Goal: Information Seeking & Learning: Compare options

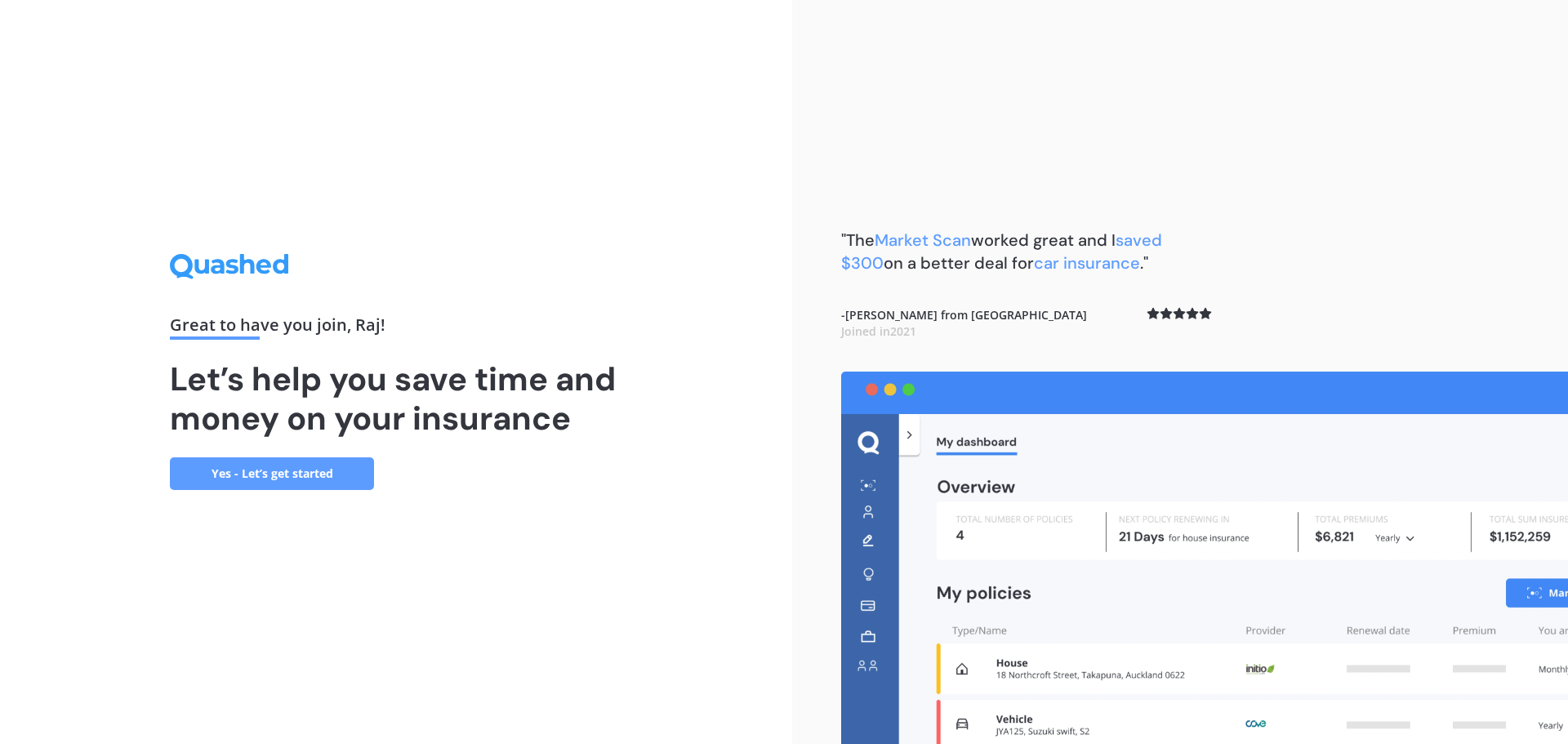
click at [311, 475] on link "Yes - Let’s get started" at bounding box center [272, 474] width 204 height 33
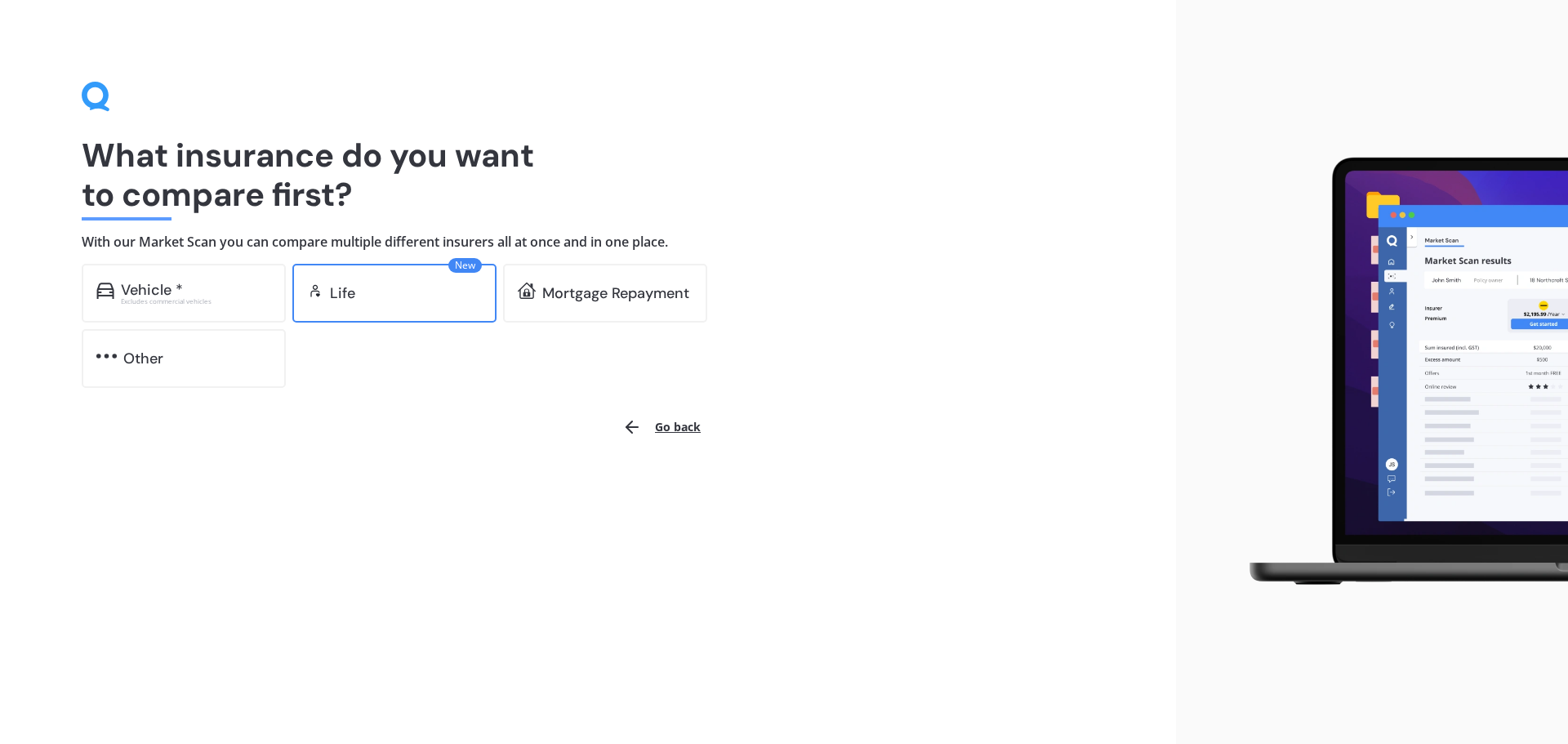
click at [377, 303] on div "New Life" at bounding box center [394, 293] width 204 height 58
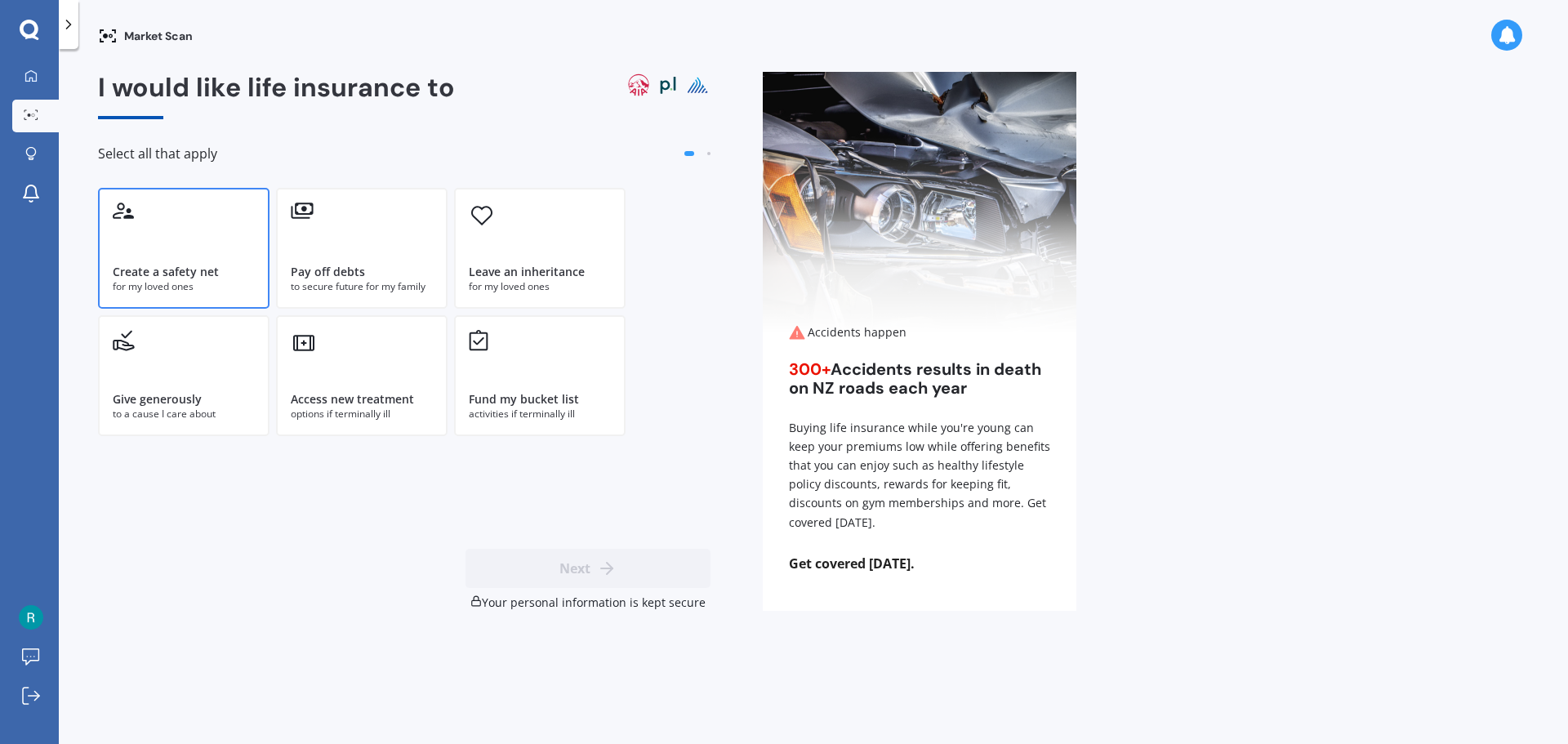
click at [208, 239] on div "Create a safety net for my loved ones" at bounding box center [184, 248] width 172 height 121
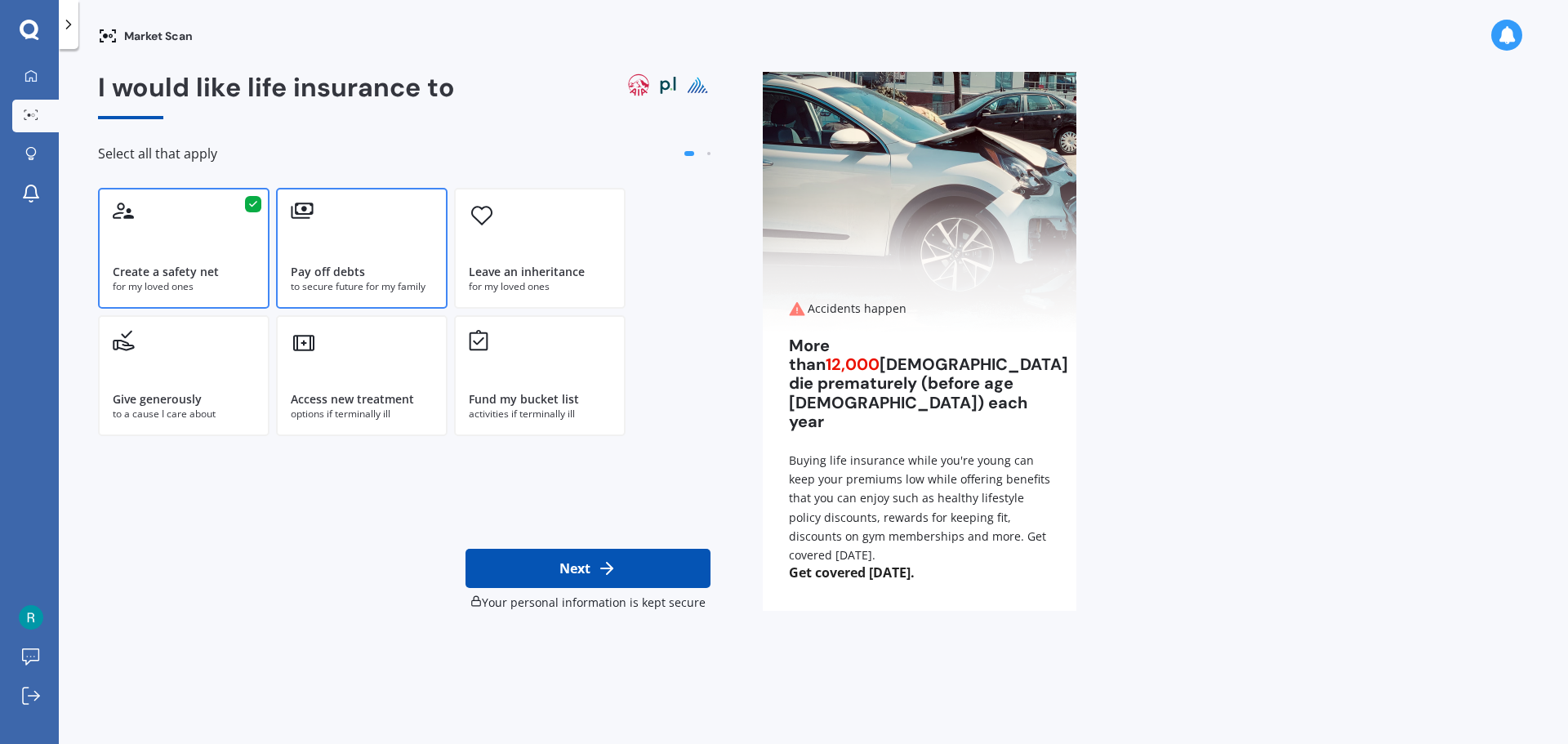
click at [382, 243] on div "Pay off debts to secure future for my family" at bounding box center [362, 248] width 172 height 121
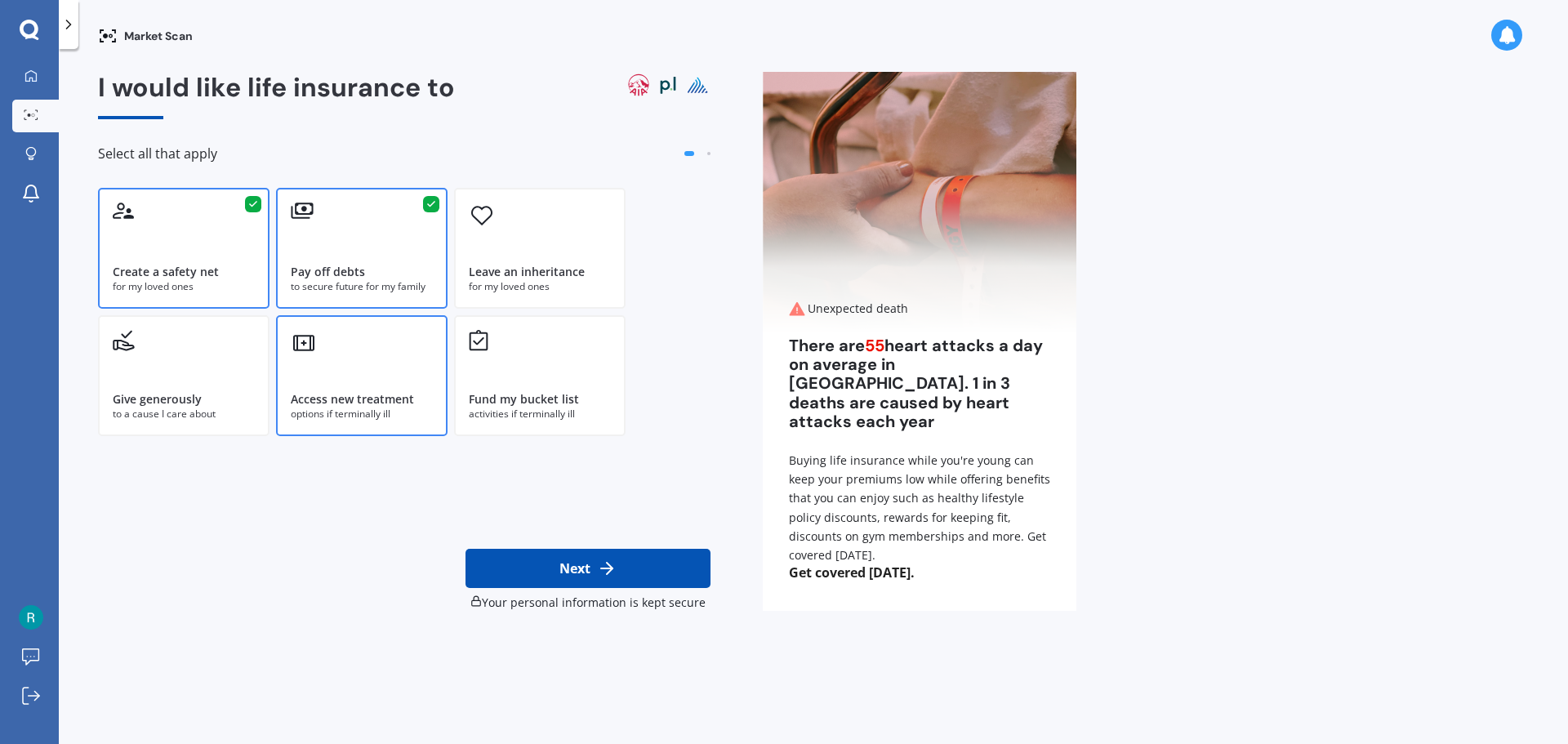
click at [384, 351] on div "Access new treatment options if terminally ill" at bounding box center [362, 375] width 172 height 121
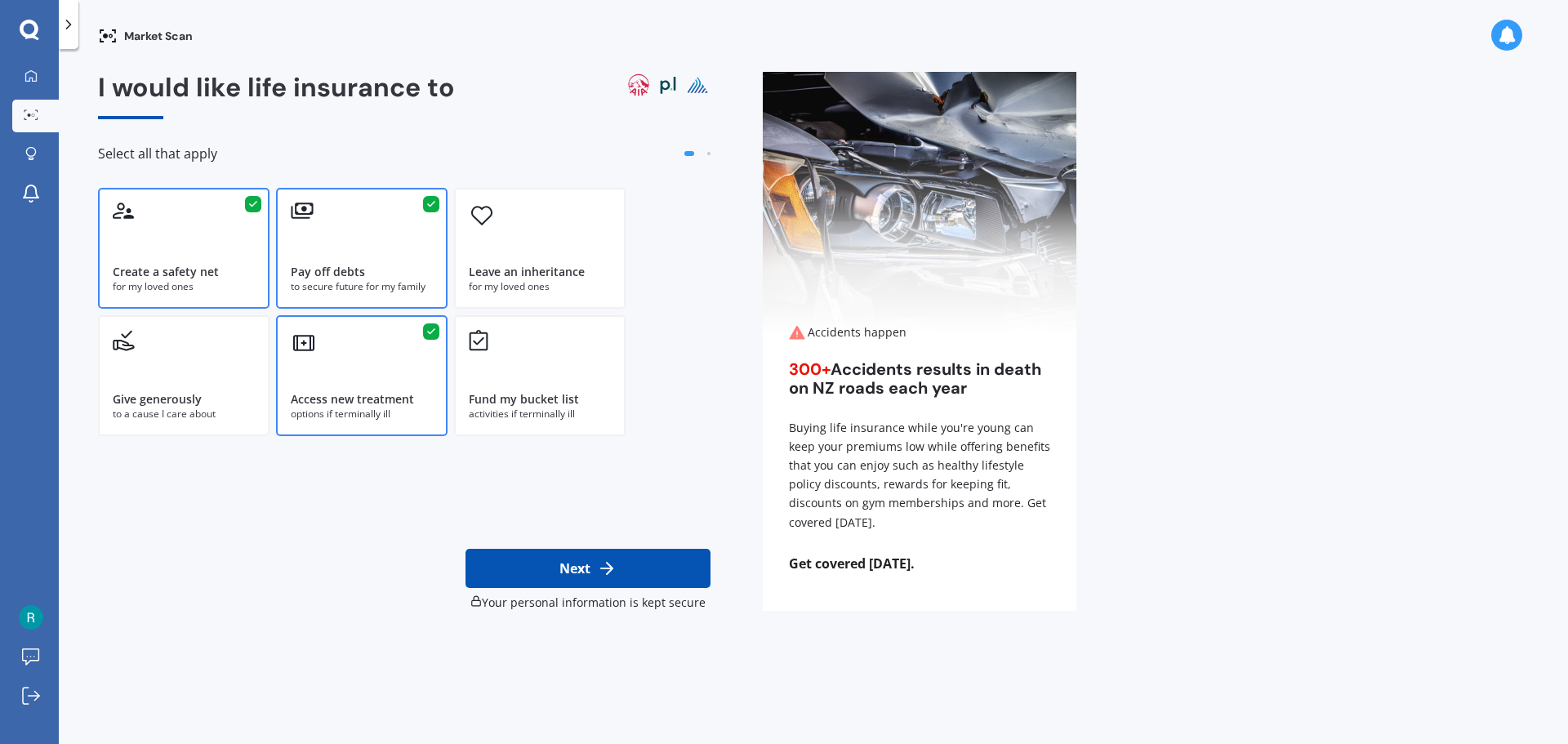
click at [580, 568] on button "Next" at bounding box center [587, 569] width 245 height 40
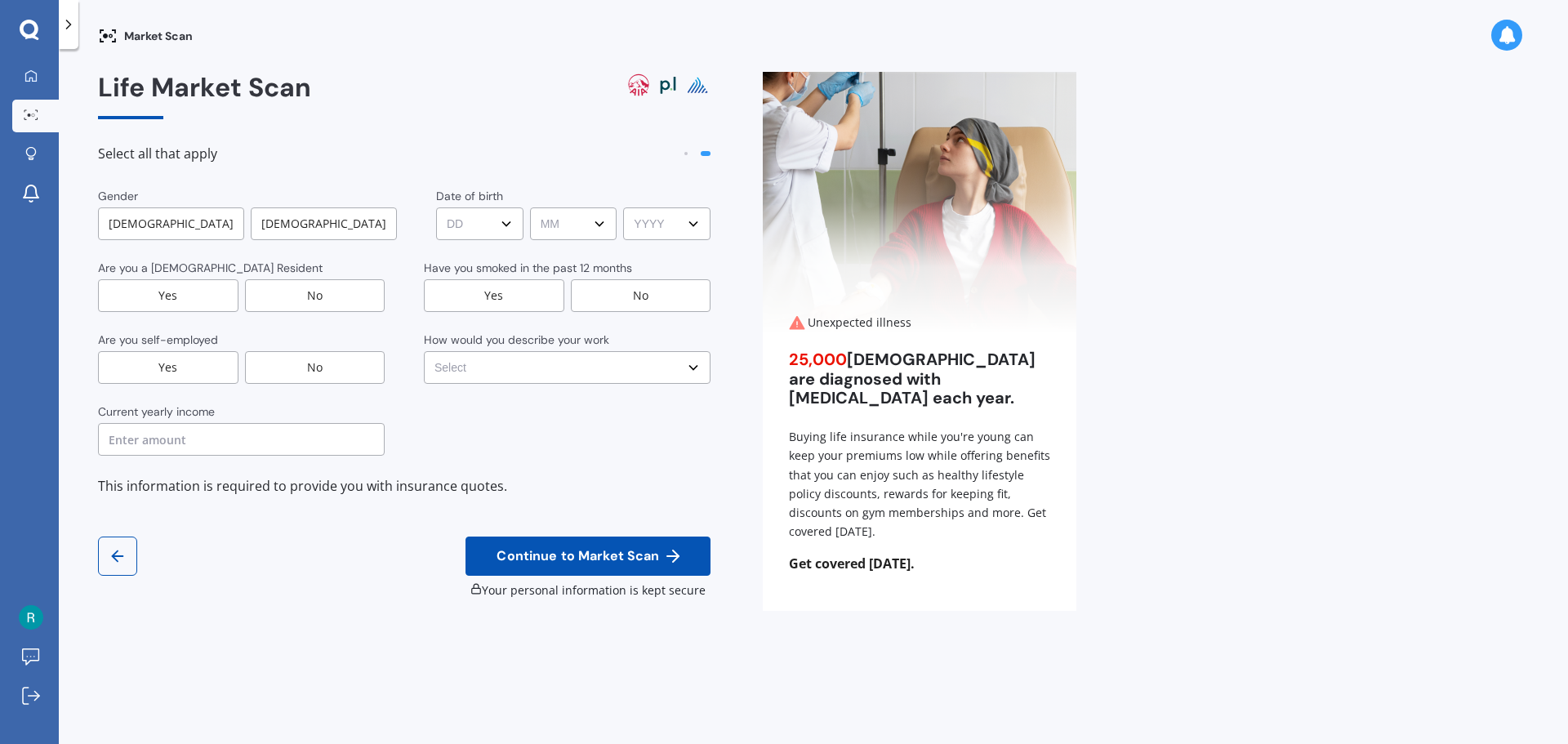
click at [162, 219] on div "[DEMOGRAPHIC_DATA]" at bounding box center [171, 224] width 146 height 33
click at [165, 295] on div "Yes" at bounding box center [168, 296] width 141 height 33
click at [314, 375] on div "No" at bounding box center [315, 368] width 141 height 33
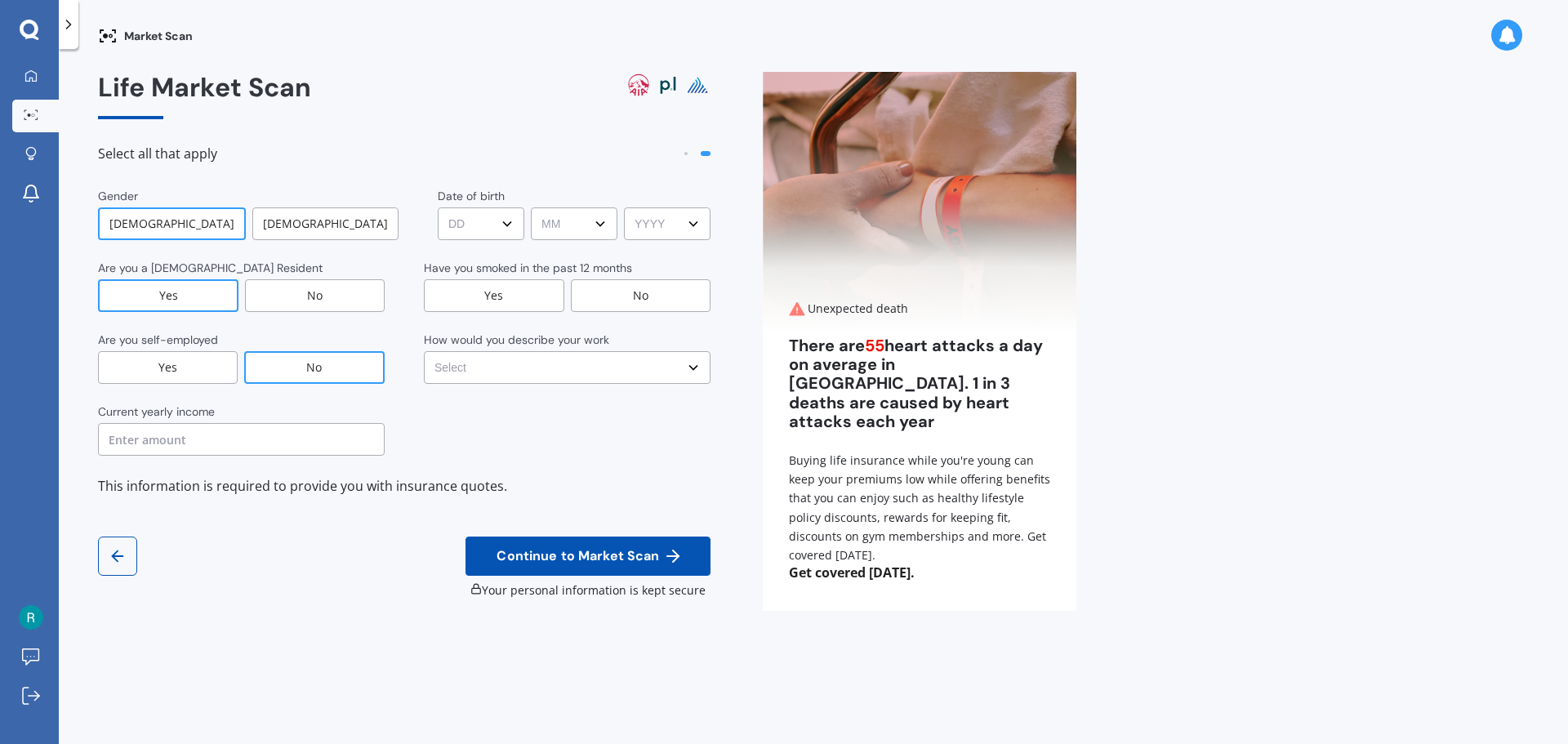
click at [211, 444] on input "text" at bounding box center [241, 440] width 287 height 33
type input "$143,000"
click at [484, 218] on select "DD DD 01 02 03 04 05 06 07 08 09 10 11 12 13 14 15 16 17 18 19 20 21 22 23 24 2…" at bounding box center [481, 224] width 87 height 33
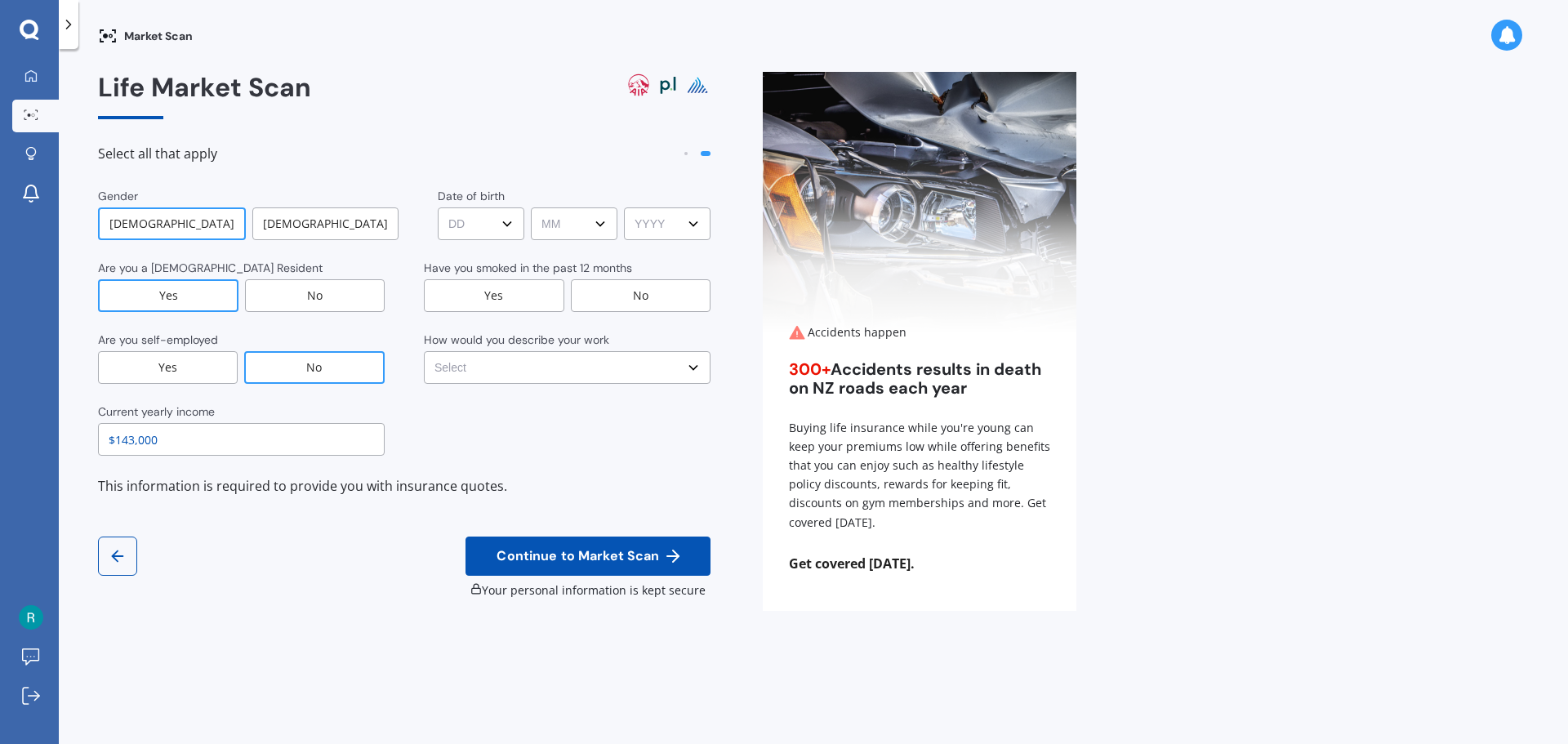
select select "22"
click at [438, 208] on select "DD DD 01 02 03 04 05 06 07 08 09 10 11 12 13 14 15 16 17 18 19 20 21 22 23 24 2…" at bounding box center [481, 224] width 87 height 33
click at [562, 213] on select "MM MM 01 02 03 04 05 06 07 08 09 10 11 12" at bounding box center [574, 224] width 87 height 33
select select "09"
click at [531, 208] on select "MM MM 01 02 03 04 05 06 07 08 09 10 11 12" at bounding box center [574, 224] width 87 height 33
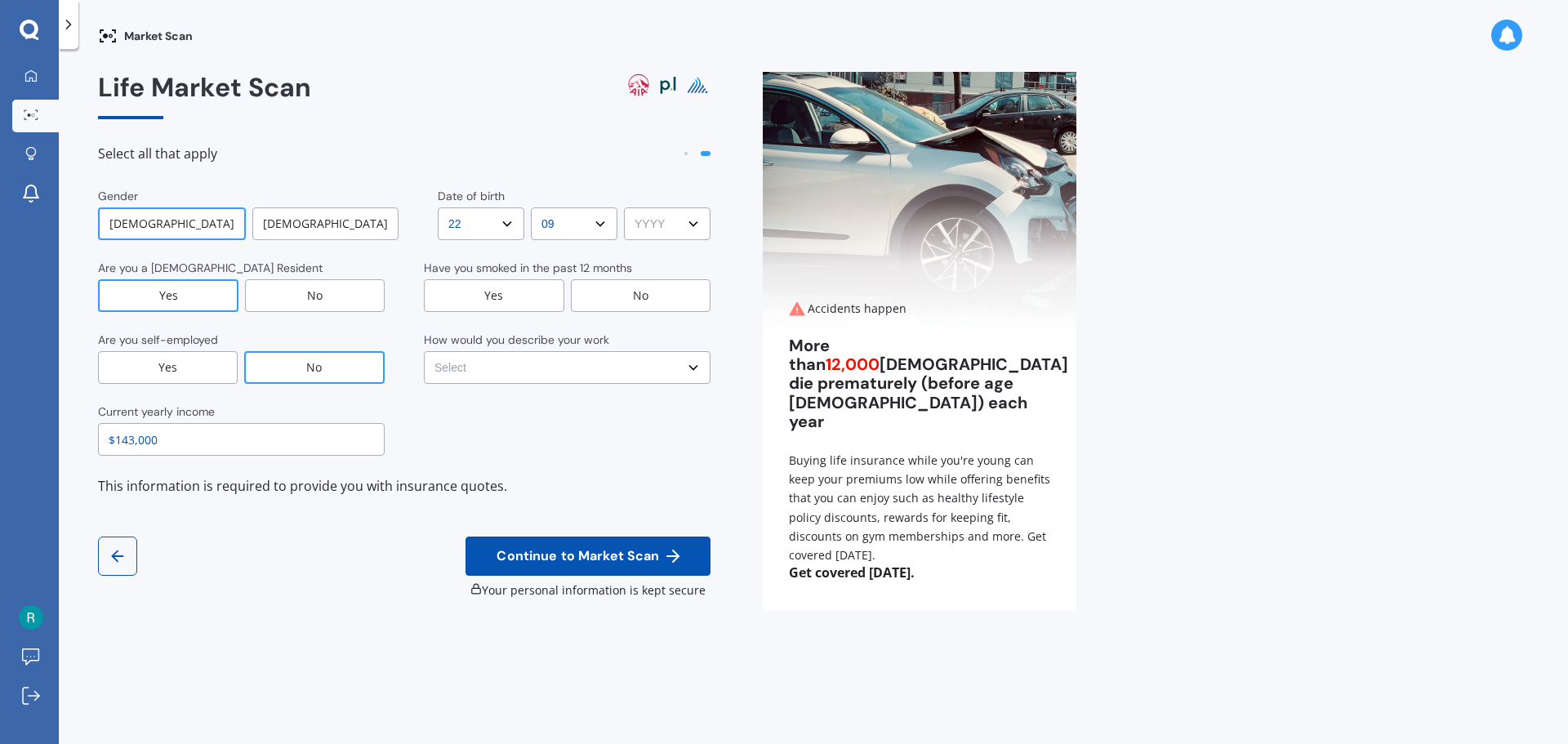
click at [668, 231] on select "YYYY YYYY 2009 2008 2007 2006 2005 2004 2003 2002 2001 2000 1999 1998 1997 1996…" at bounding box center [667, 224] width 87 height 33
select select "1984"
click at [624, 208] on select "YYYY YYYY 2009 2008 2007 2006 2005 2004 2003 2002 2001 2000 1999 1998 1997 1996…" at bounding box center [667, 224] width 87 height 33
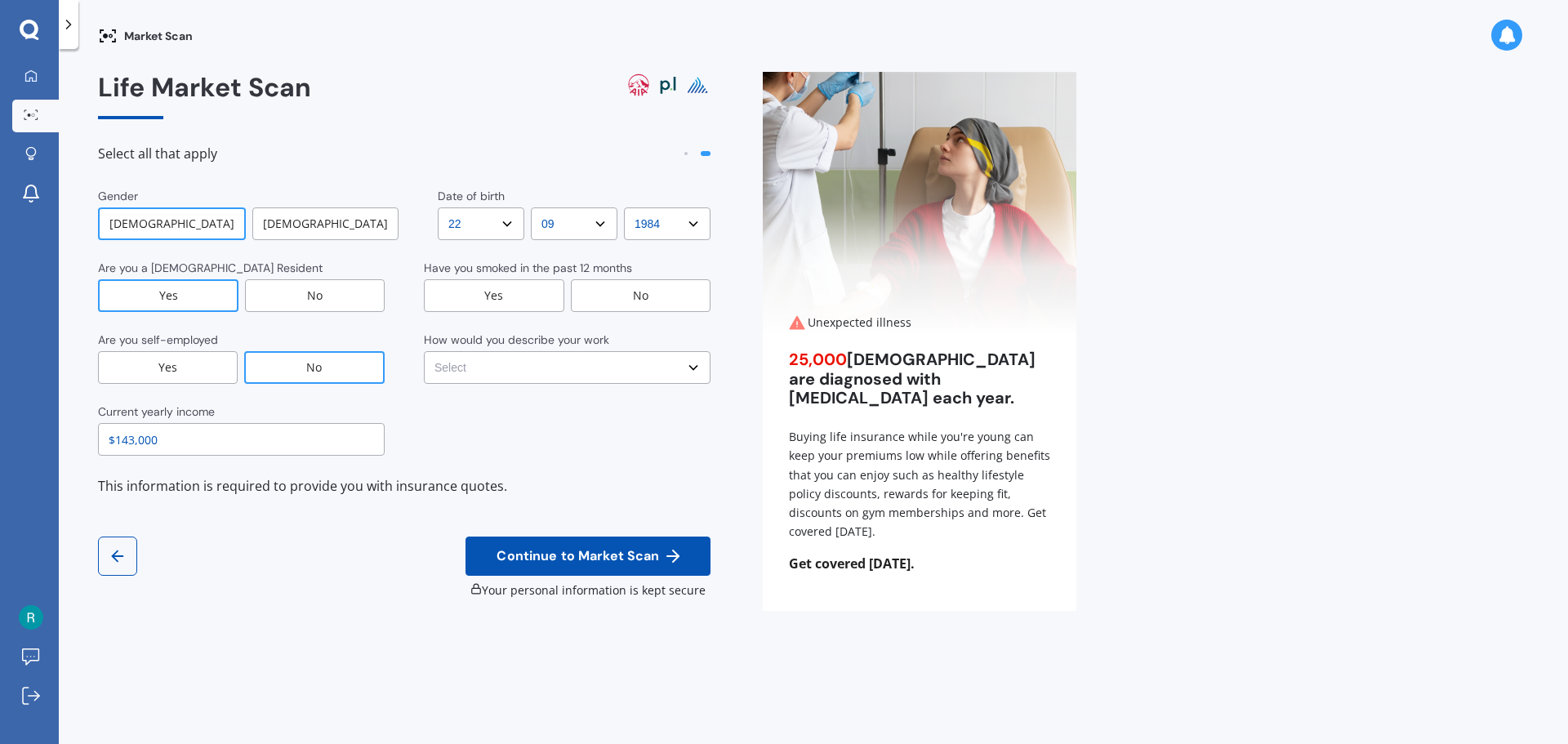
click at [641, 298] on div "No" at bounding box center [641, 296] width 141 height 33
click at [508, 369] on select "Select No manual work e.g. lawyer, consultant, engineer Light manual work [PERS…" at bounding box center [568, 368] width 287 height 33
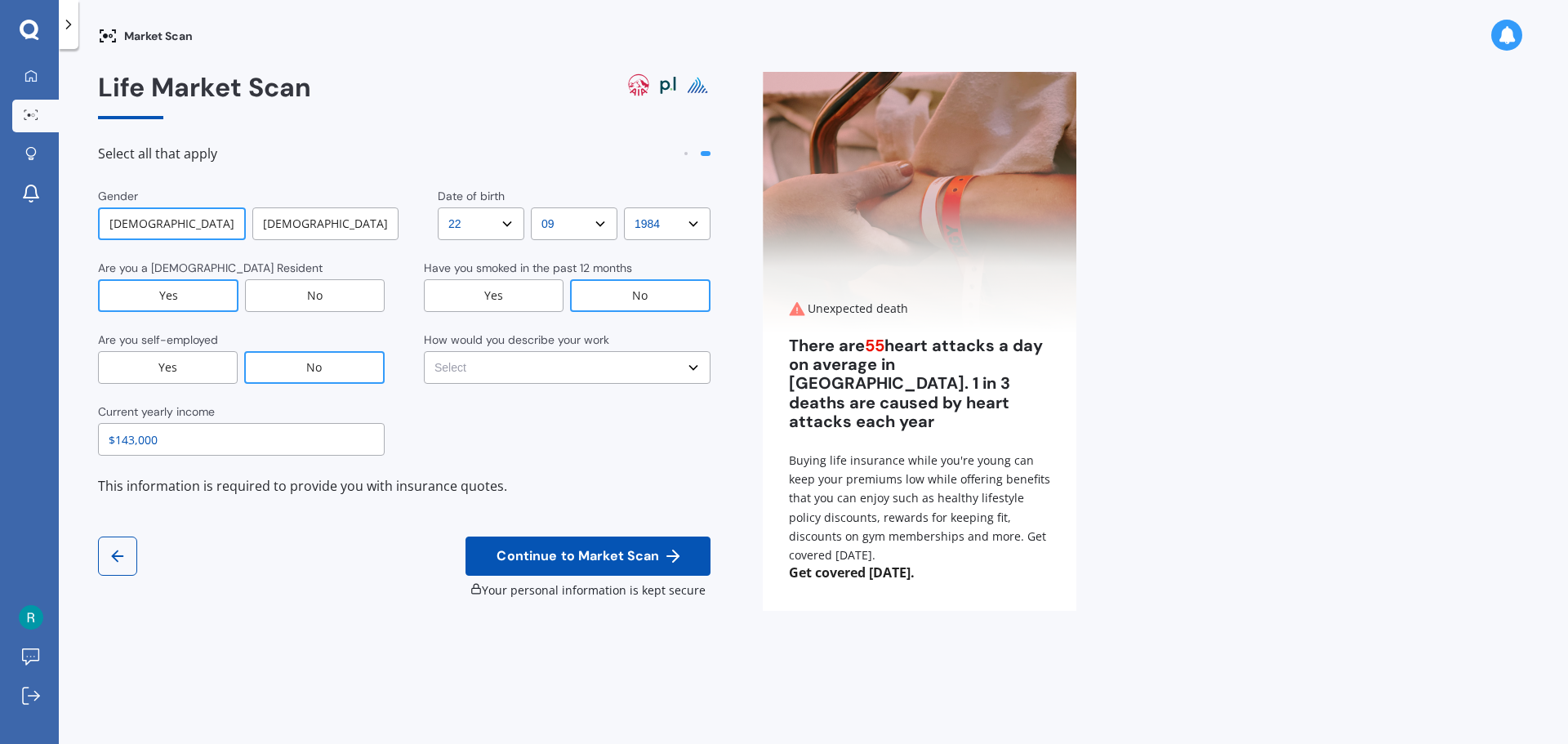
select select "No manual work e.g. lawyer, consultant, engineer"
click at [424, 351] on select "Select No manual work e.g. lawyer, consultant, engineer Light manual work [PERS…" at bounding box center [568, 368] width 287 height 33
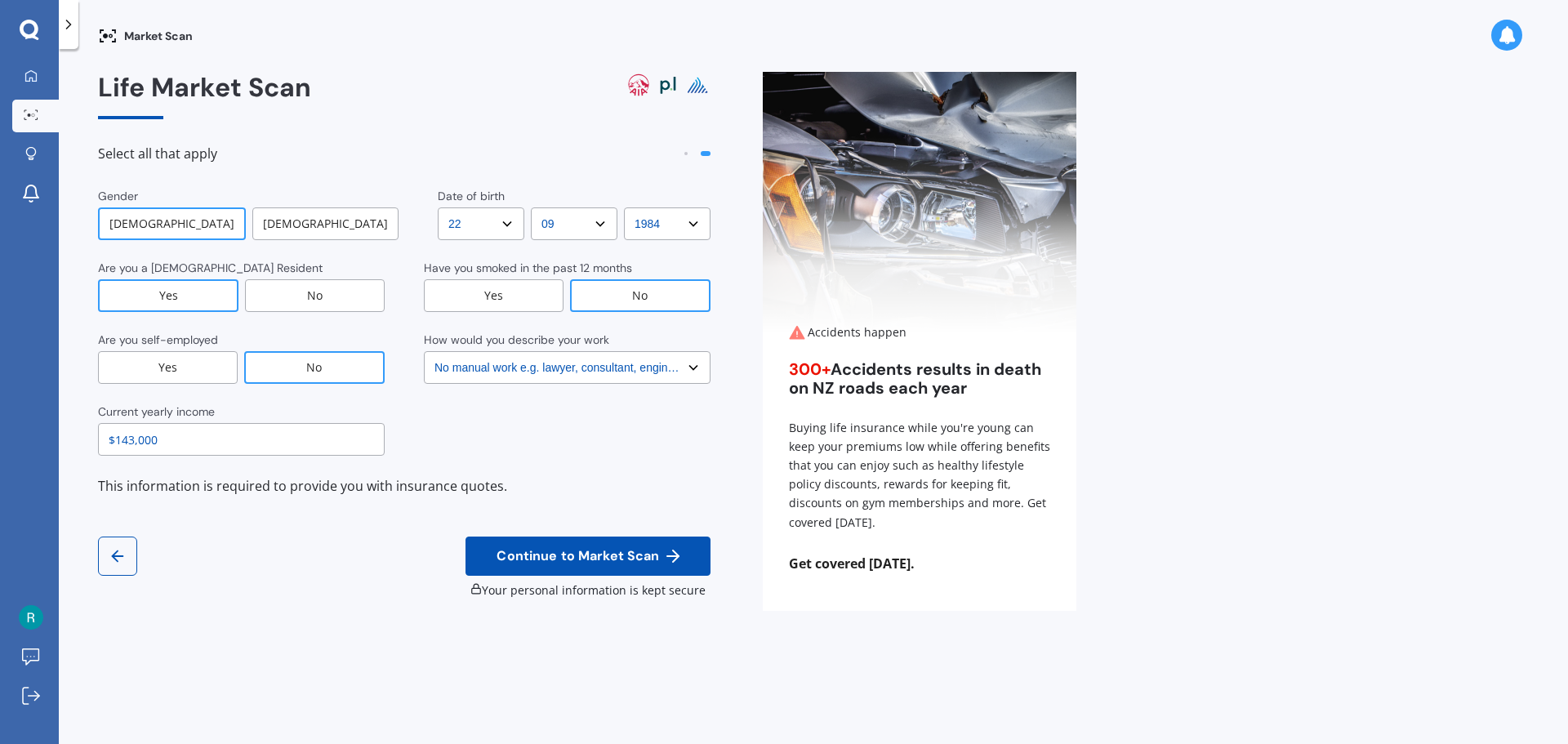
click at [573, 556] on span "Continue to Market Scan" at bounding box center [577, 557] width 169 height 15
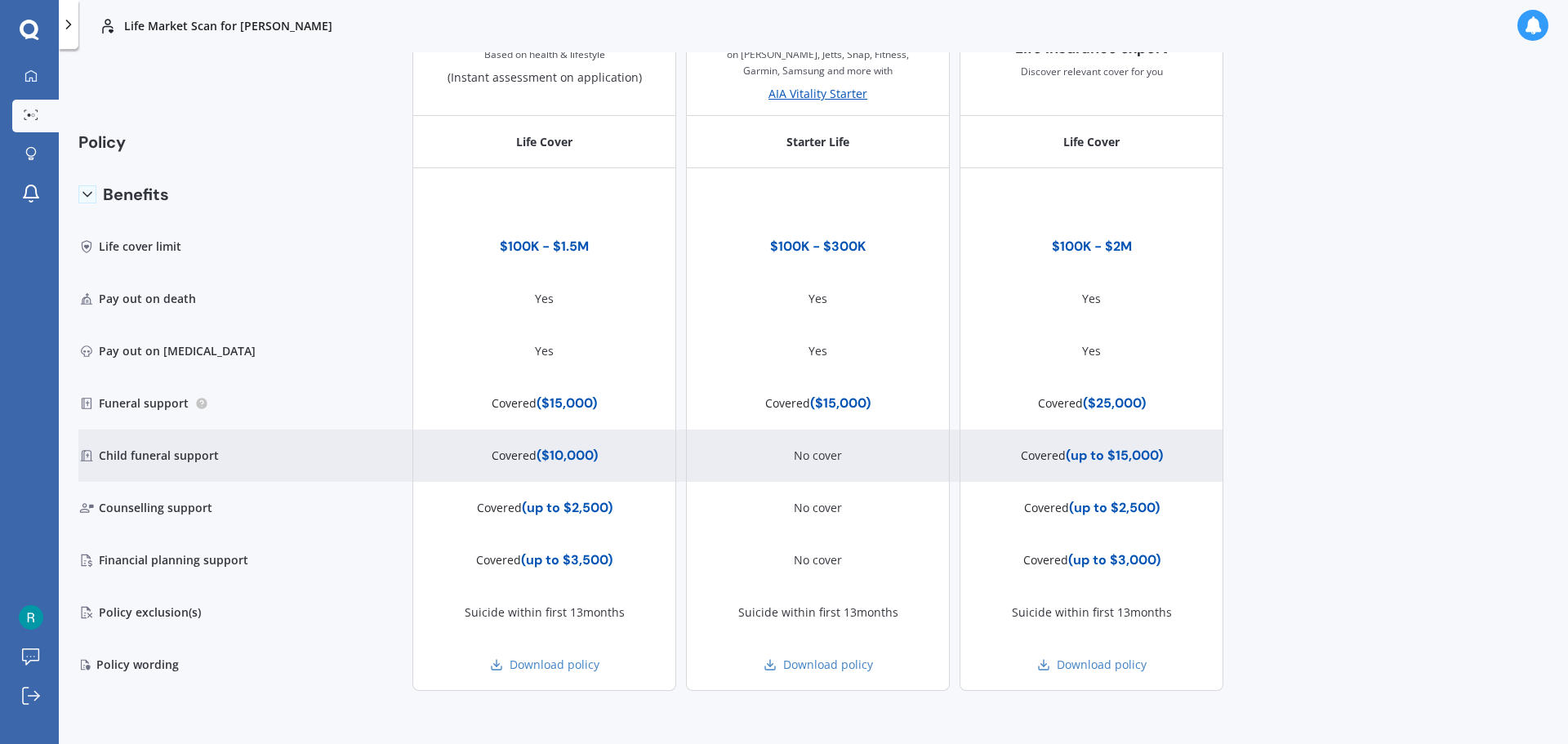
scroll to position [441, 0]
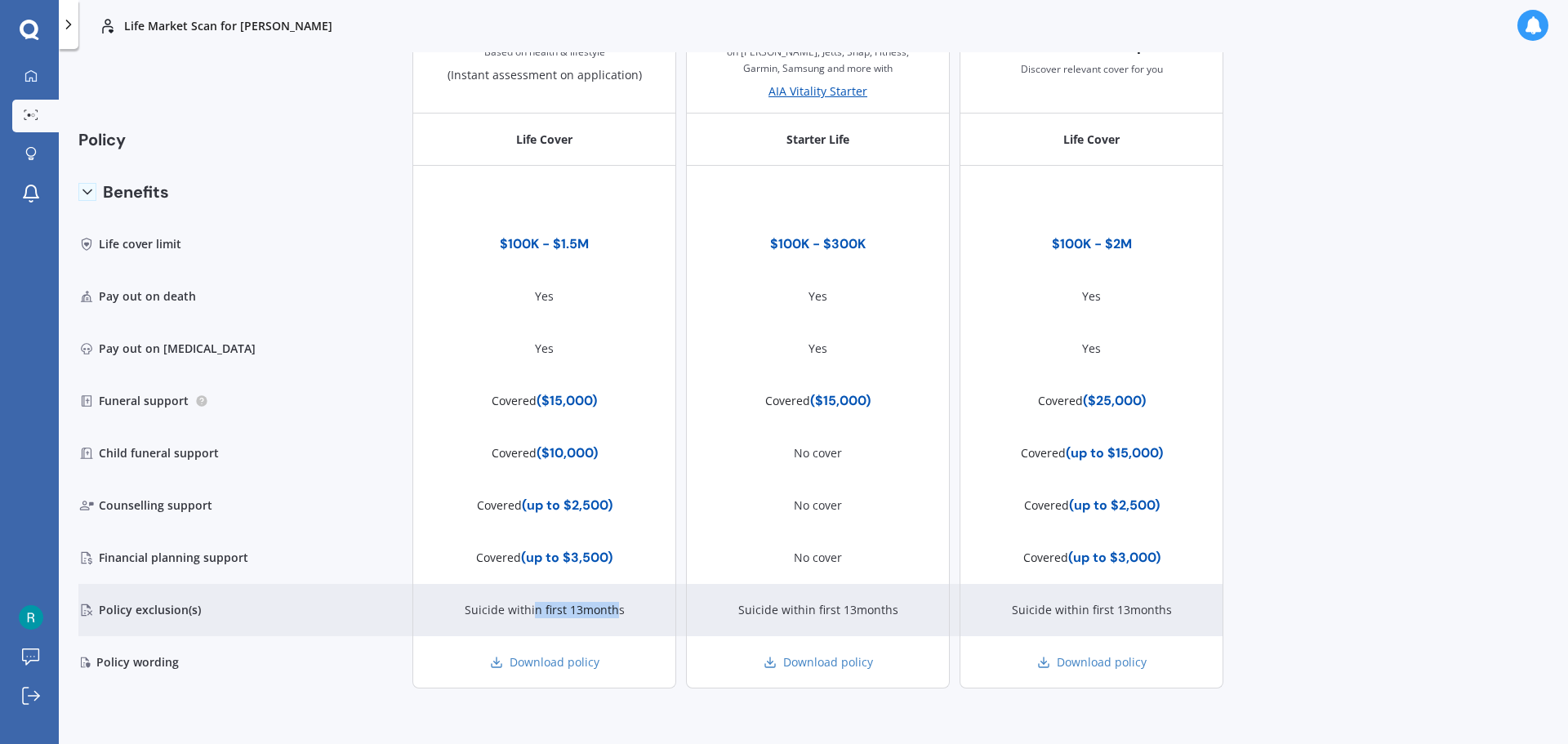
drag, startPoint x: 525, startPoint y: 611, endPoint x: 628, endPoint y: 613, distance: 103.0
click at [623, 613] on div "Suicide within first 13months" at bounding box center [544, 610] width 264 height 52
click at [575, 607] on div "Suicide within first 13months" at bounding box center [544, 610] width 160 height 16
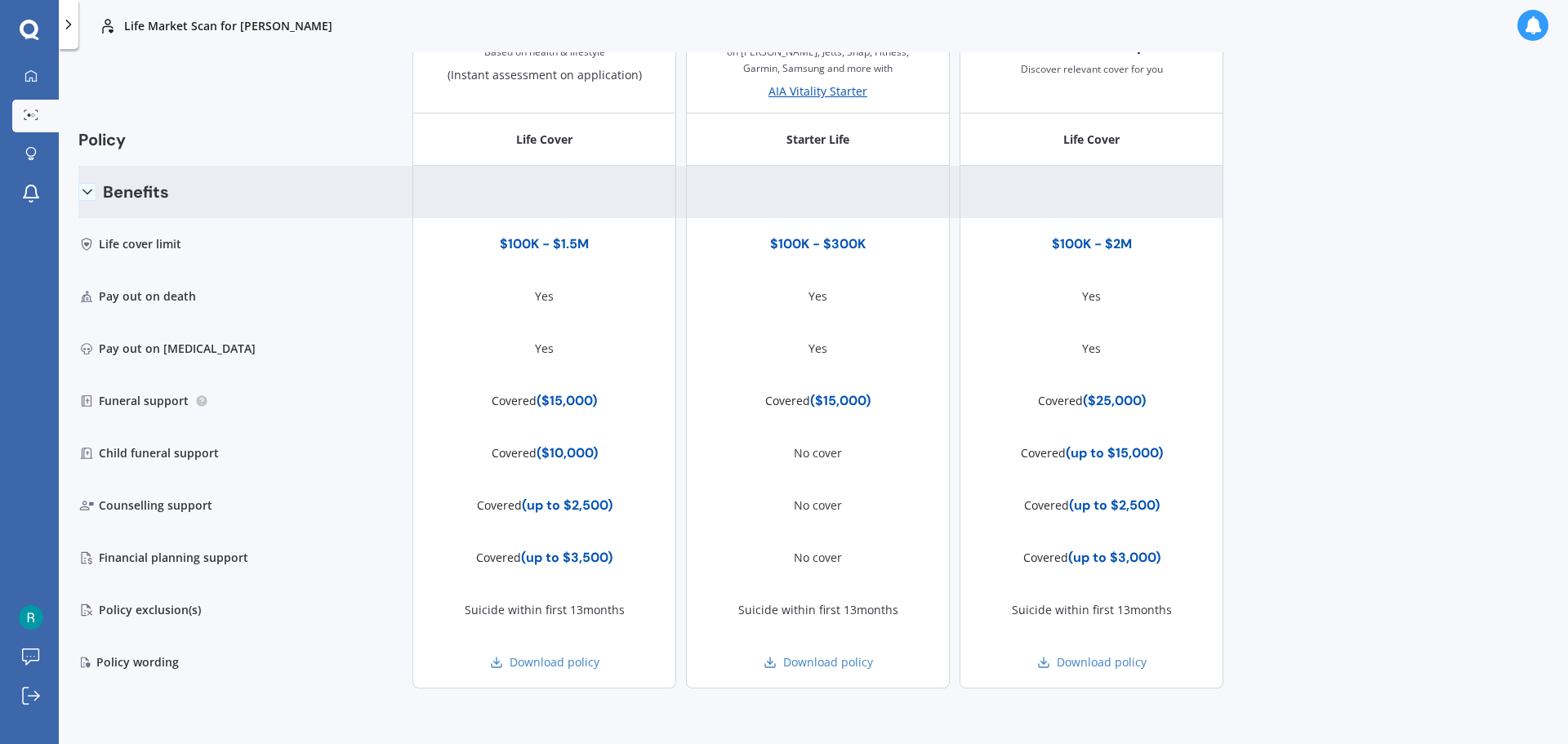
click at [141, 192] on div "Benefits" at bounding box center [167, 192] width 178 height 52
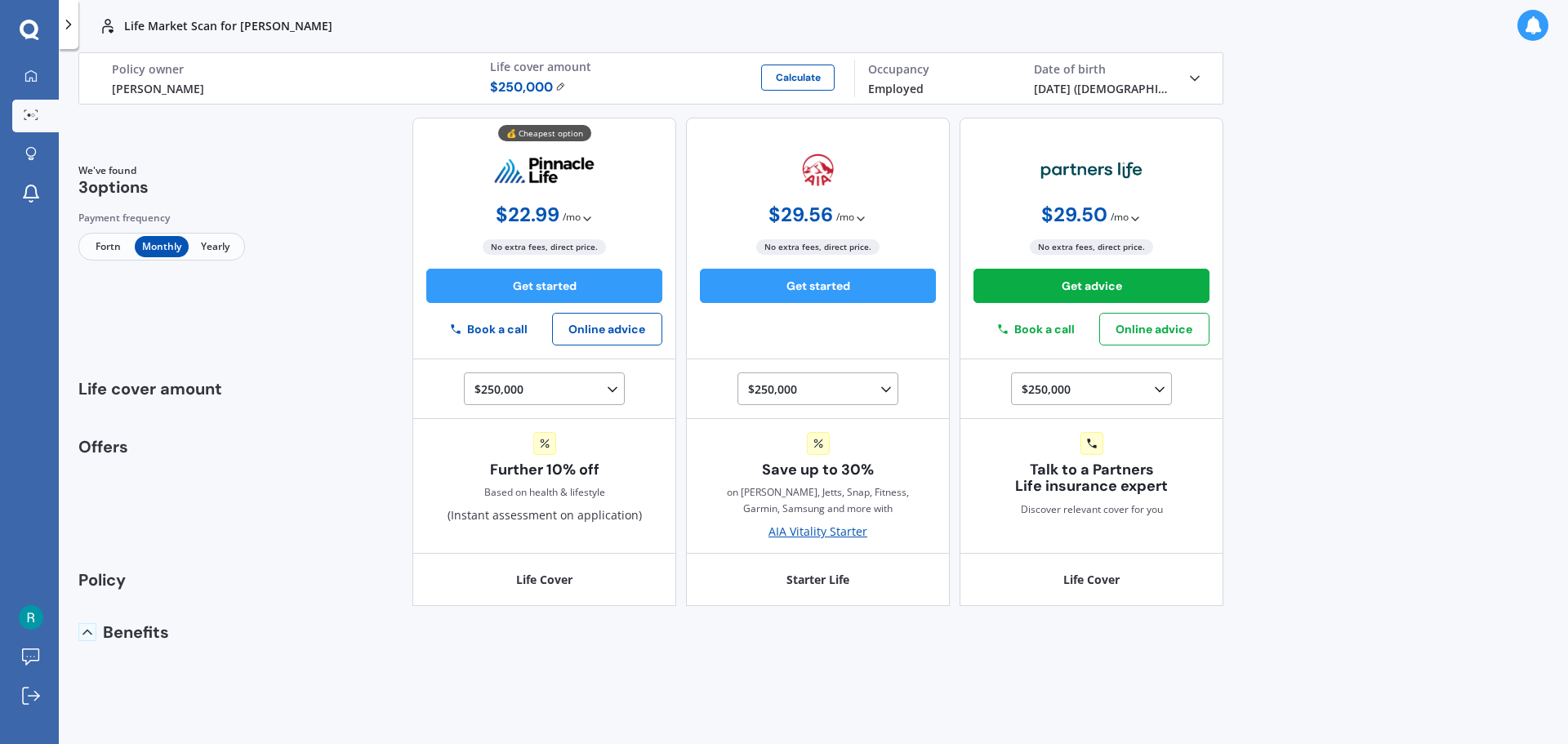
click at [137, 625] on div "Benefits" at bounding box center [167, 632] width 178 height 52
click at [73, 36] on div at bounding box center [68, 24] width 20 height 49
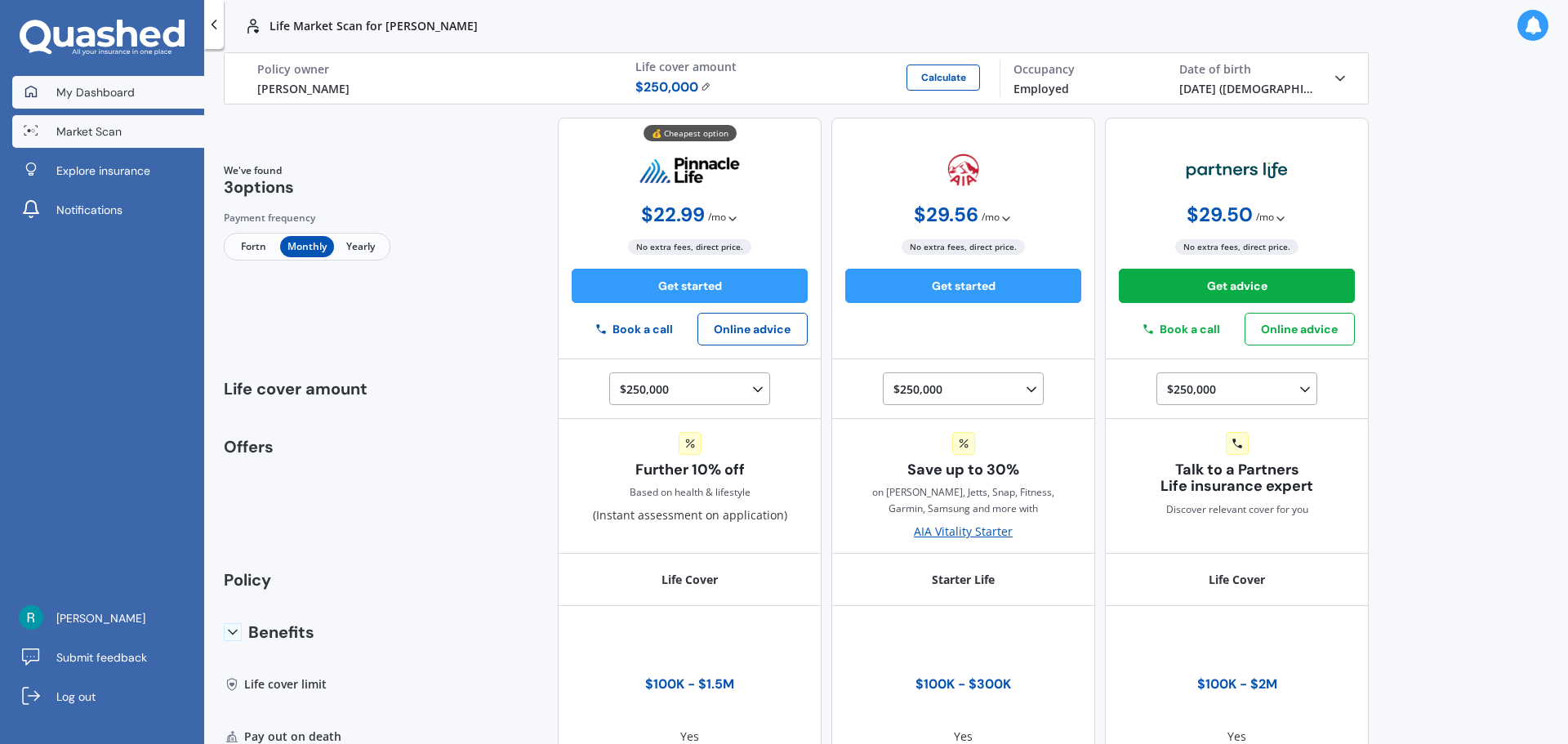
click at [115, 97] on span "My Dashboard" at bounding box center [95, 92] width 78 height 16
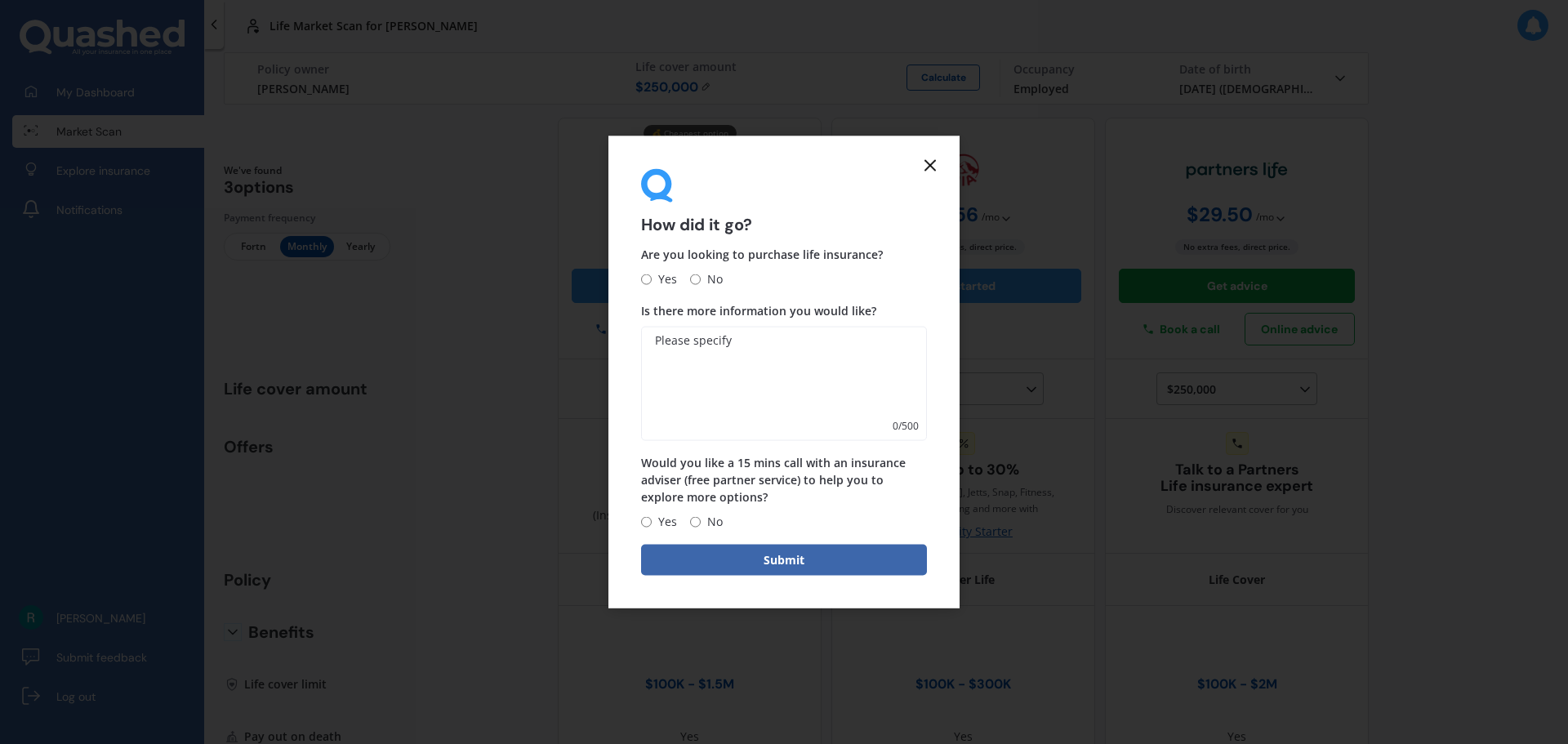
click at [933, 165] on icon at bounding box center [930, 165] width 20 height 20
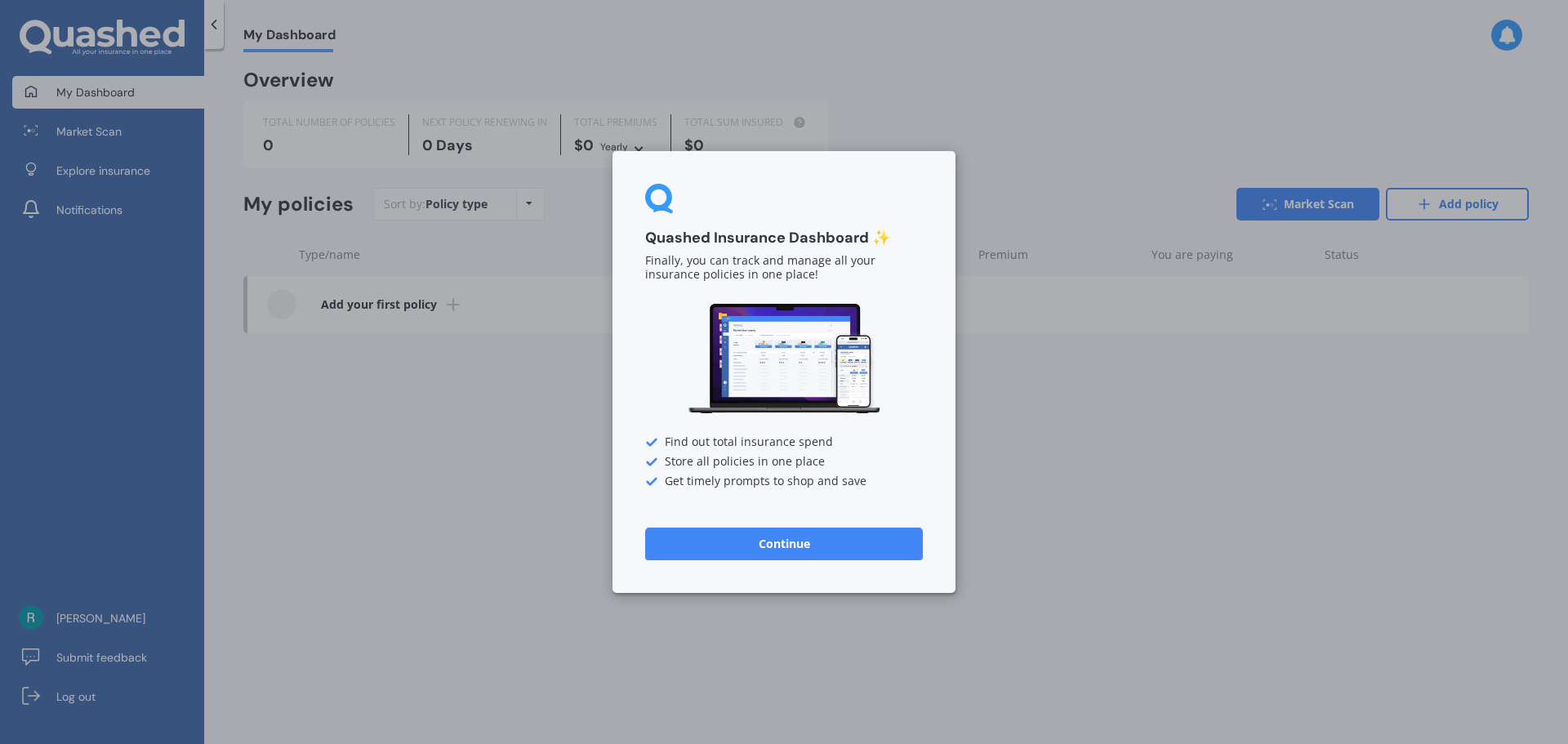
click at [94, 133] on div "Quashed Insurance Dashboard ✨ Finally, you can track and manage all your insura…" at bounding box center [784, 372] width 1568 height 744
click at [804, 546] on button "Continue" at bounding box center [783, 544] width 277 height 33
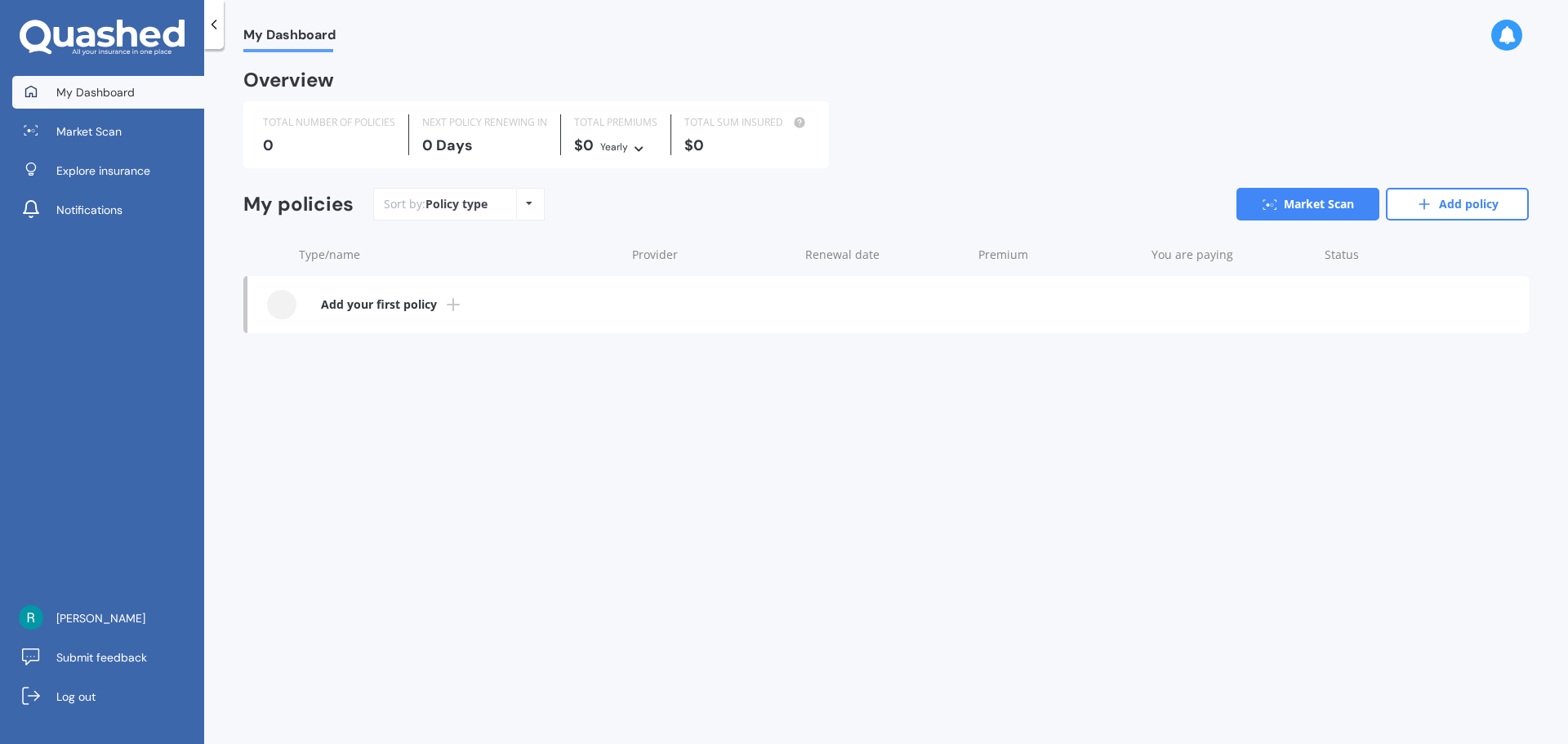
drag, startPoint x: 1468, startPoint y: 205, endPoint x: 1333, endPoint y: 251, distance: 142.6
click at [1469, 205] on link "Add policy" at bounding box center [1457, 204] width 143 height 33
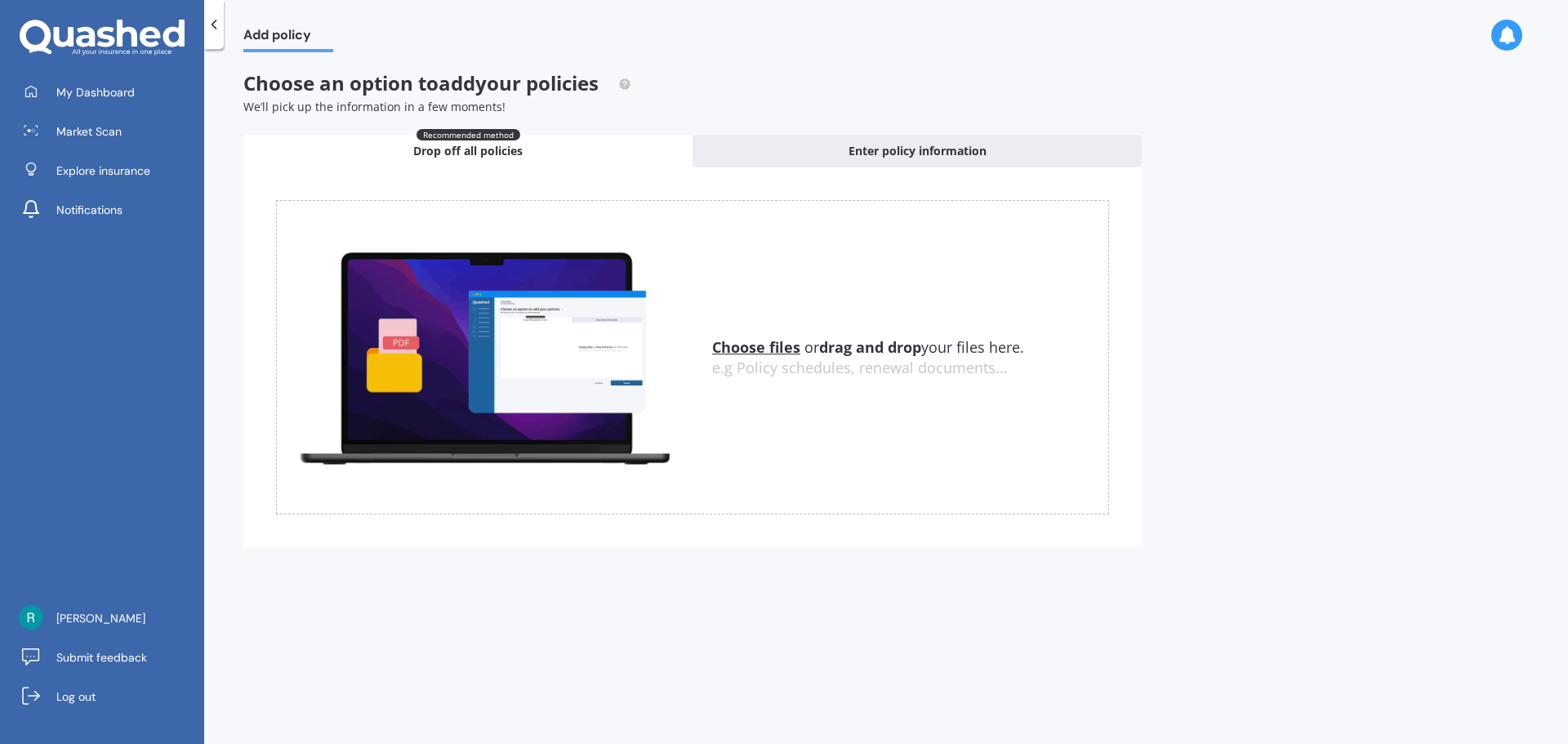
click at [209, 29] on icon at bounding box center [214, 24] width 16 height 16
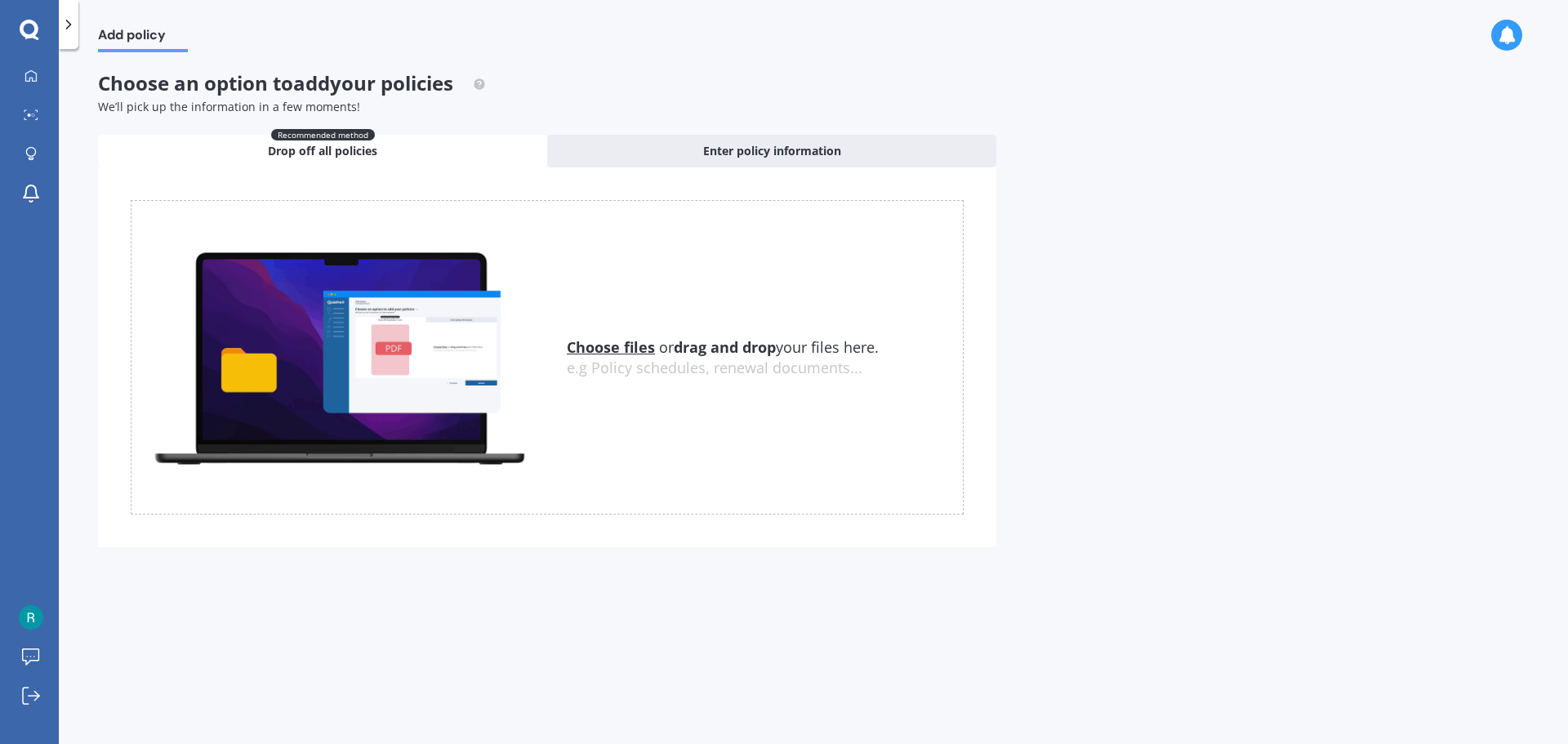
click at [240, 106] on span "We’ll pick up the information in a few moments!" at bounding box center [228, 107] width 262 height 15
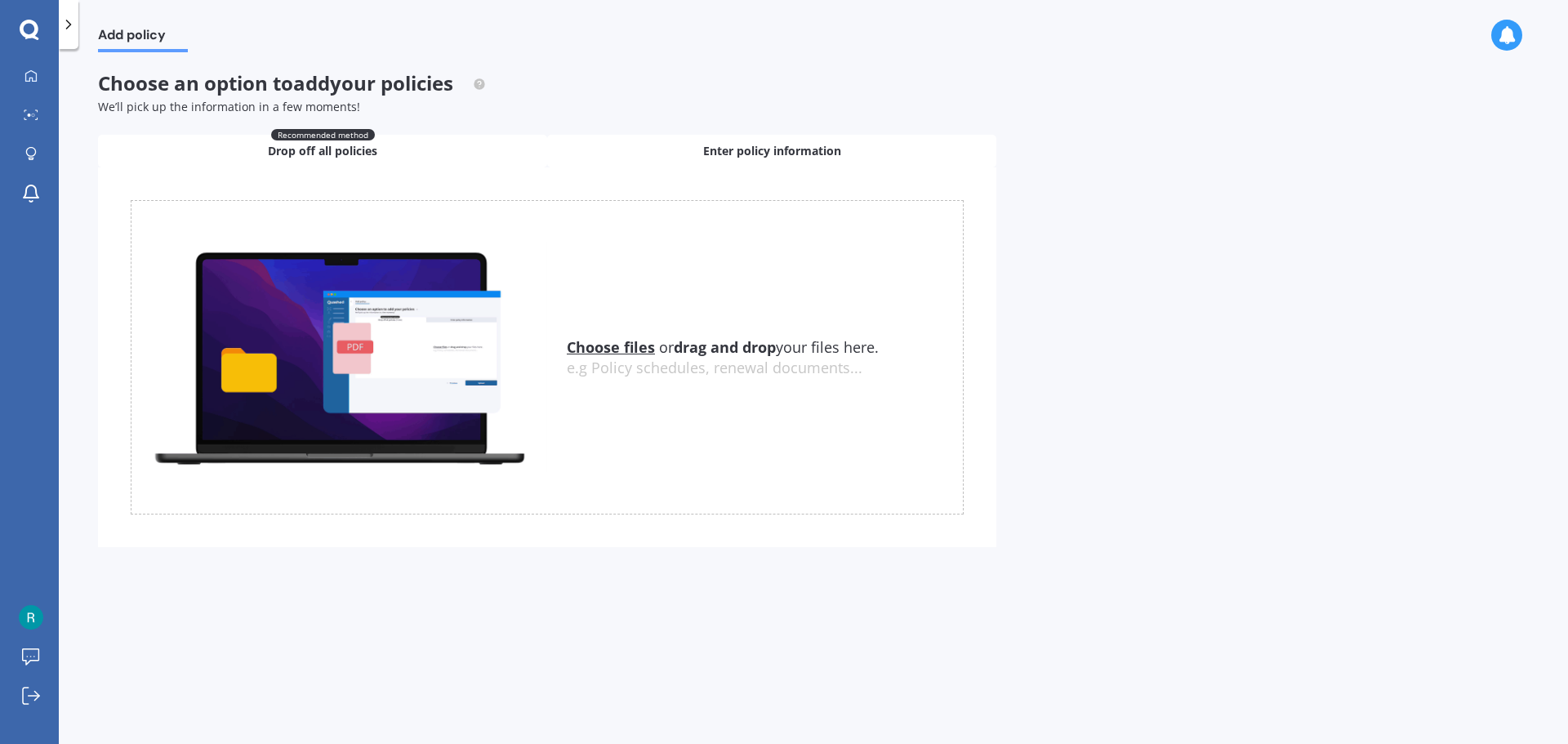
click at [824, 154] on span "Enter policy information" at bounding box center [772, 150] width 138 height 16
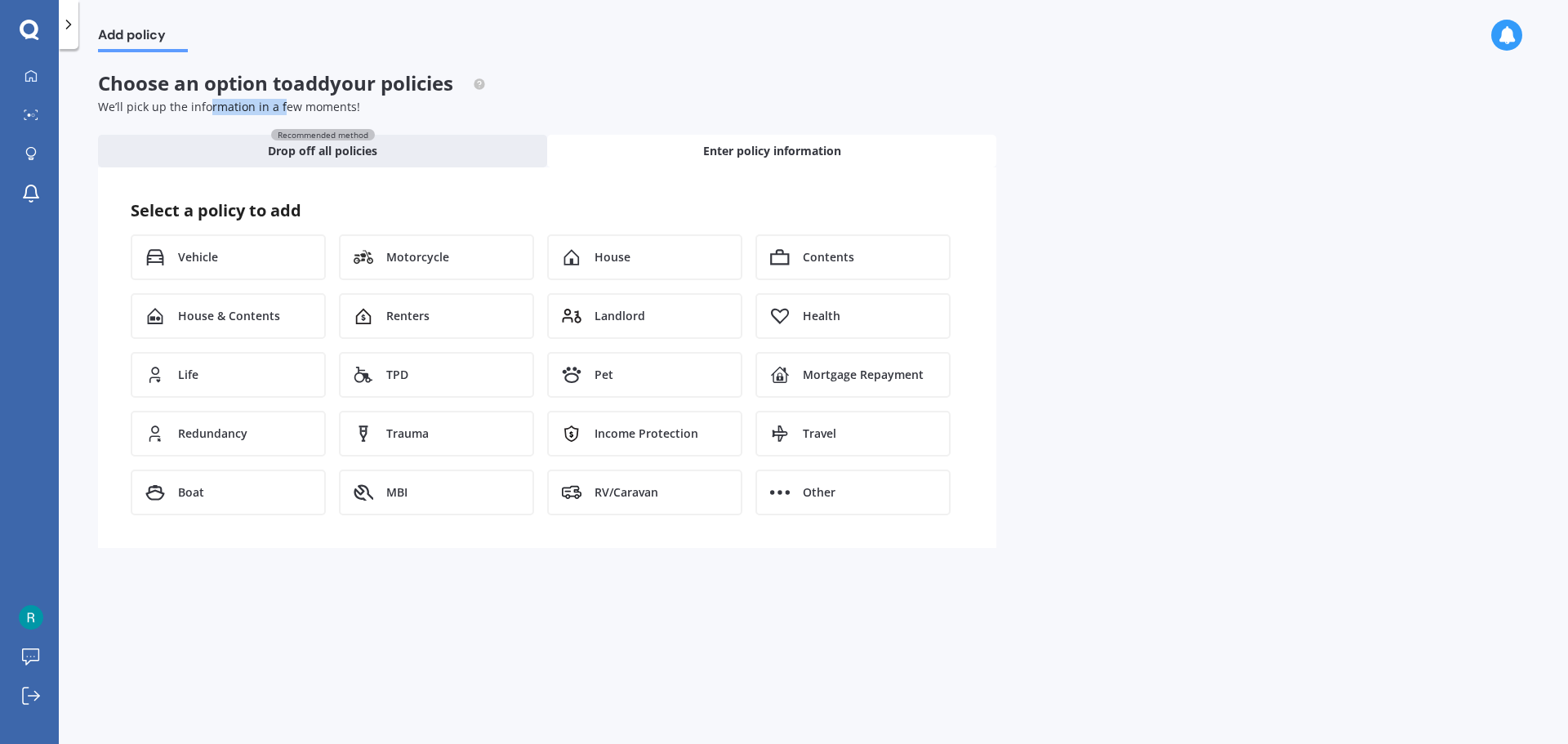
drag, startPoint x: 237, startPoint y: 107, endPoint x: 380, endPoint y: 106, distance: 143.0
click at [325, 106] on span "We’ll pick up the information in a few moments!" at bounding box center [228, 107] width 262 height 15
click at [383, 106] on div "We’ll pick up the information in a few moments!" at bounding box center [547, 107] width 898 height 16
drag, startPoint x: 126, startPoint y: 113, endPoint x: 301, endPoint y: 115, distance: 175.0
click at [242, 112] on span "We’ll pick up the information in a few moments!" at bounding box center [228, 107] width 262 height 15
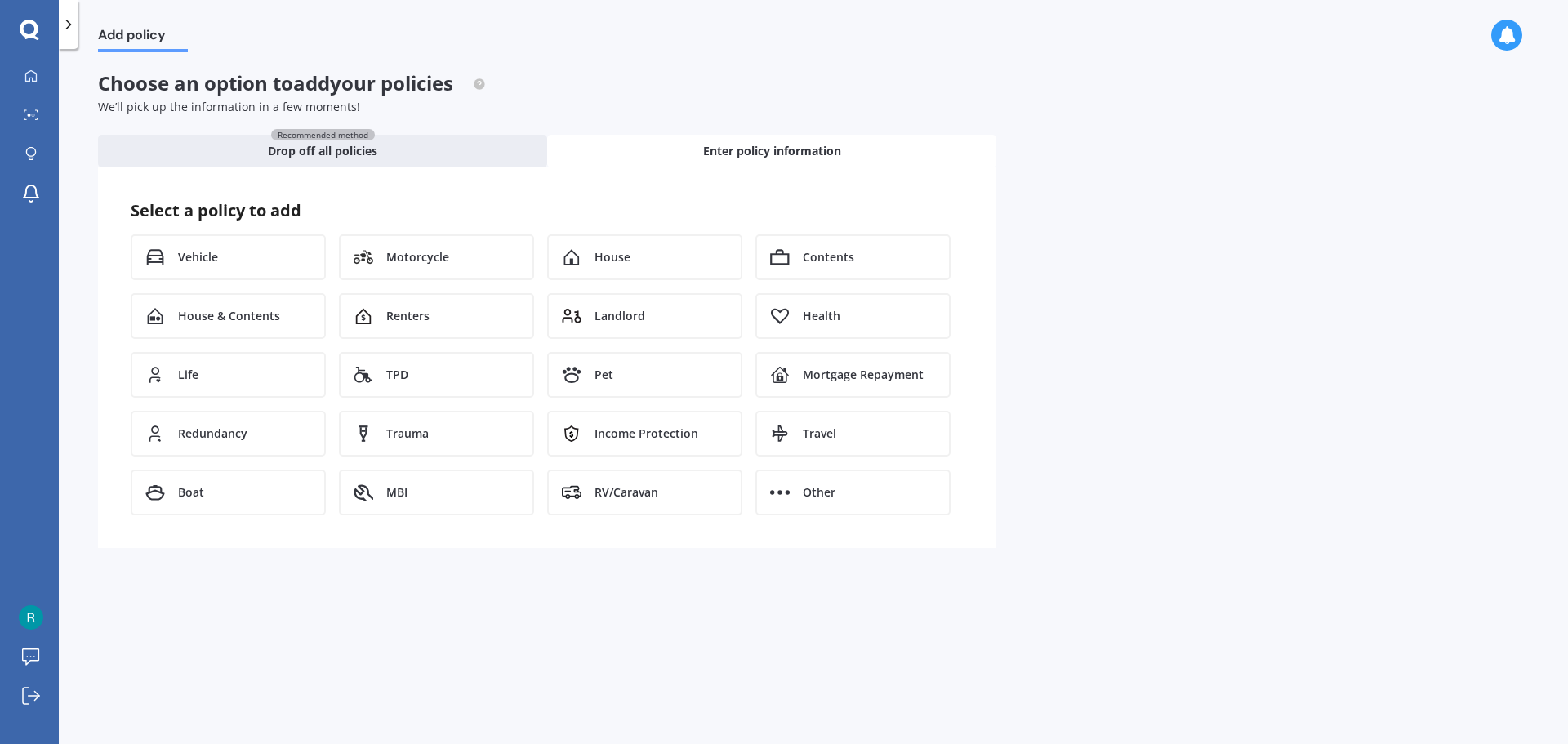
click at [303, 115] on div "Choose an option to add your policies We’ll pick up the information in a few mo…" at bounding box center [547, 310] width 898 height 476
click at [319, 162] on div "Recommended method Drop off all policies" at bounding box center [322, 151] width 449 height 33
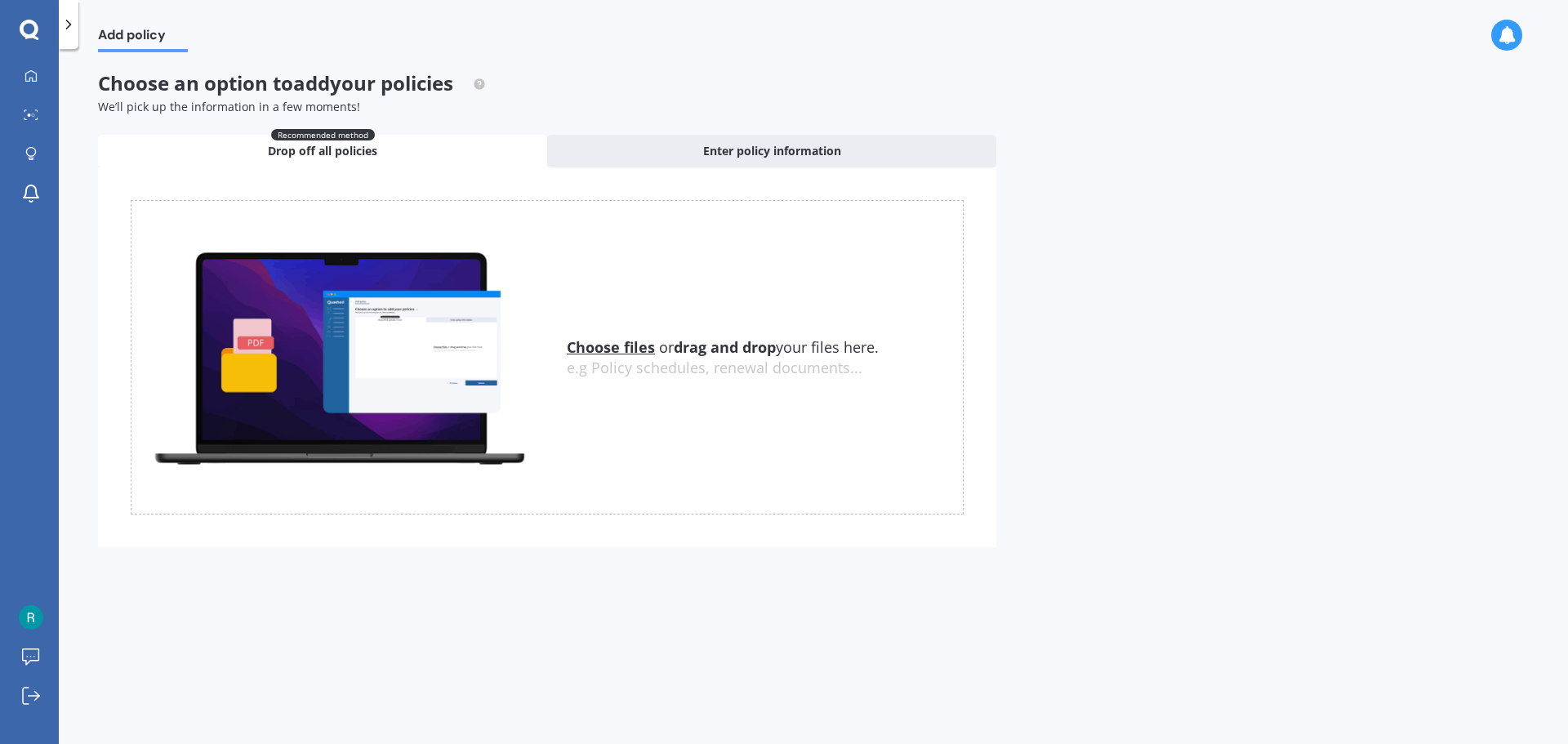
click at [623, 349] on u "Choose files" at bounding box center [611, 347] width 88 height 20
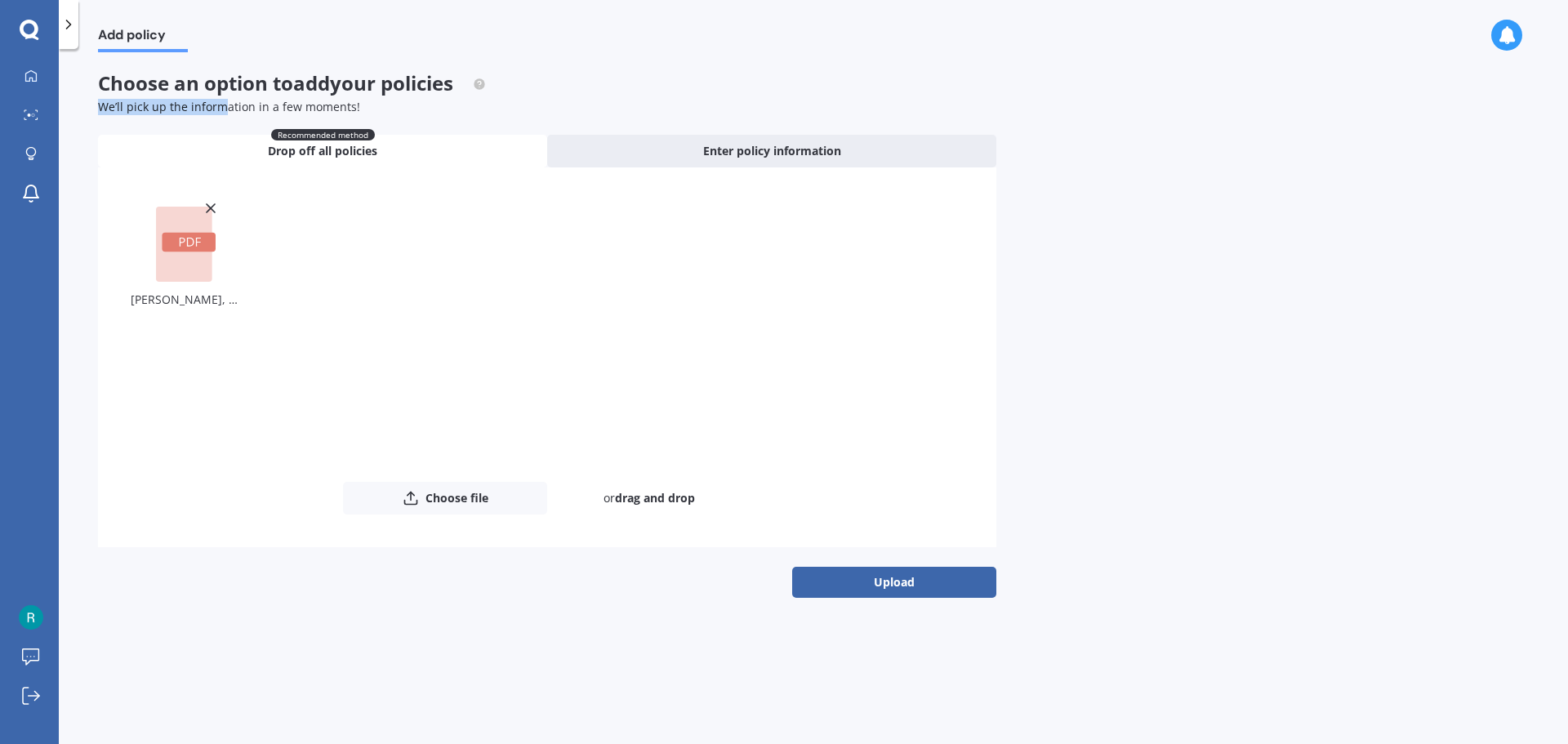
drag, startPoint x: 100, startPoint y: 101, endPoint x: 349, endPoint y: 114, distance: 249.3
click at [340, 113] on span "We’ll pick up the information in a few moments!" at bounding box center [228, 107] width 262 height 15
click at [328, 107] on span "We’ll pick up the information in a few moments!" at bounding box center [228, 107] width 262 height 15
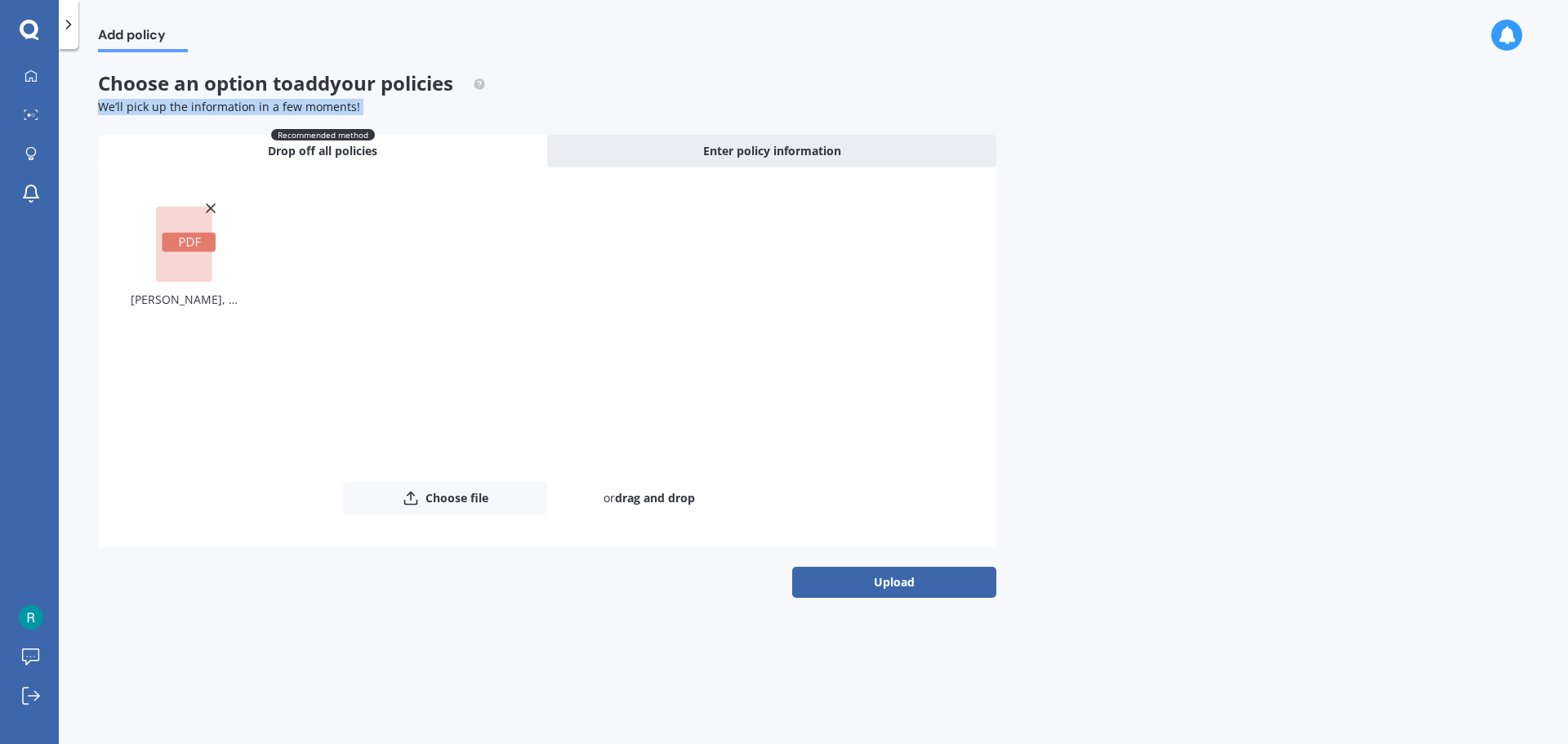
click at [491, 114] on div "We’ll pick up the information in a few moments!" at bounding box center [547, 107] width 898 height 16
click at [900, 583] on button "Upload" at bounding box center [894, 582] width 204 height 31
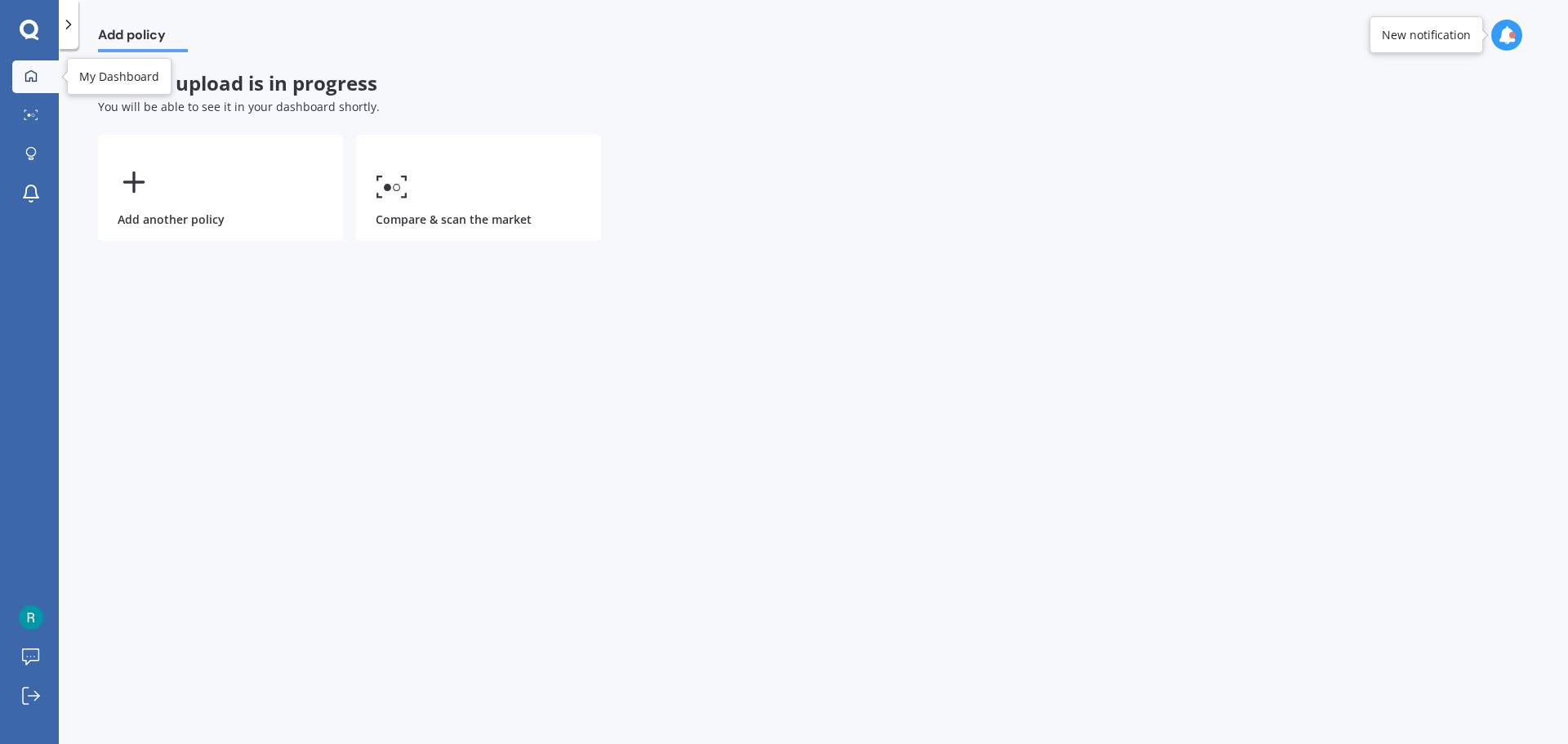
click at [36, 76] on icon at bounding box center [31, 76] width 13 height 13
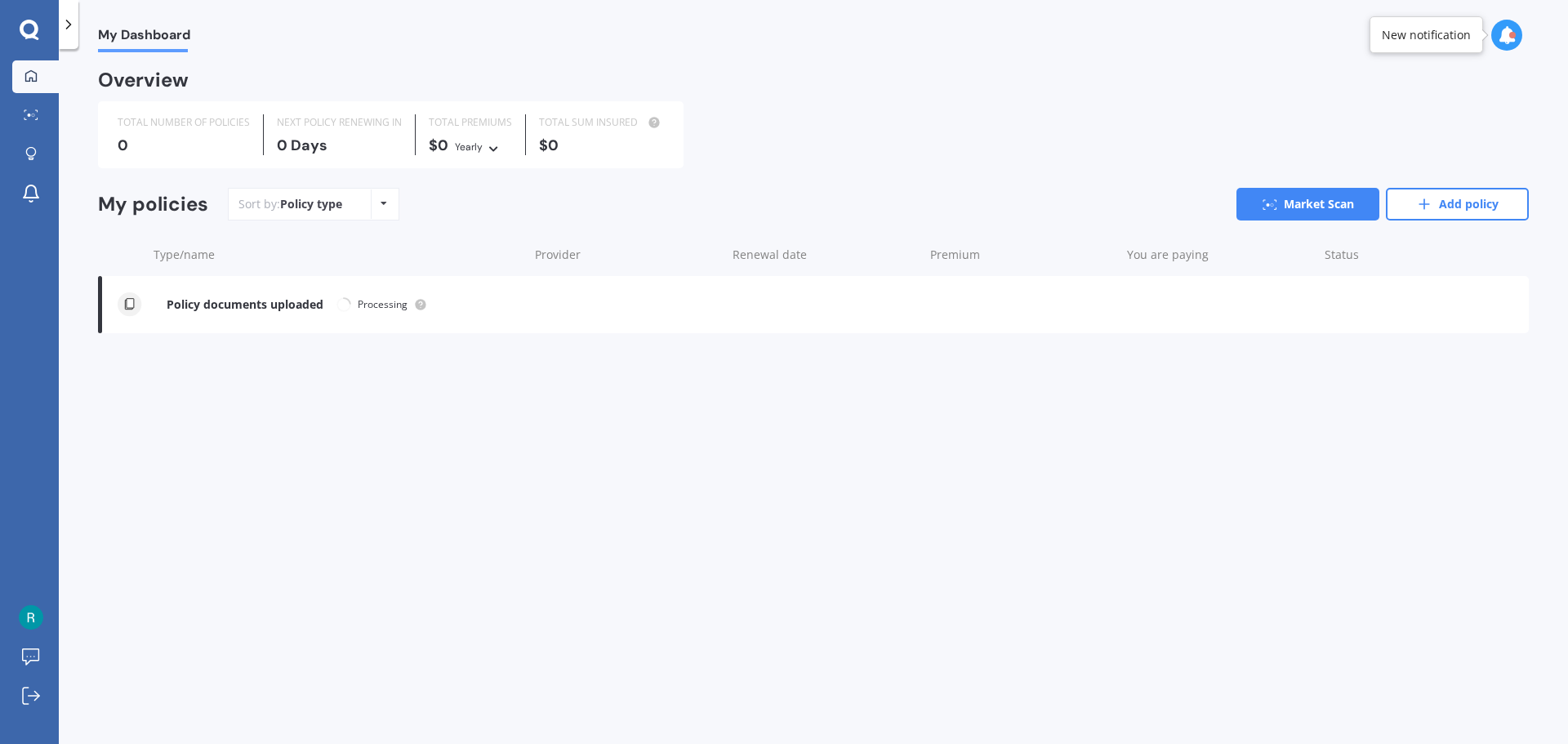
click at [477, 430] on div "My Dashboard Overview TOTAL NUMBER OF POLICIES 0 NEXT POLICY RENEWING [DATE] TO…" at bounding box center [812, 399] width 1509 height 695
click at [807, 469] on div "My Dashboard Overview TOTAL NUMBER OF POLICIES 0 NEXT POLICY RENEWING [DATE] TO…" at bounding box center [812, 399] width 1509 height 695
click at [489, 144] on icon at bounding box center [493, 146] width 11 height 9
click at [489, 145] on icon at bounding box center [493, 146] width 11 height 9
click at [811, 189] on div "Sort by: Policy type Policy type Alphabetical Date added Renewing next Market S…" at bounding box center [878, 204] width 1301 height 33
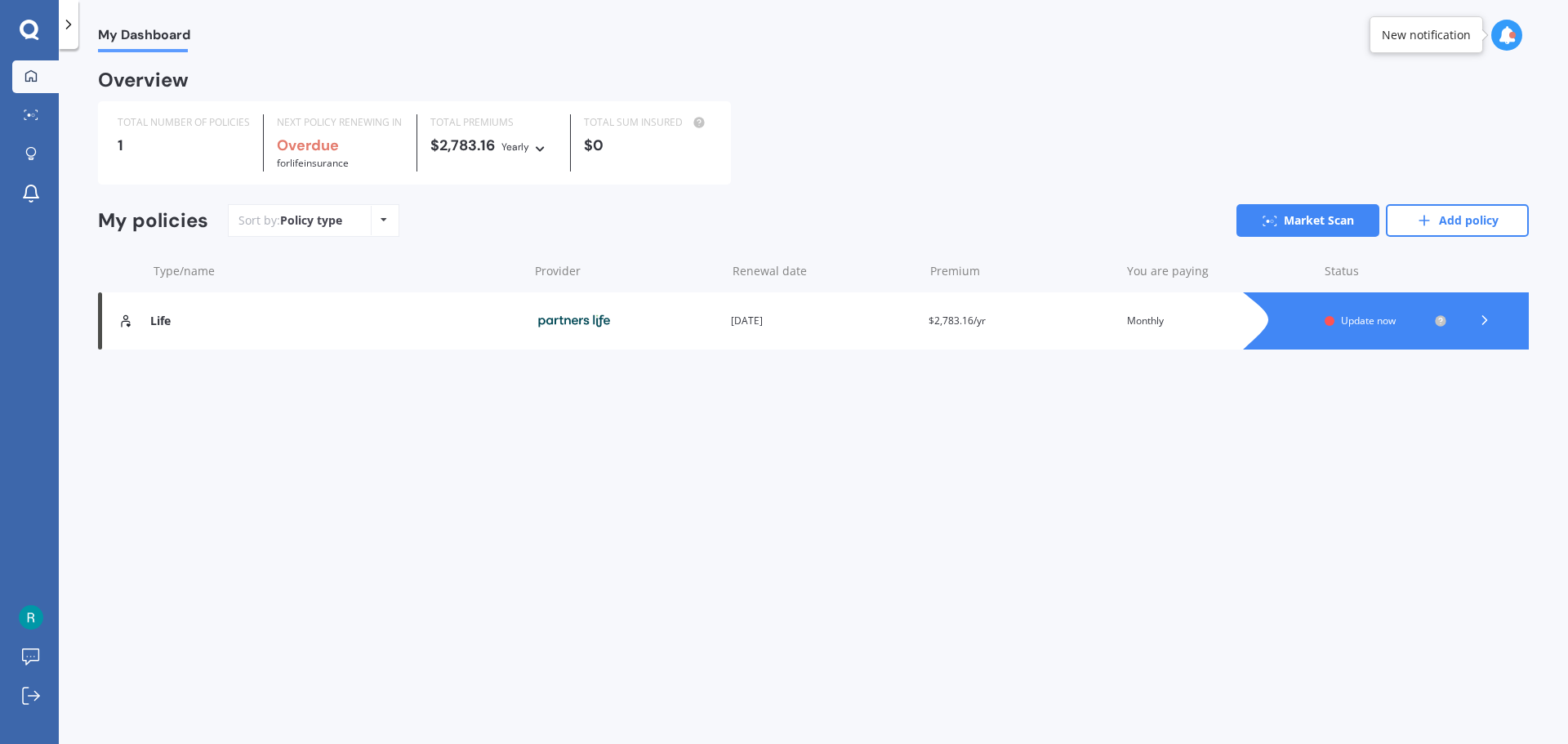
click at [1483, 321] on icon at bounding box center [1484, 320] width 16 height 16
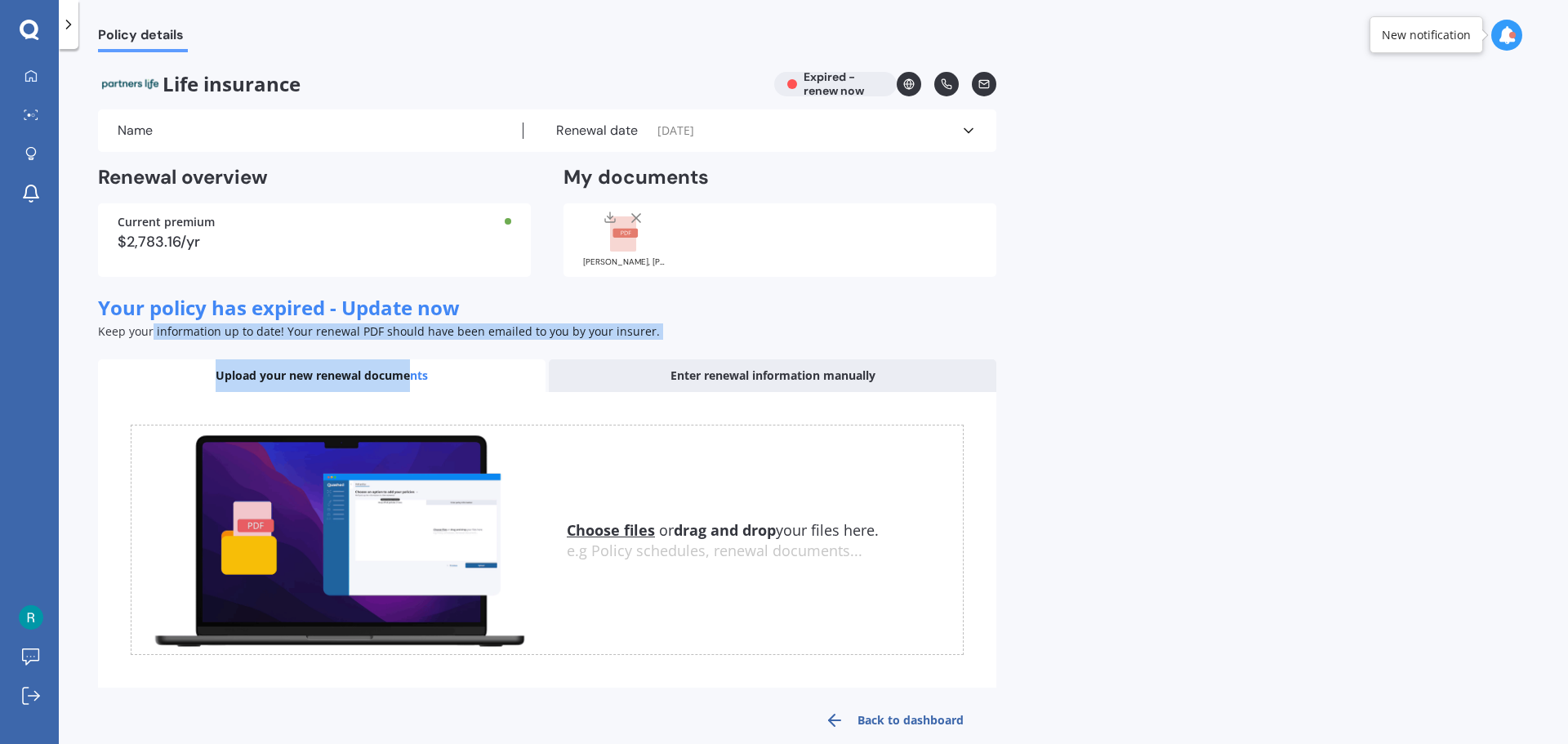
drag, startPoint x: 155, startPoint y: 335, endPoint x: 461, endPoint y: 342, distance: 306.1
click at [424, 342] on div "Your policy has expired - Update now Keep your information up to date! Your ren…" at bounding box center [547, 518] width 898 height 444
click at [519, 332] on span "Keep your information up to date! Your renewal PDF should have been emailed to …" at bounding box center [379, 332] width 562 height 15
click at [597, 337] on span "Keep your information up to date! Your renewal PDF should have been emailed to …" at bounding box center [379, 332] width 562 height 15
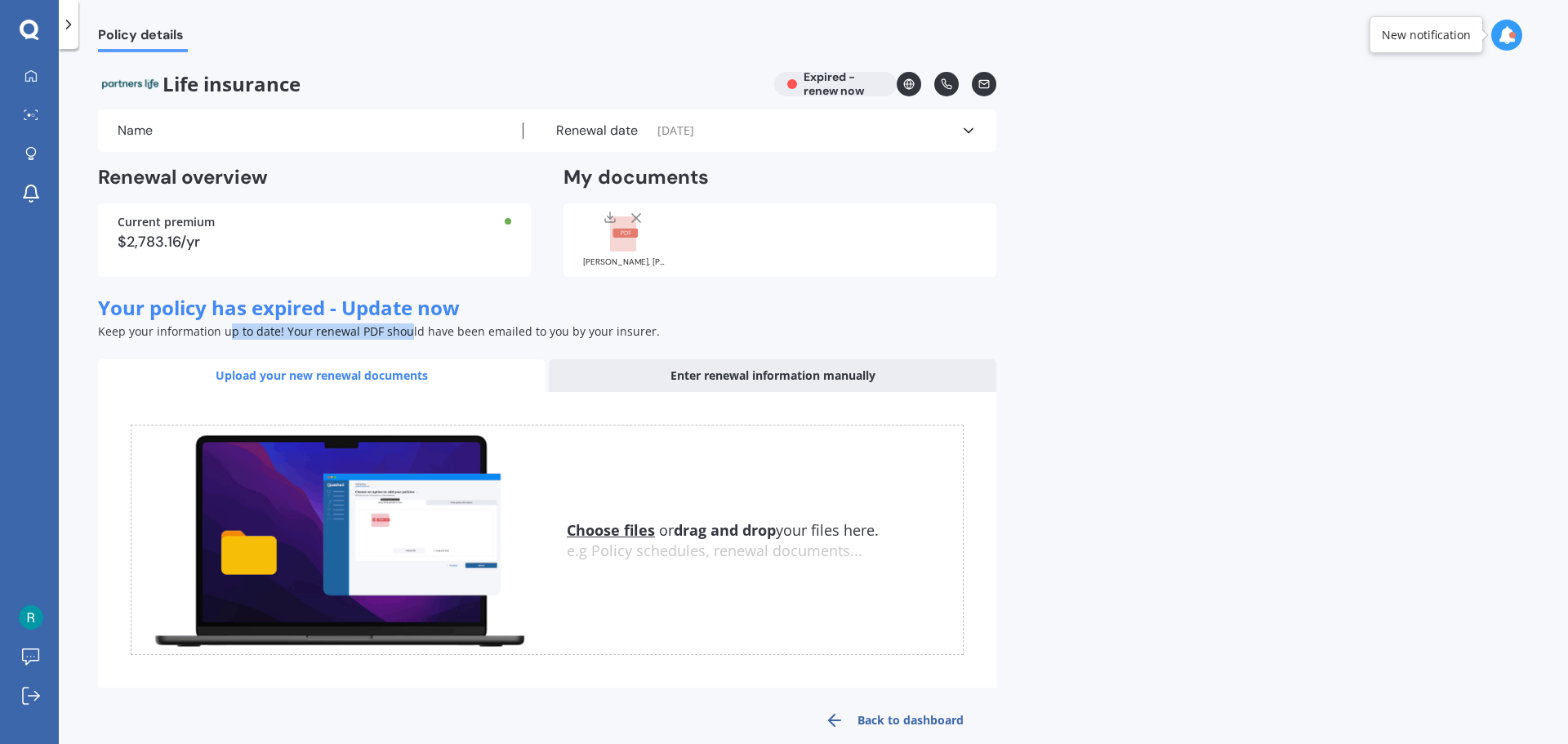
drag, startPoint x: 227, startPoint y: 332, endPoint x: 449, endPoint y: 333, distance: 222.0
click at [426, 332] on span "Keep your information up to date! Your renewal PDF should have been emailed to …" at bounding box center [379, 332] width 562 height 15
click at [449, 333] on span "Keep your information up to date! Your renewal PDF should have been emailed to …" at bounding box center [379, 332] width 562 height 15
click at [30, 82] on icon at bounding box center [31, 76] width 13 height 13
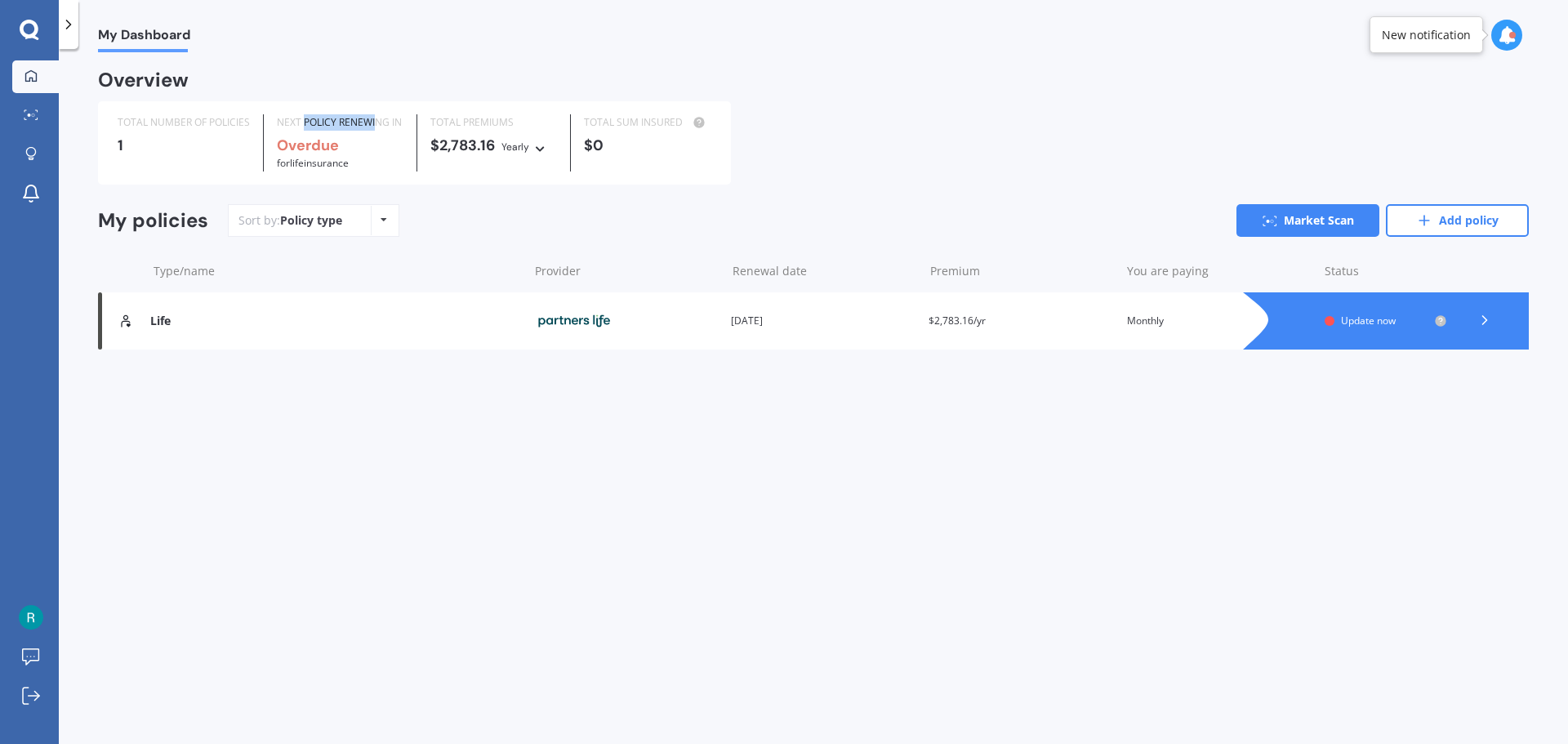
drag, startPoint x: 305, startPoint y: 125, endPoint x: 396, endPoint y: 125, distance: 91.0
click at [386, 125] on div "NEXT POLICY RENEWING IN" at bounding box center [339, 122] width 126 height 16
click at [397, 125] on div "NEXT POLICY RENEWING IN" at bounding box center [339, 122] width 126 height 16
click at [1364, 322] on span "Update now" at bounding box center [1369, 320] width 55 height 14
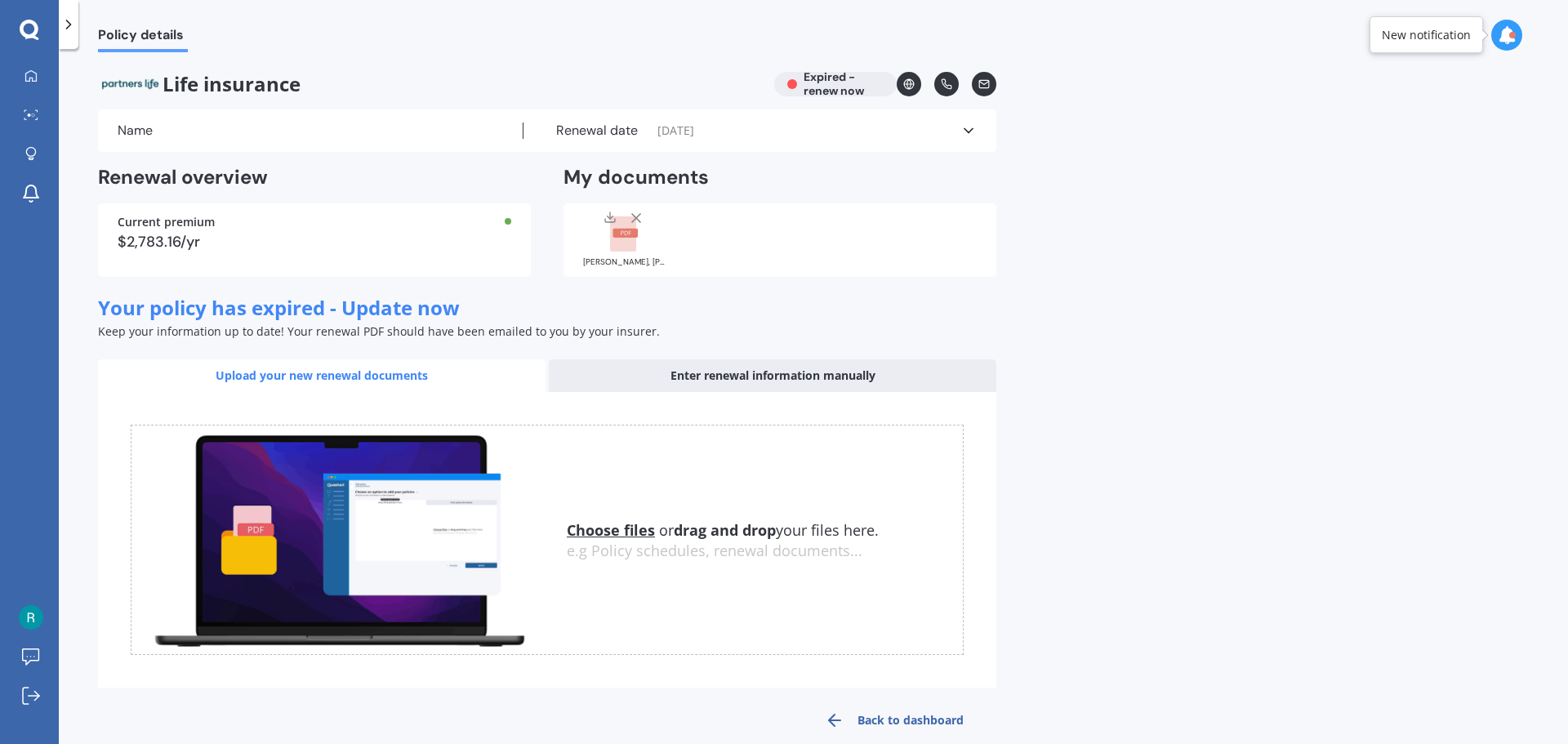
click at [70, 34] on div at bounding box center [68, 24] width 20 height 49
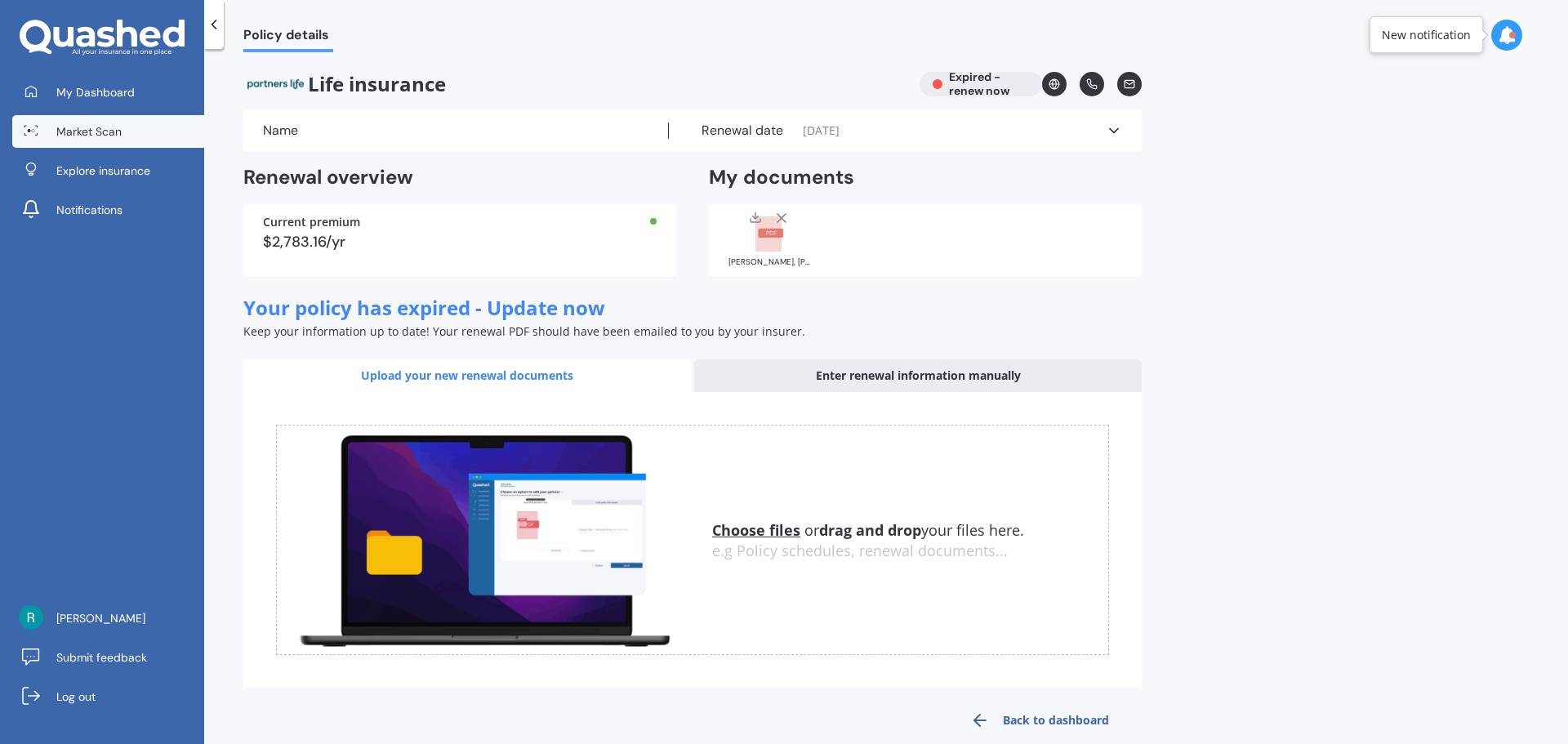
click at [103, 133] on span "Market Scan" at bounding box center [89, 131] width 65 height 16
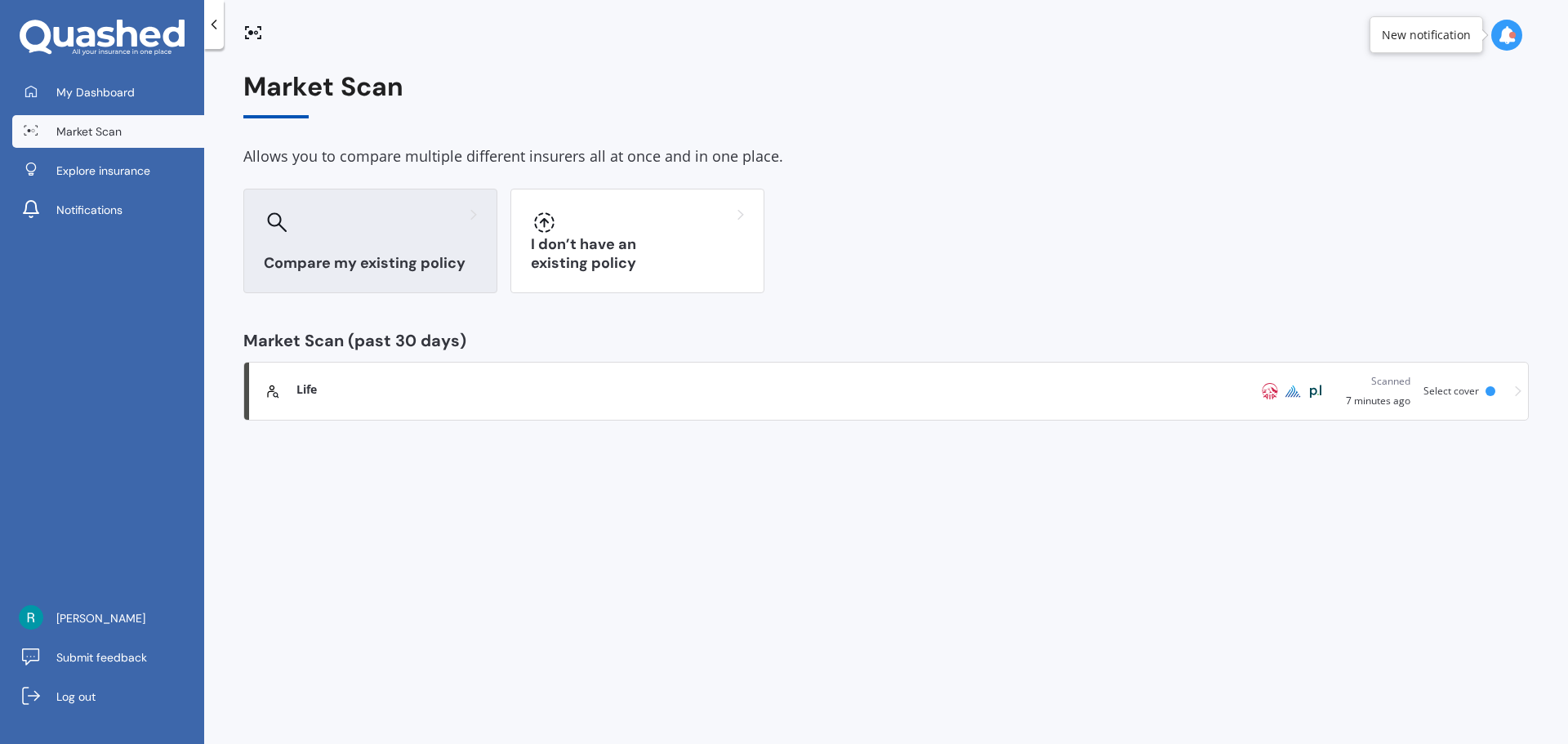
click at [407, 250] on div "Compare my existing policy" at bounding box center [370, 241] width 254 height 105
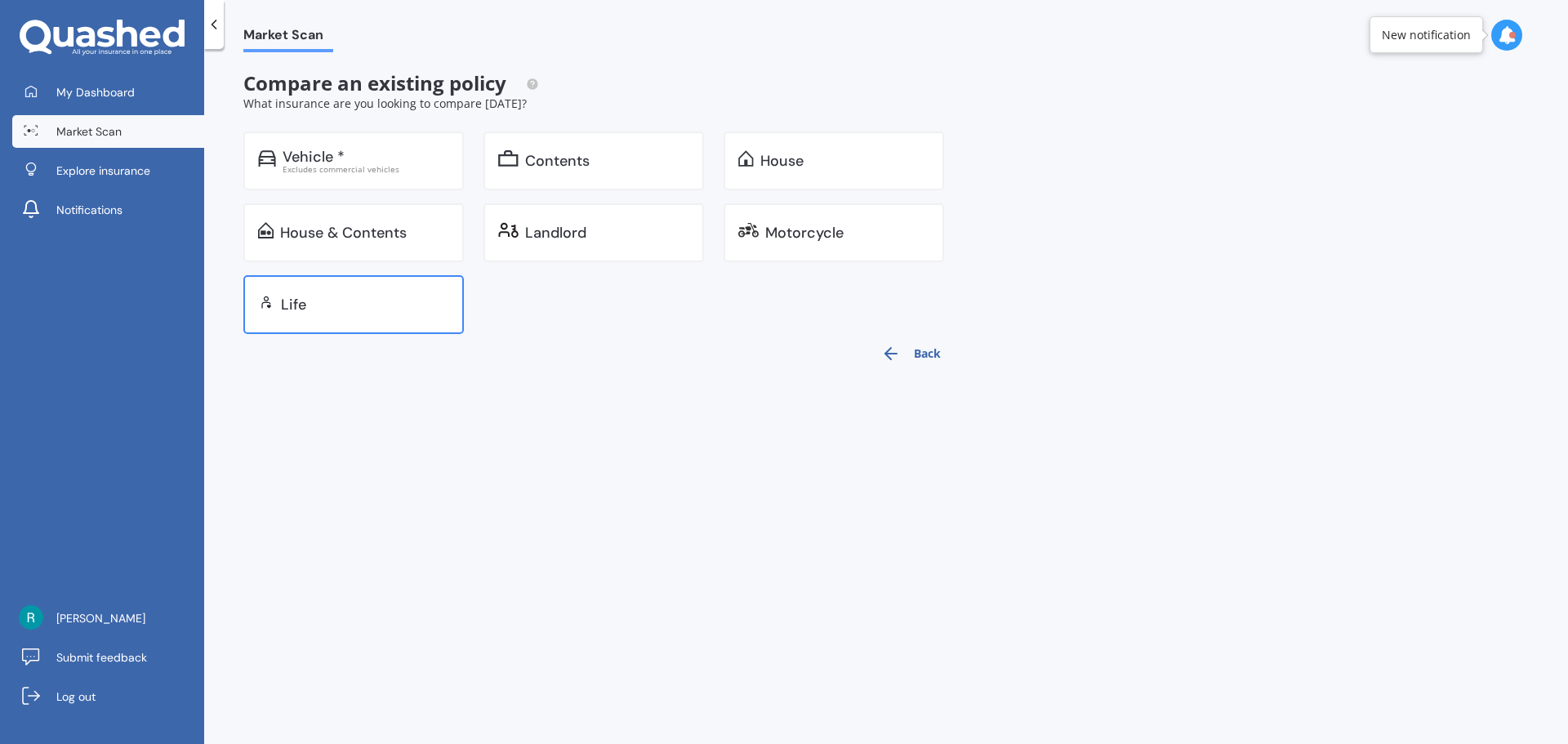
click at [325, 310] on div "Life" at bounding box center [365, 304] width 168 height 16
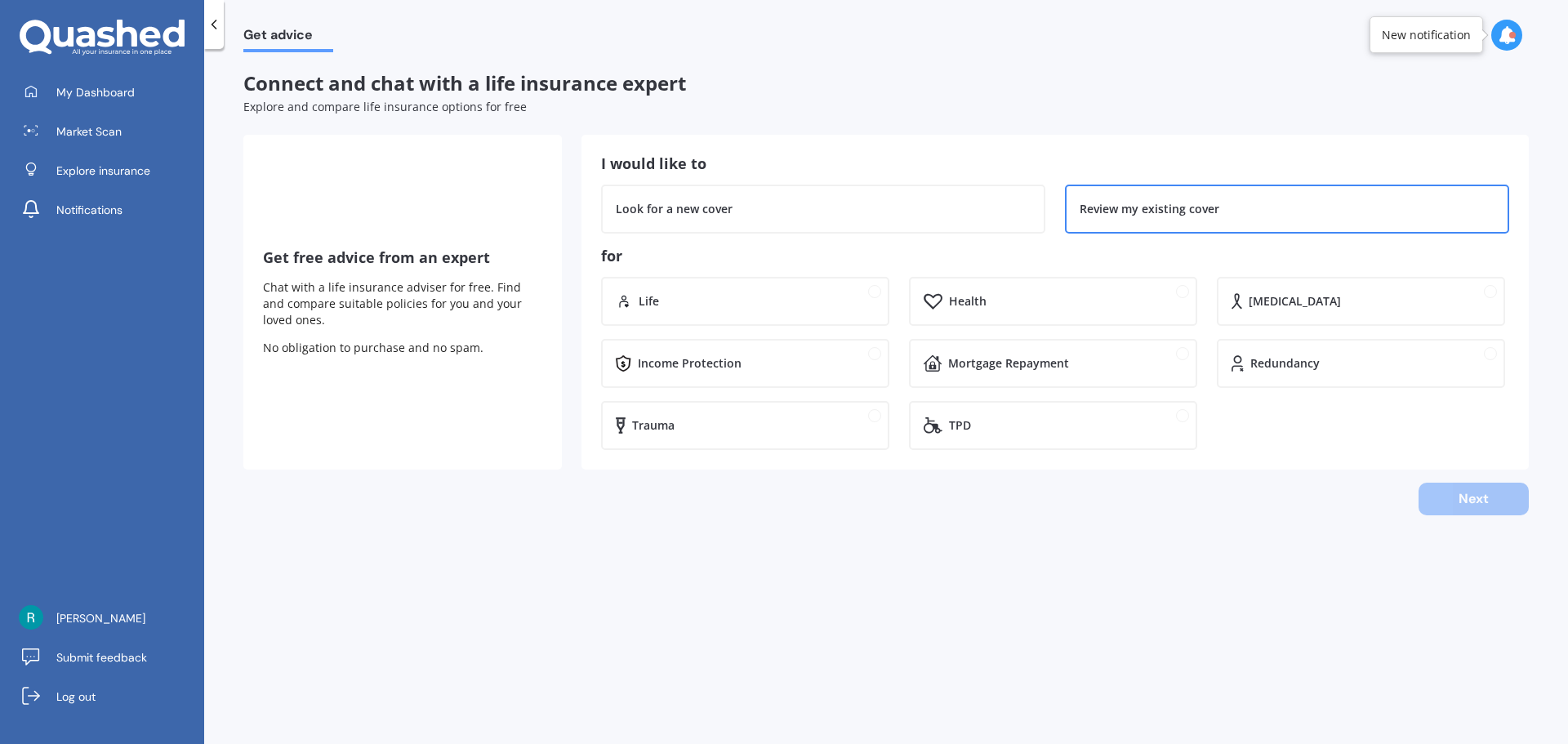
click at [1194, 221] on div "Review my existing cover" at bounding box center [1286, 209] width 444 height 49
click at [758, 309] on div "Life" at bounding box center [757, 301] width 236 height 16
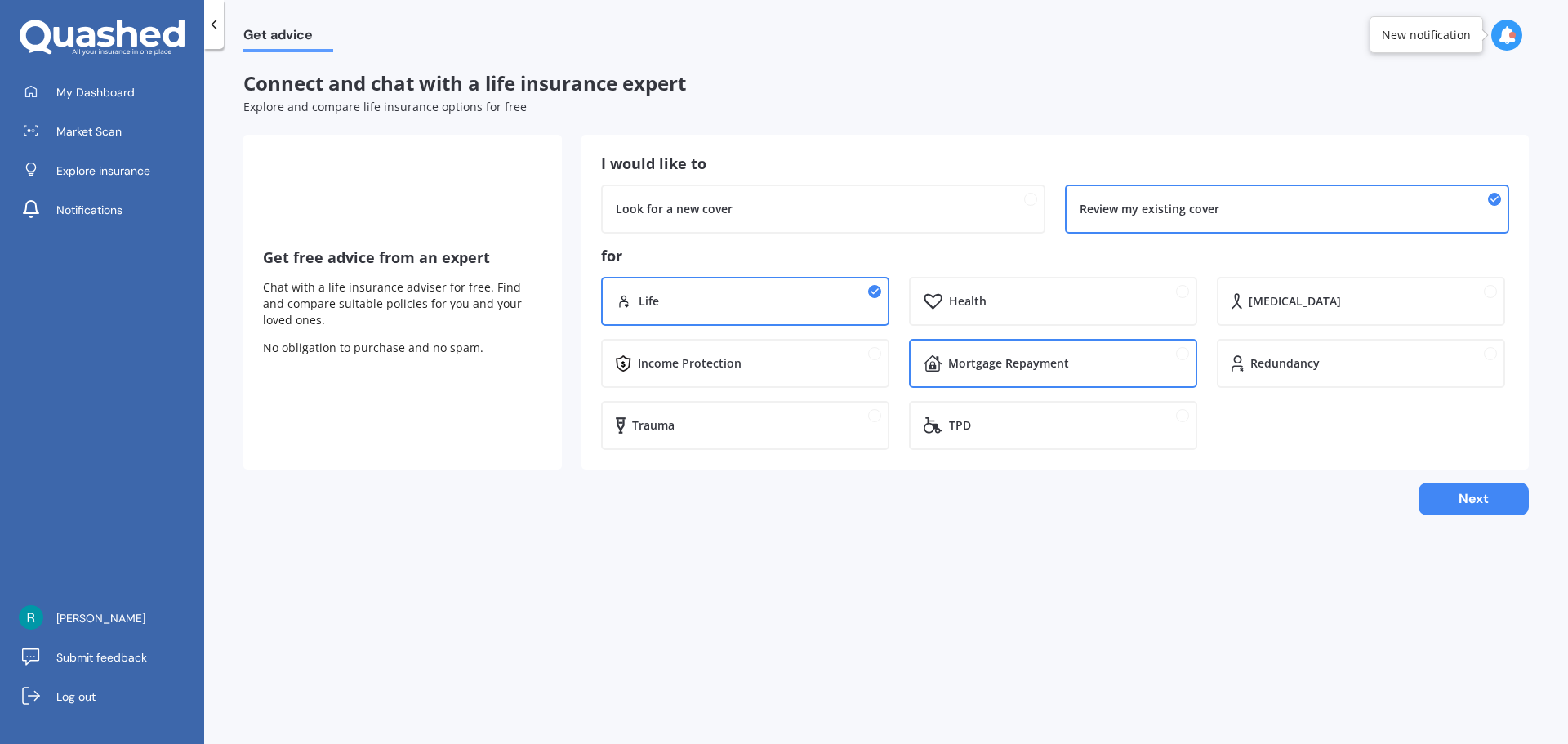
click at [1043, 369] on div "Mortgage Repayment" at bounding box center [1008, 363] width 121 height 16
click at [763, 426] on div "Trauma" at bounding box center [753, 425] width 243 height 16
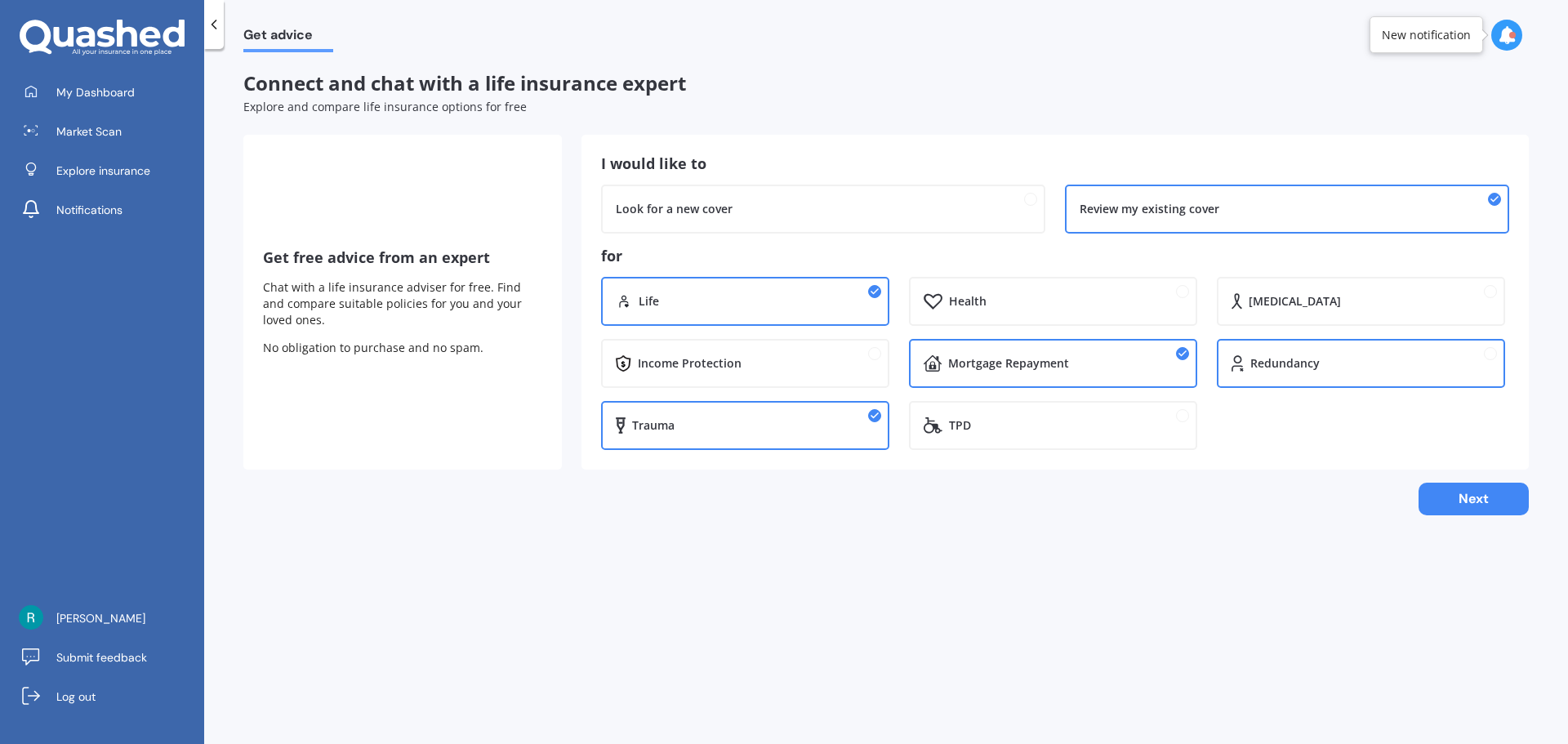
click at [1308, 368] on div "Redundancy" at bounding box center [1285, 363] width 70 height 16
click at [1311, 364] on div "Redundancy" at bounding box center [1285, 363] width 70 height 16
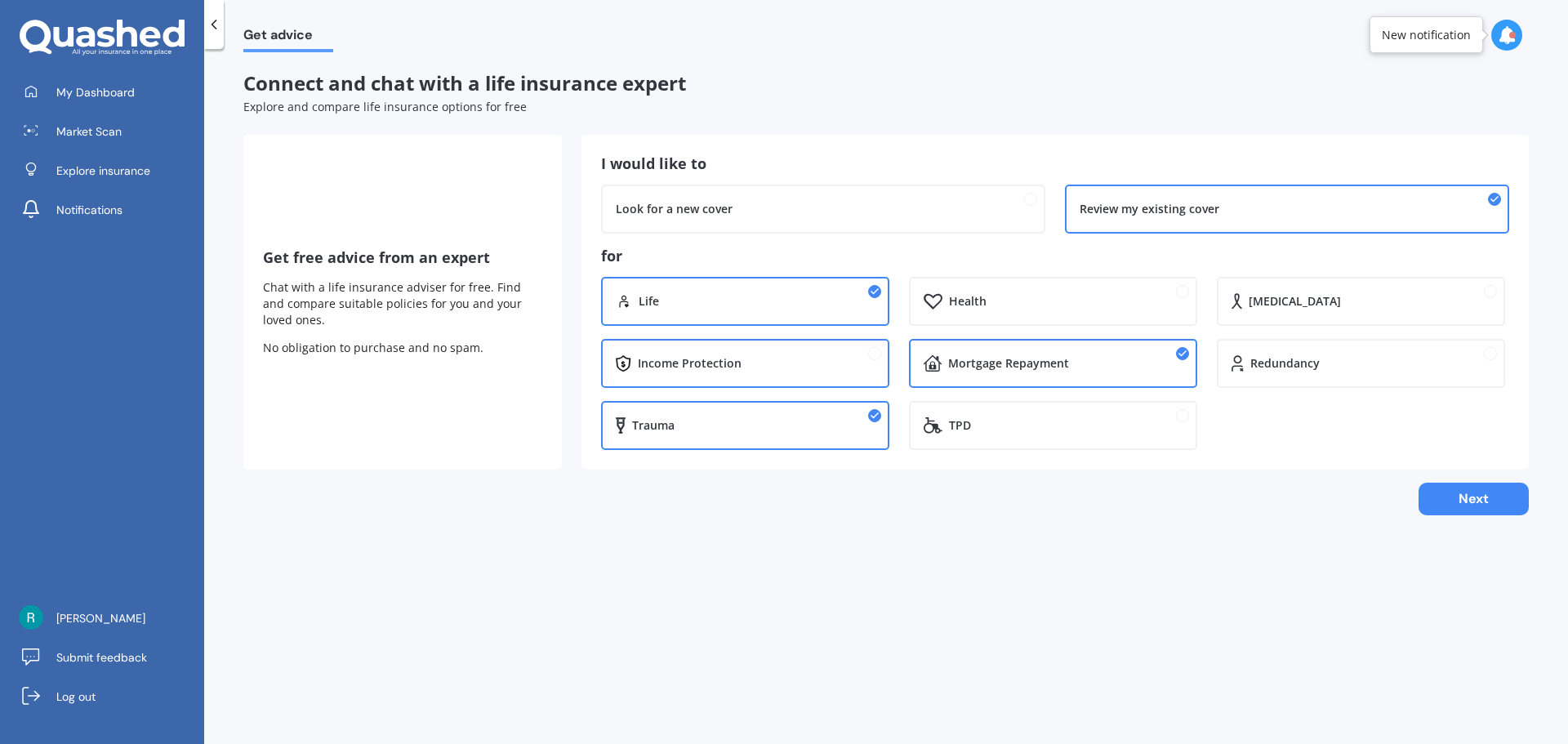
click at [775, 362] on div "Income Protection" at bounding box center [757, 363] width 238 height 16
click at [1461, 500] on button "Next" at bounding box center [1474, 499] width 110 height 33
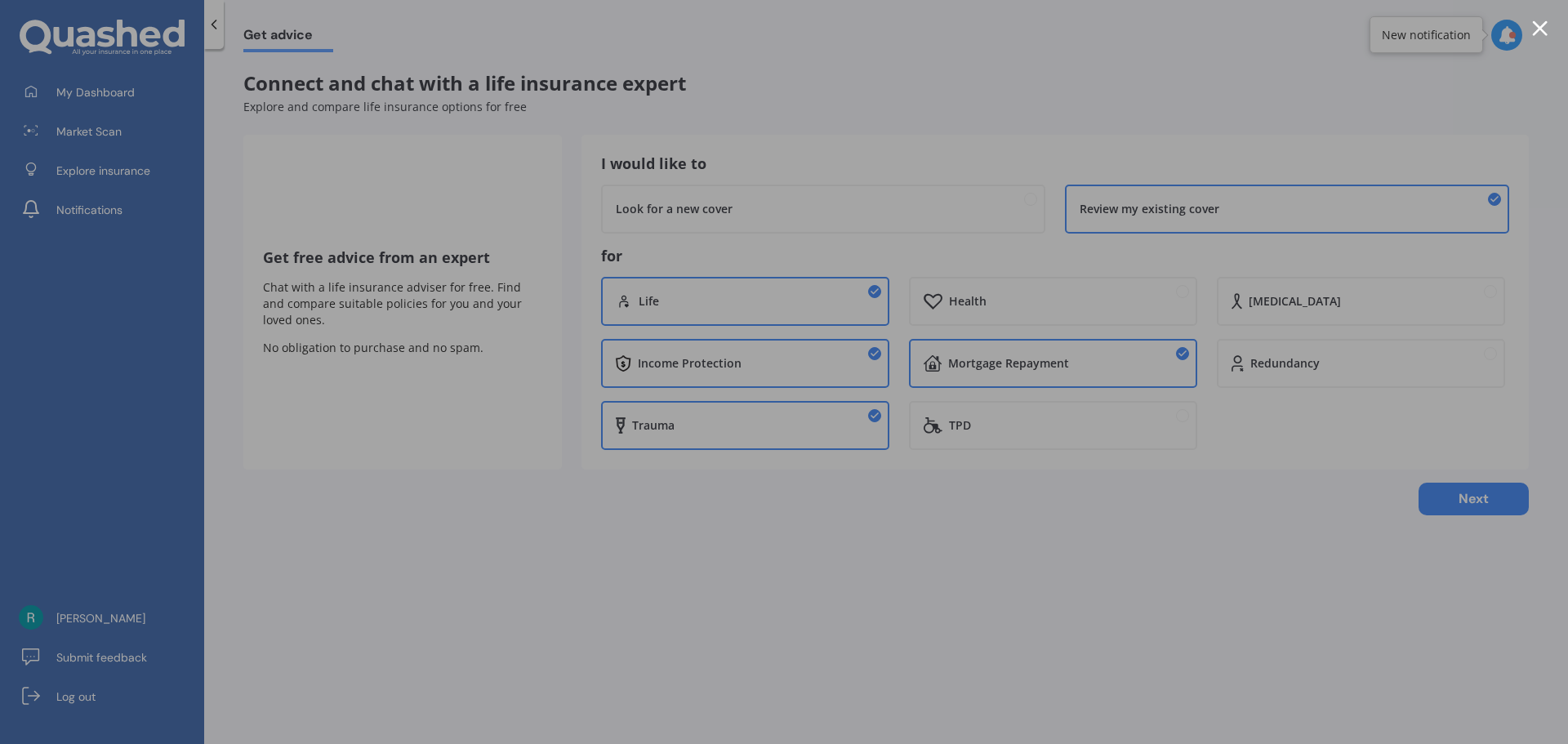
click at [1541, 25] on div at bounding box center [1540, 28] width 15 height 15
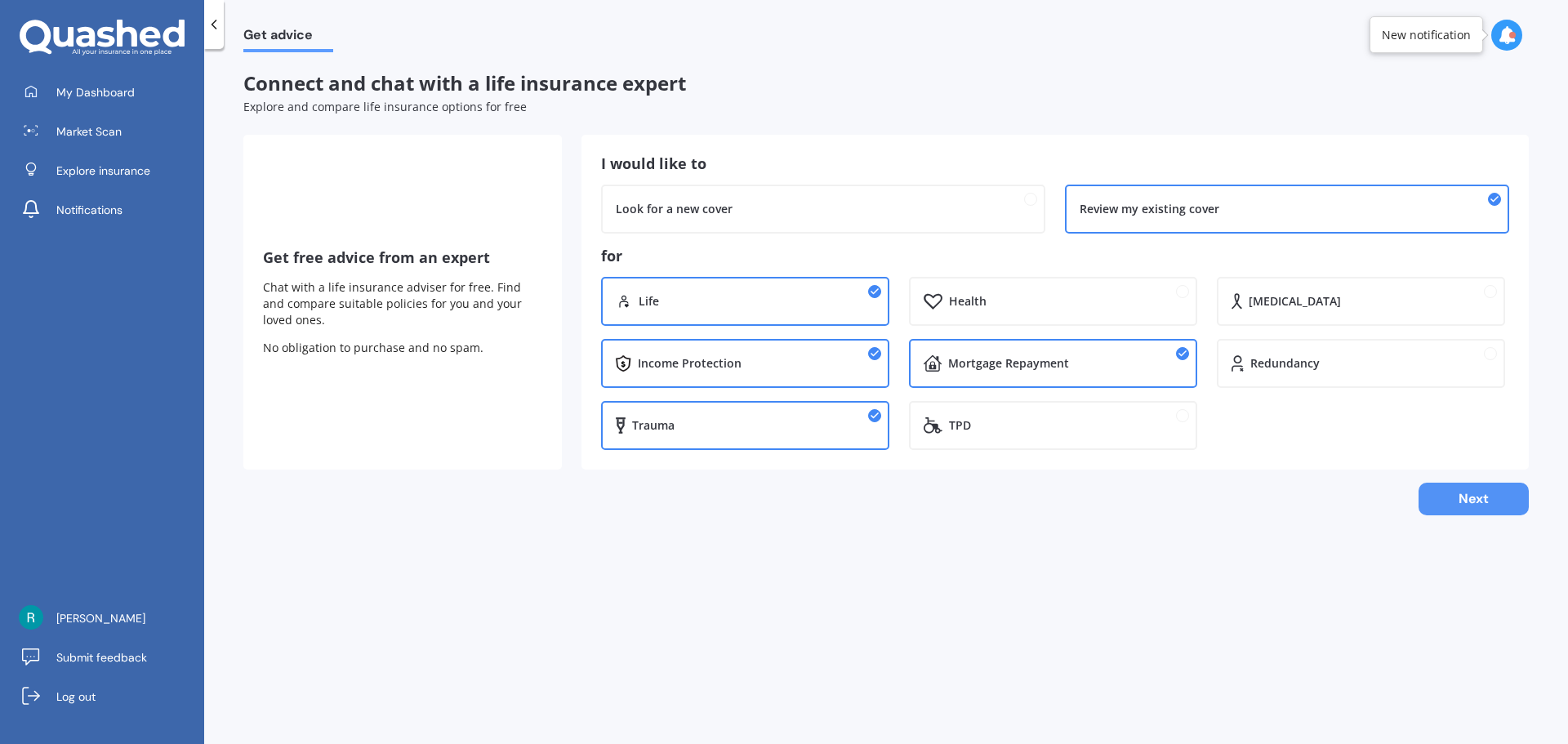
click at [1493, 497] on button "Next" at bounding box center [1474, 499] width 110 height 33
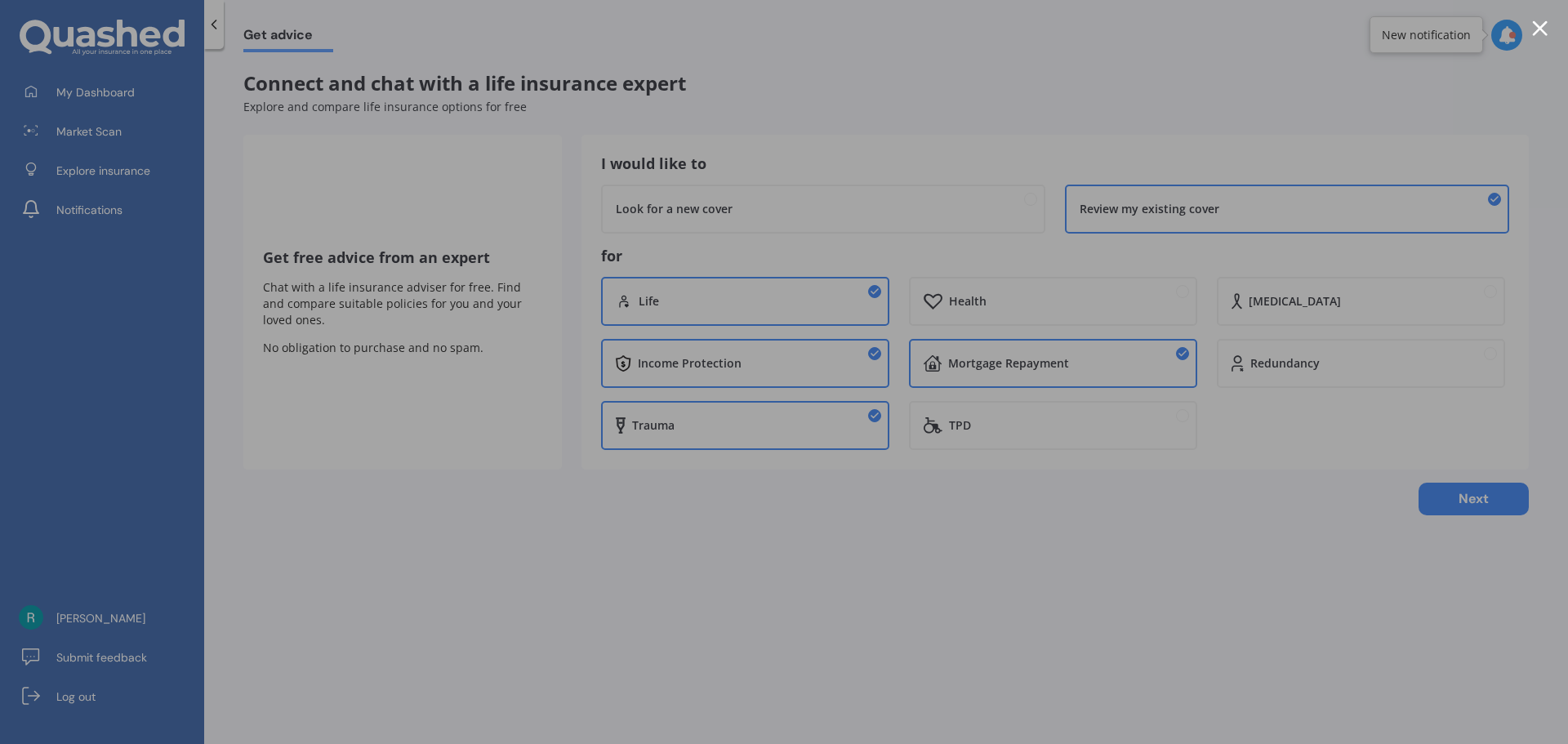
click at [1542, 33] on div at bounding box center [1540, 28] width 15 height 15
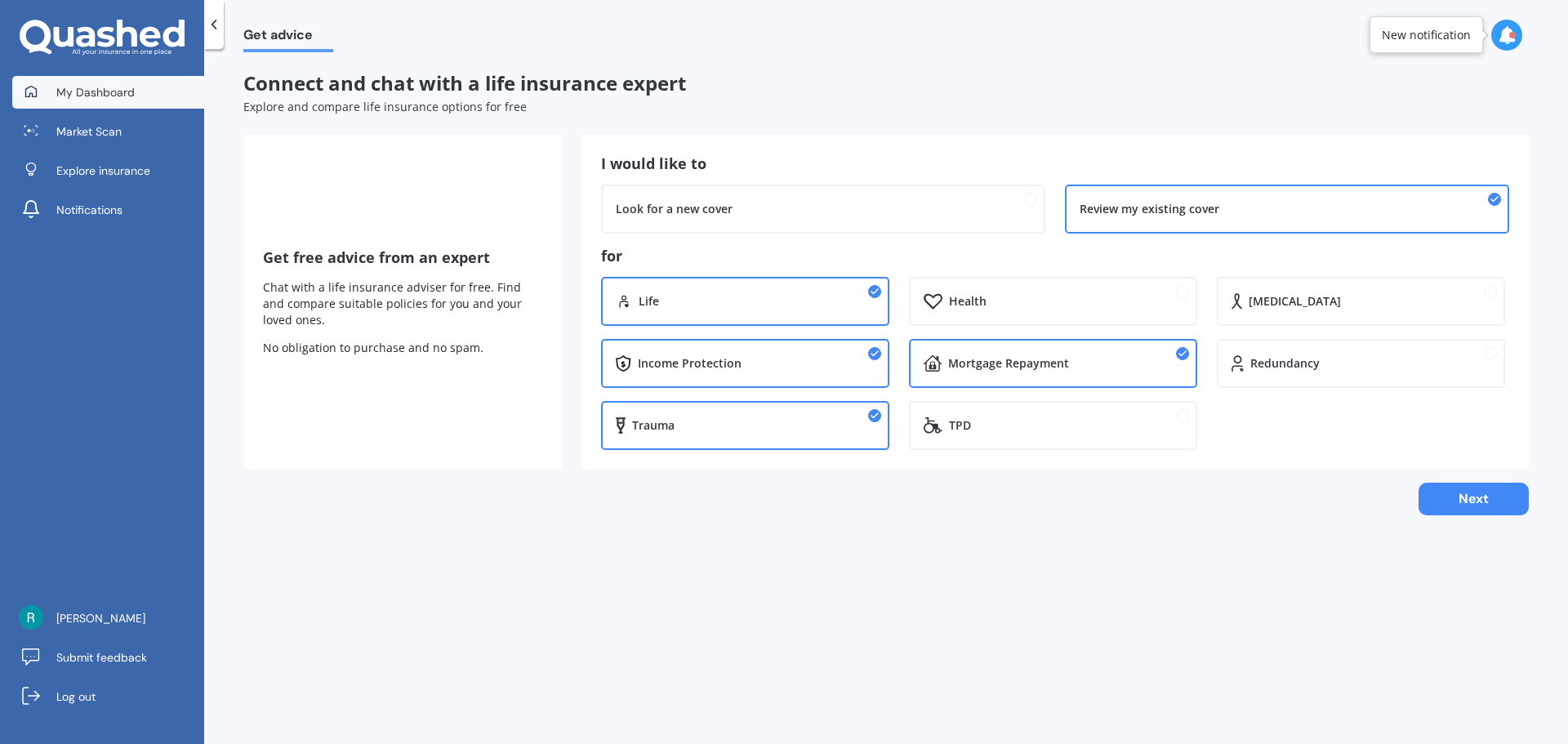
click at [97, 93] on span "My Dashboard" at bounding box center [95, 92] width 78 height 16
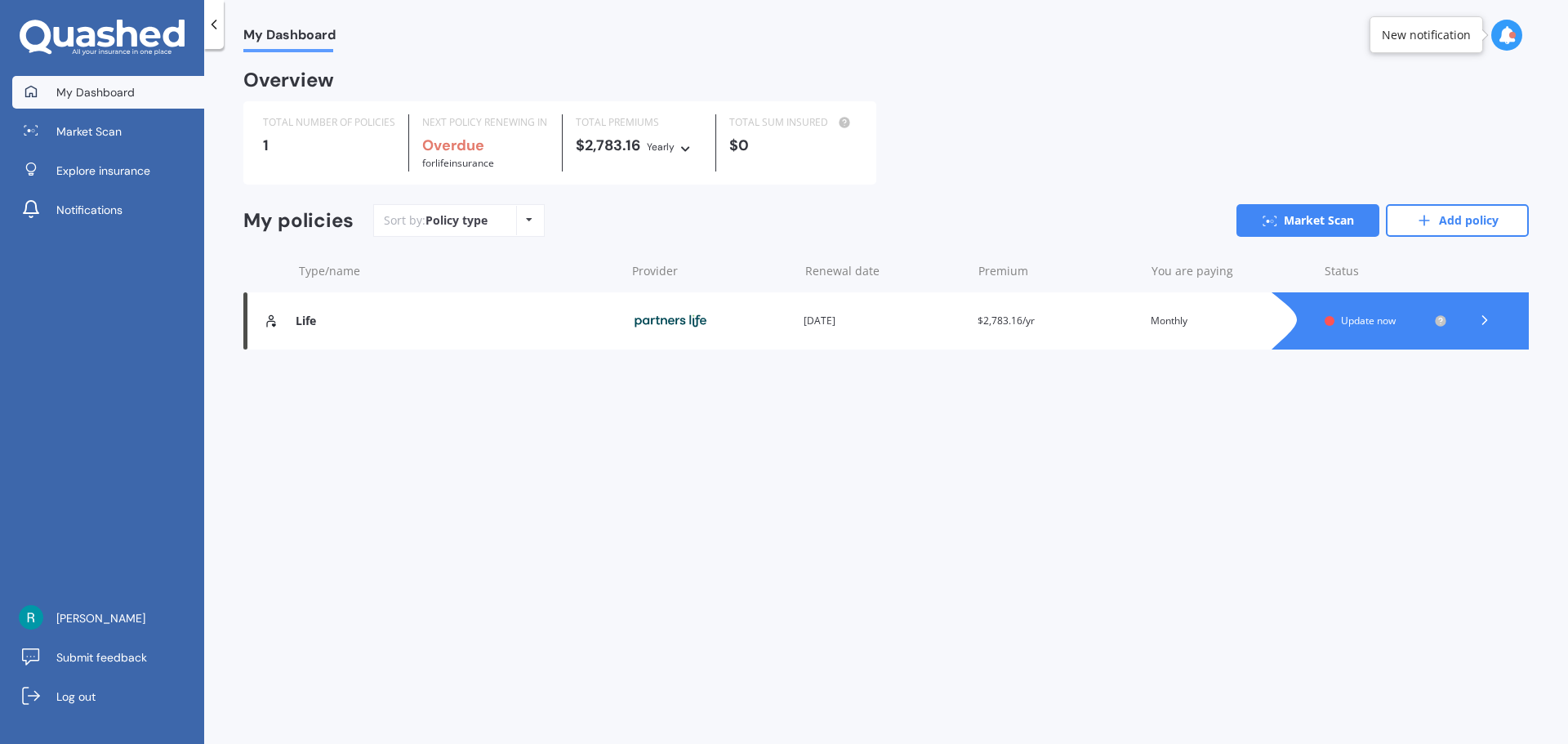
click at [901, 324] on div "Renewal date [DATE]" at bounding box center [884, 320] width 161 height 16
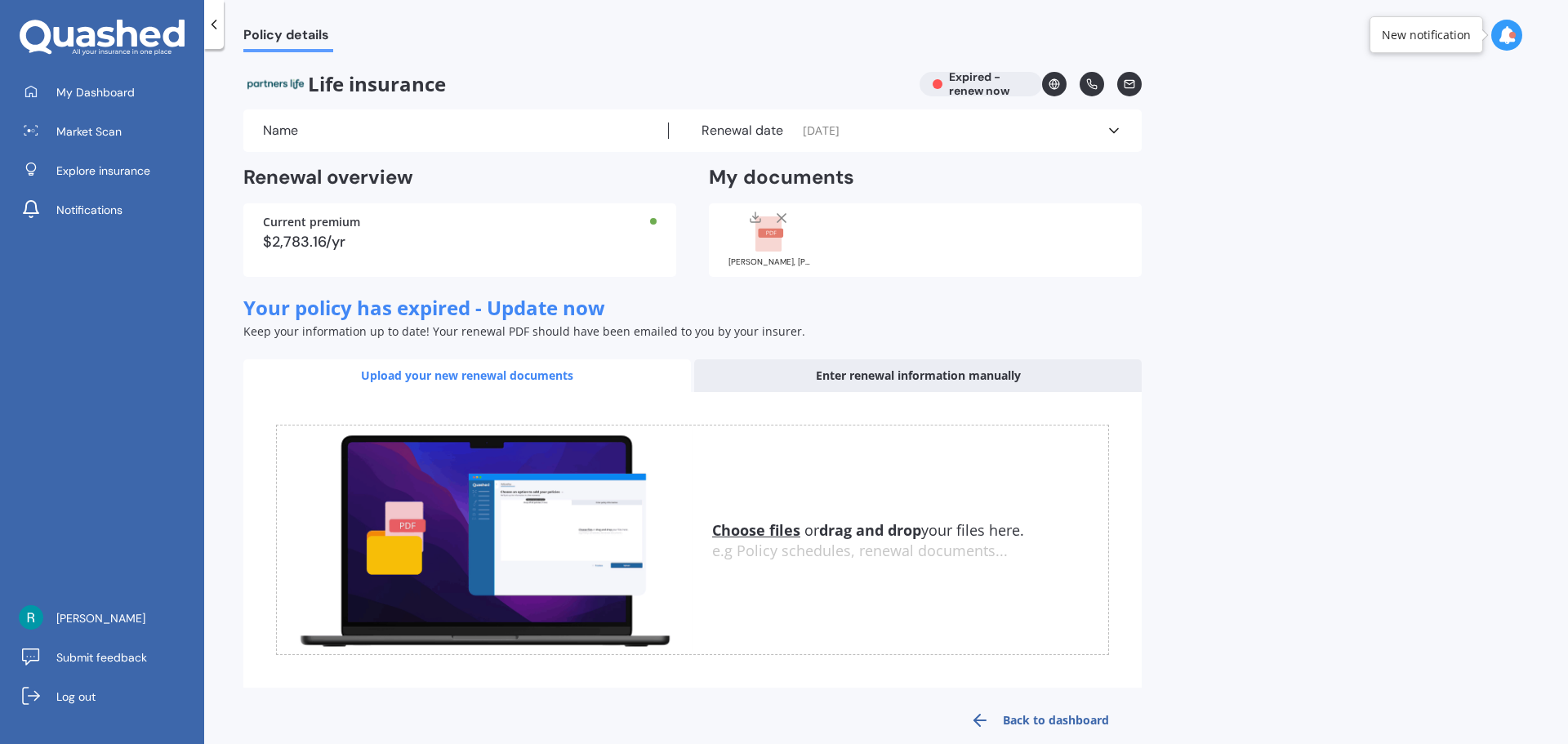
click at [781, 216] on icon at bounding box center [781, 217] width 16 height 16
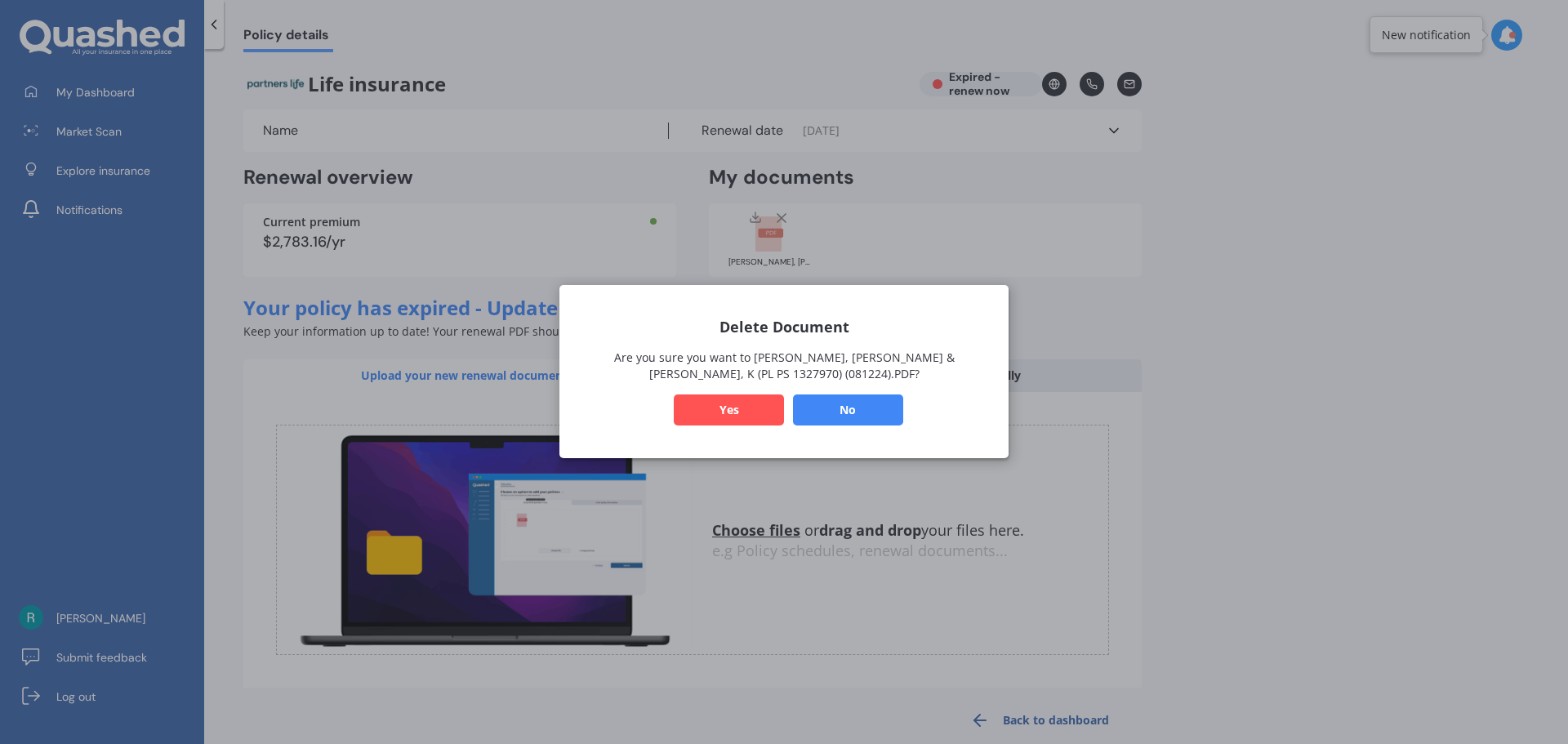
click at [732, 407] on button "Yes" at bounding box center [729, 411] width 110 height 31
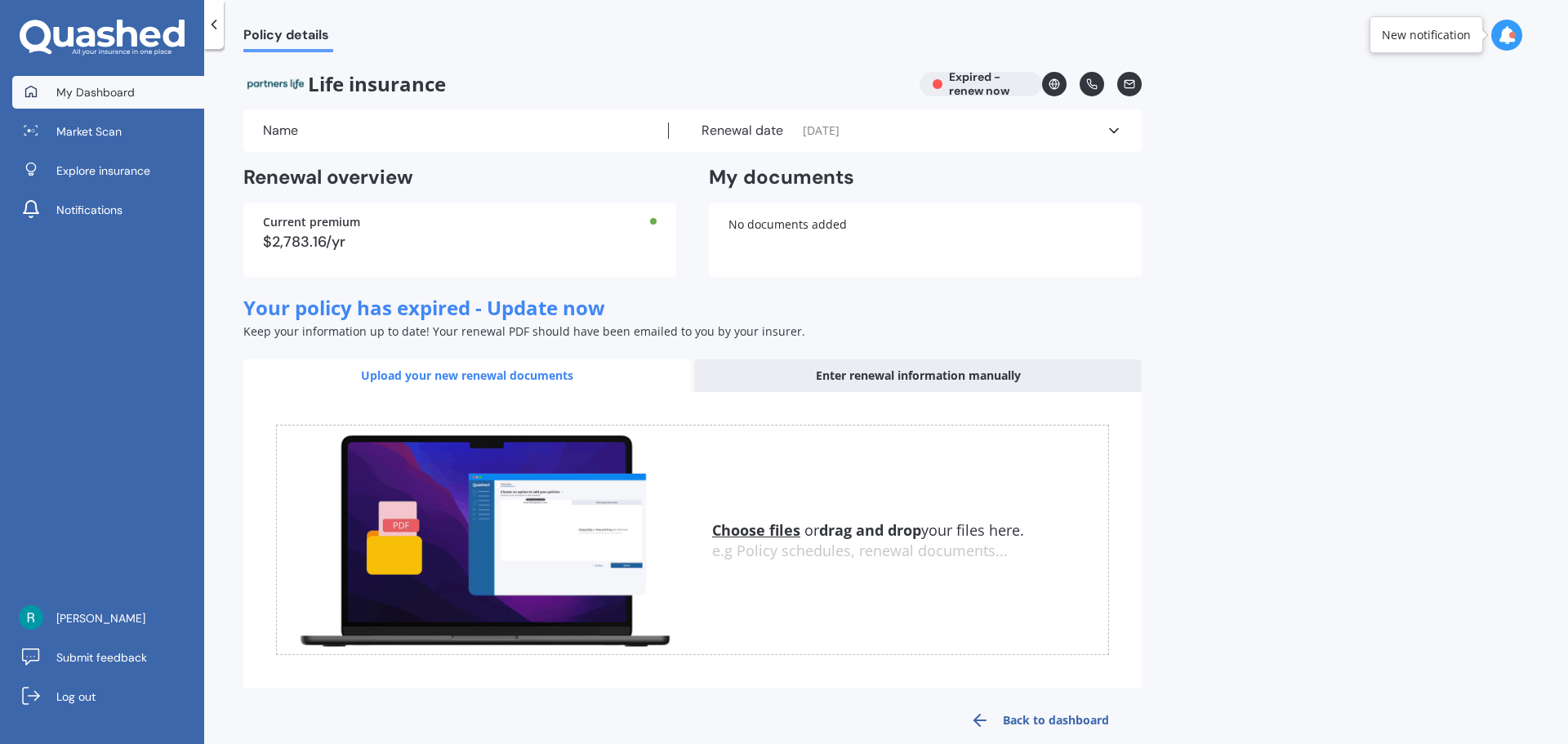
click at [125, 90] on span "My Dashboard" at bounding box center [95, 92] width 78 height 16
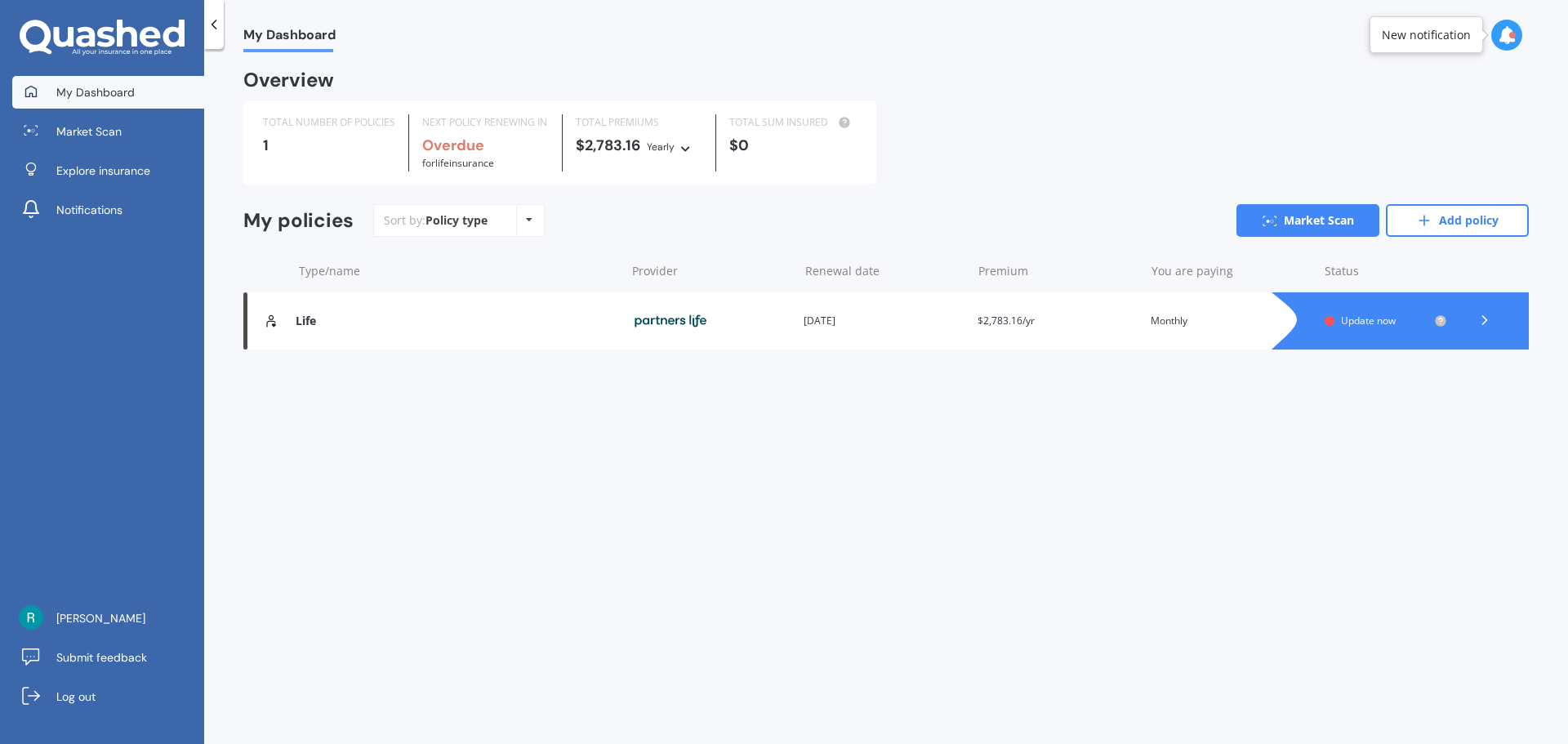
click at [404, 326] on div "Life" at bounding box center [456, 321] width 321 height 14
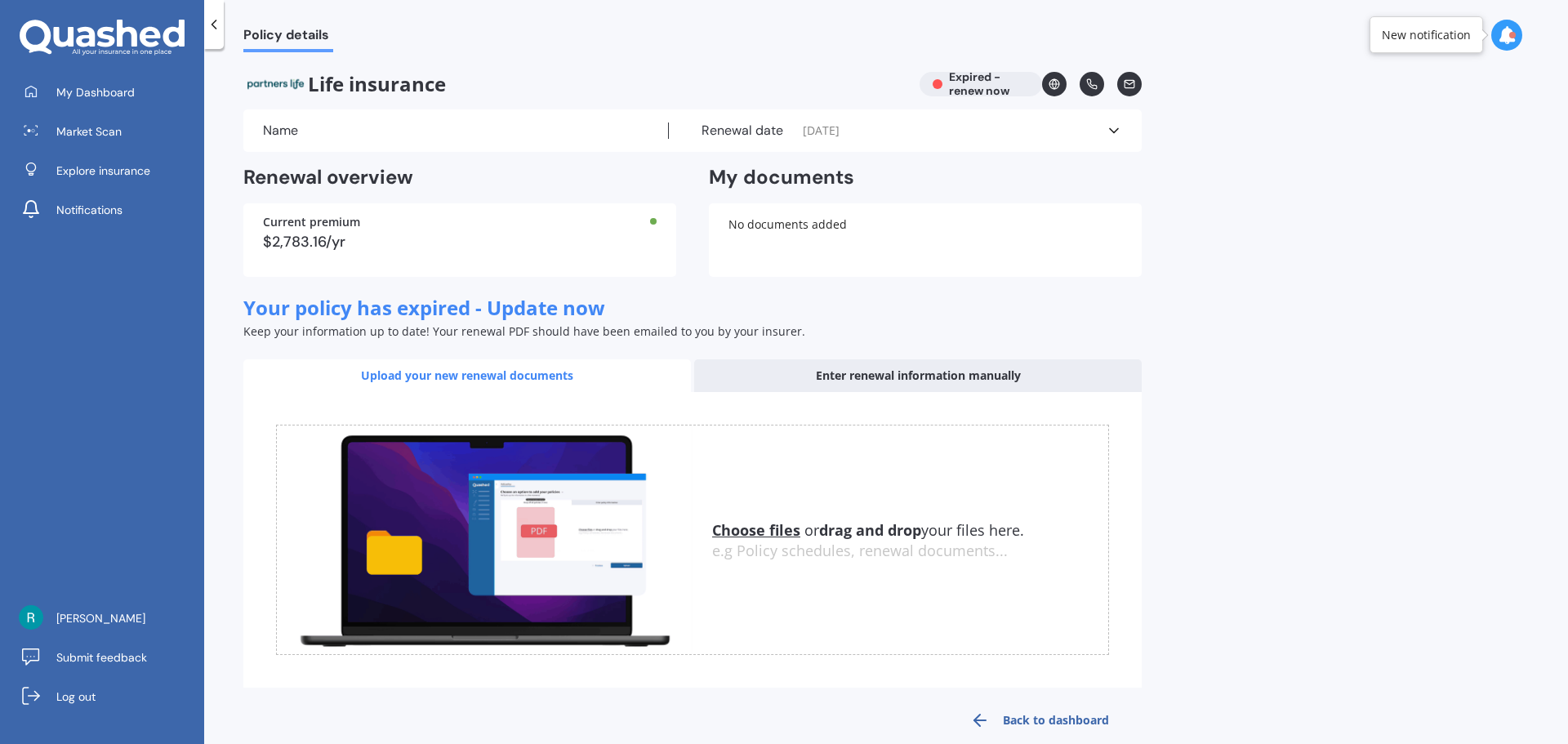
click at [1116, 129] on icon at bounding box center [1114, 131] width 16 height 16
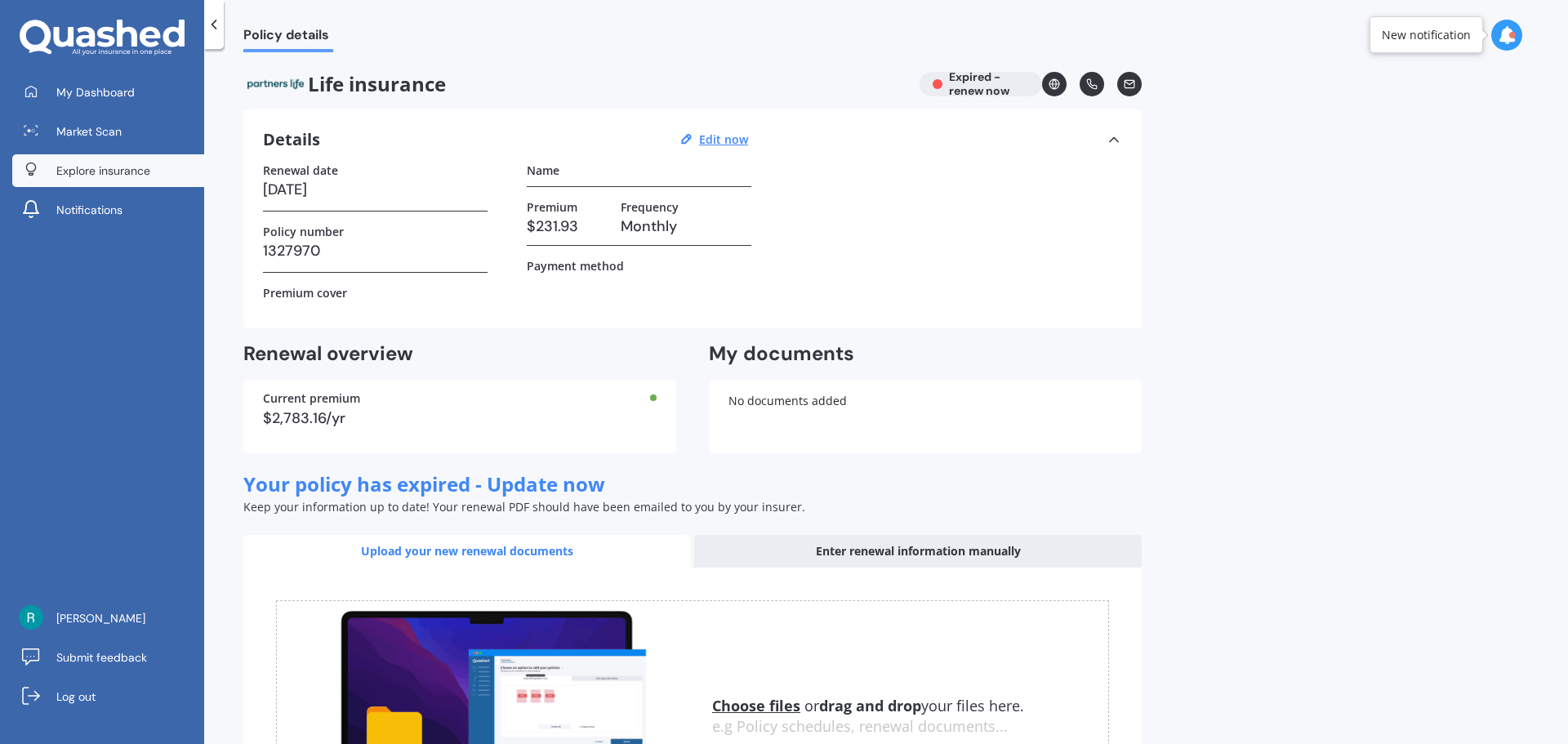
click at [88, 173] on span "Explore insurance" at bounding box center [103, 170] width 94 height 16
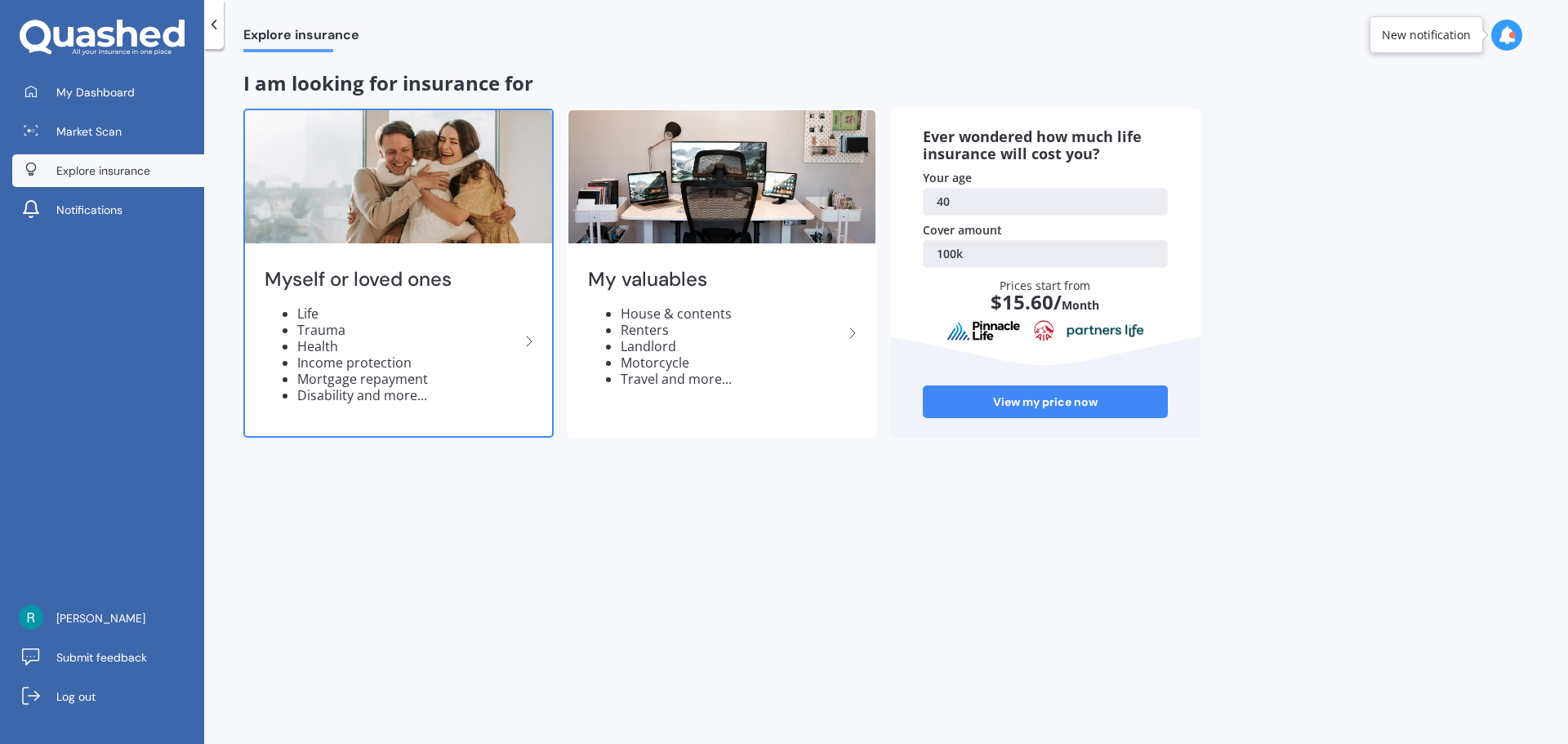
click at [418, 332] on li "Trauma" at bounding box center [408, 330] width 222 height 16
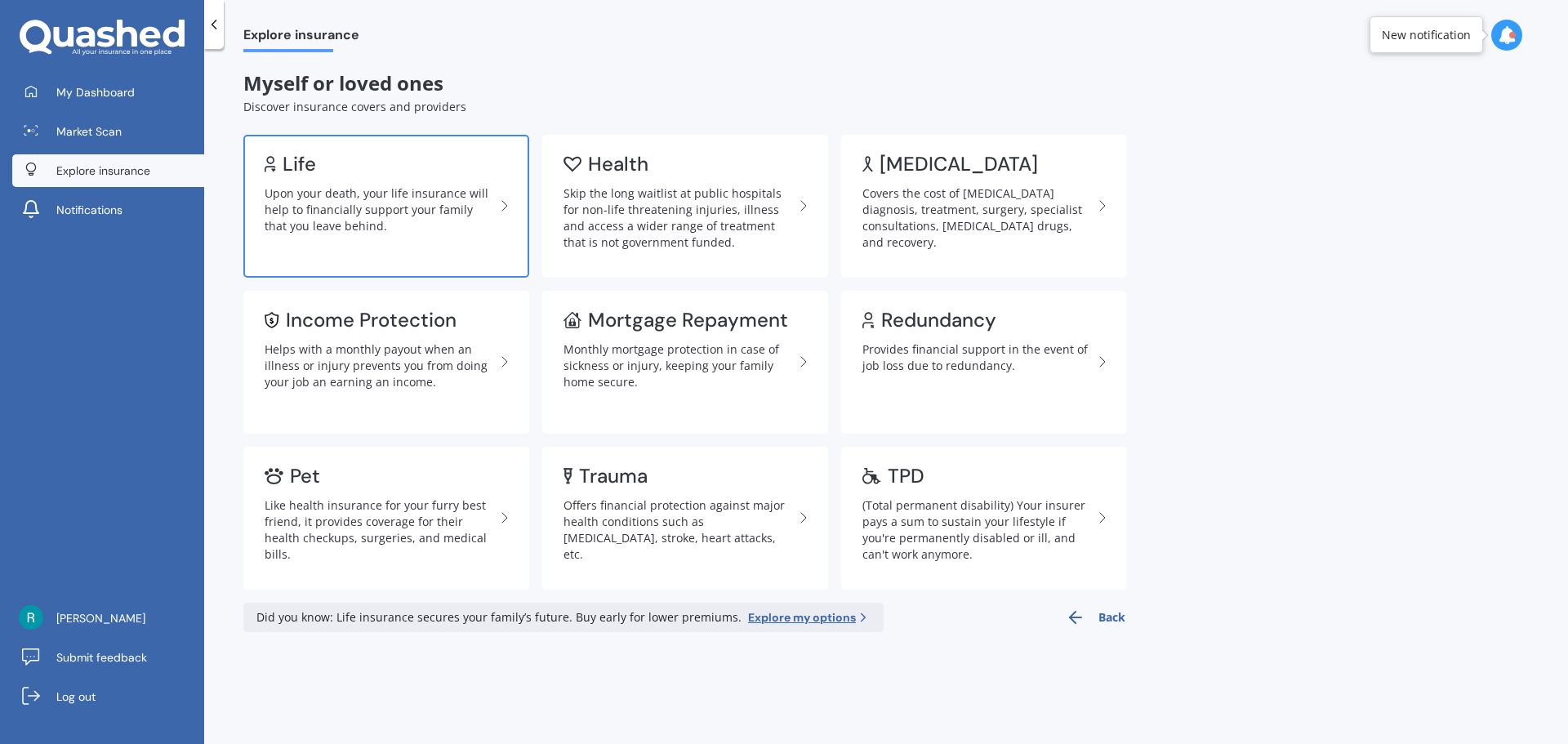
click at [451, 229] on div "Upon your death, your life insurance will help to financially support your fami…" at bounding box center [380, 210] width 230 height 49
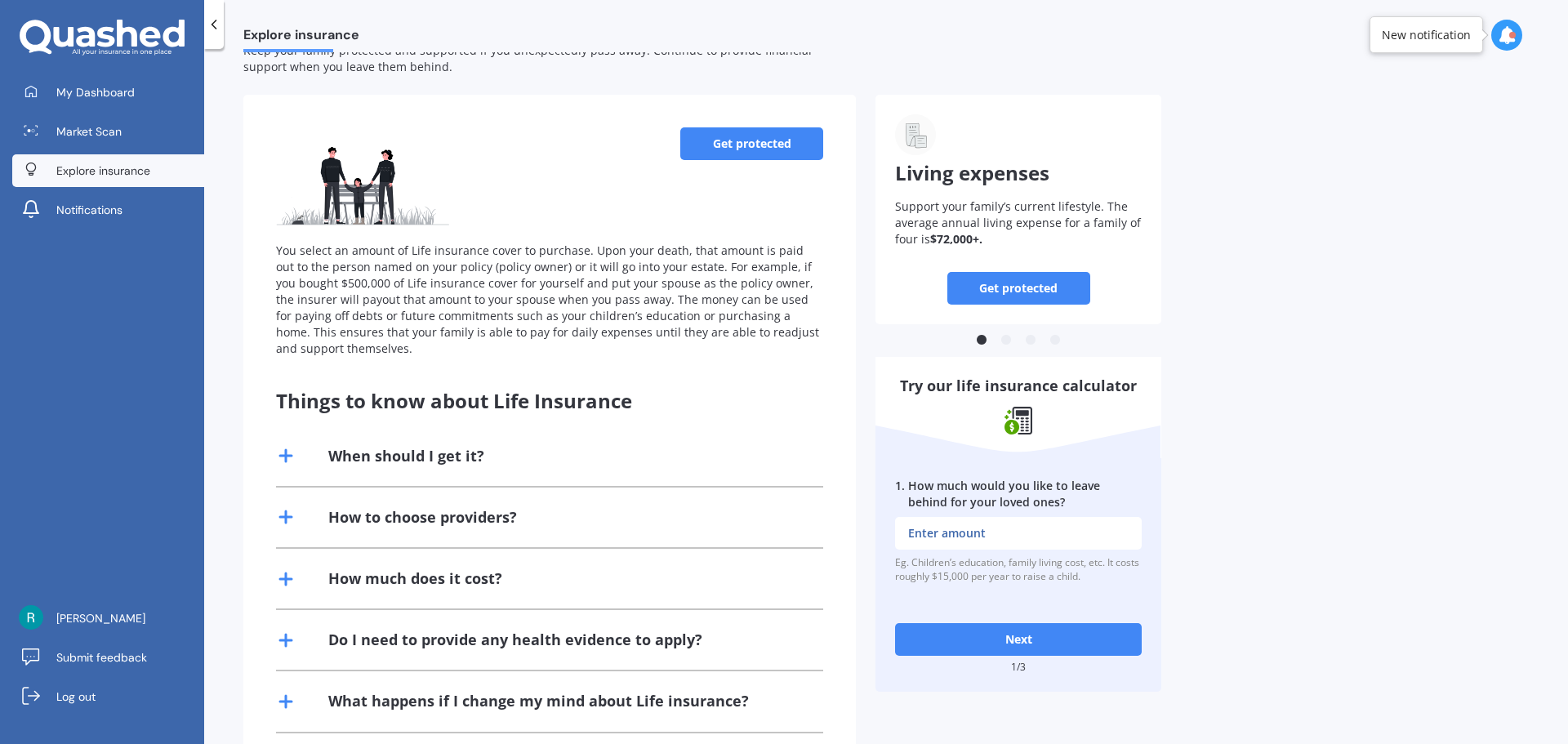
scroll to position [148, 0]
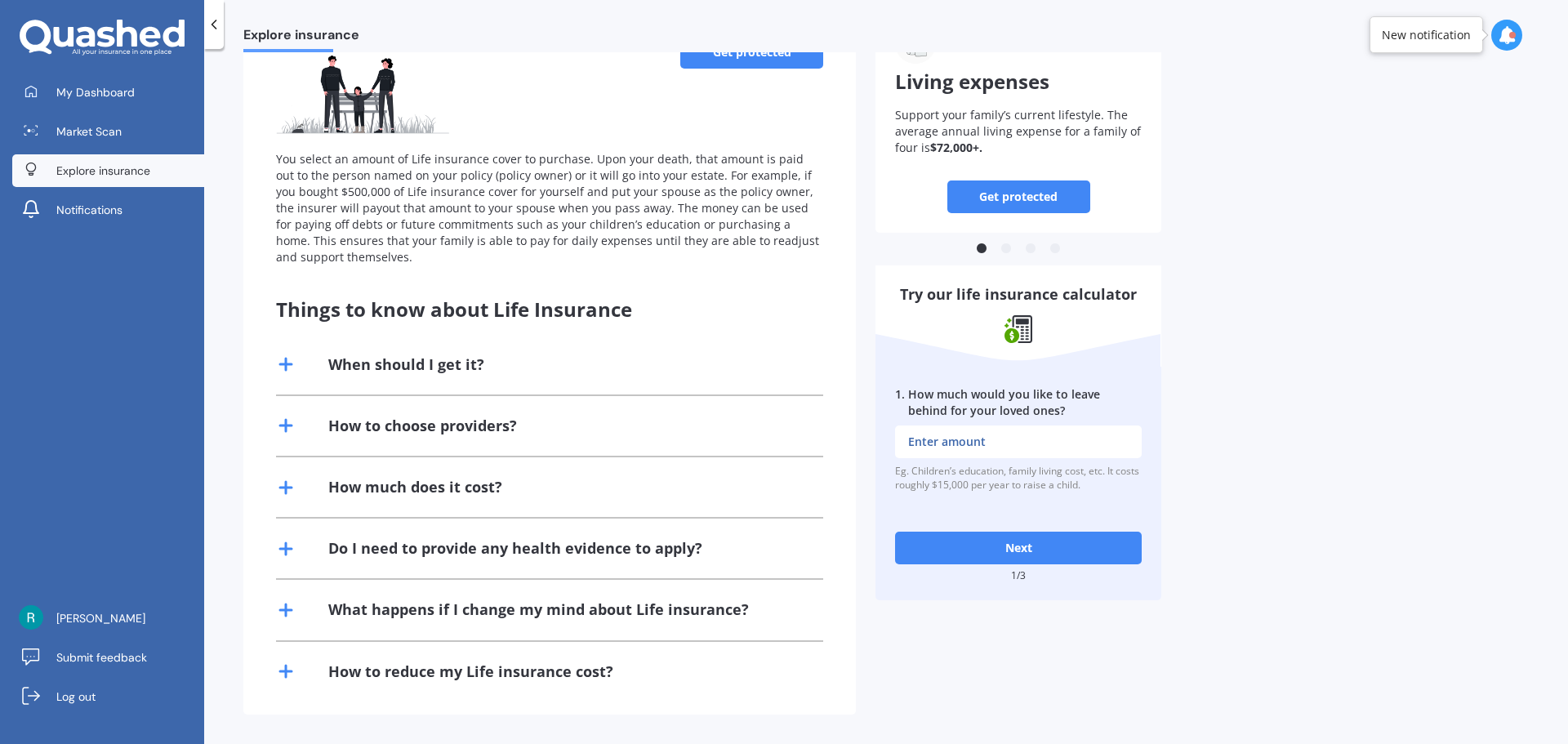
click at [1028, 196] on link "Get protected" at bounding box center [1018, 197] width 143 height 33
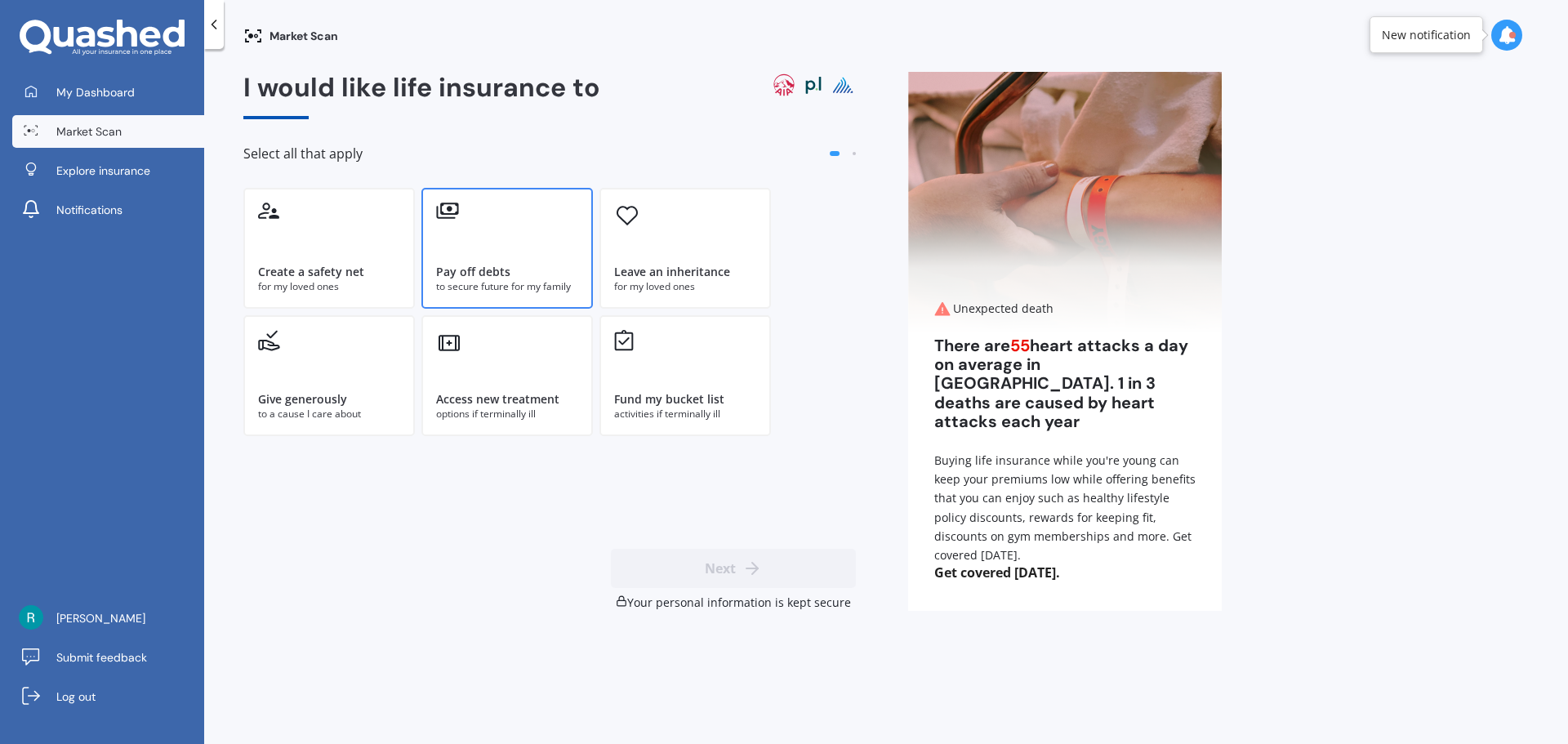
click at [485, 239] on div "Pay off debts to secure future for my family" at bounding box center [507, 248] width 172 height 121
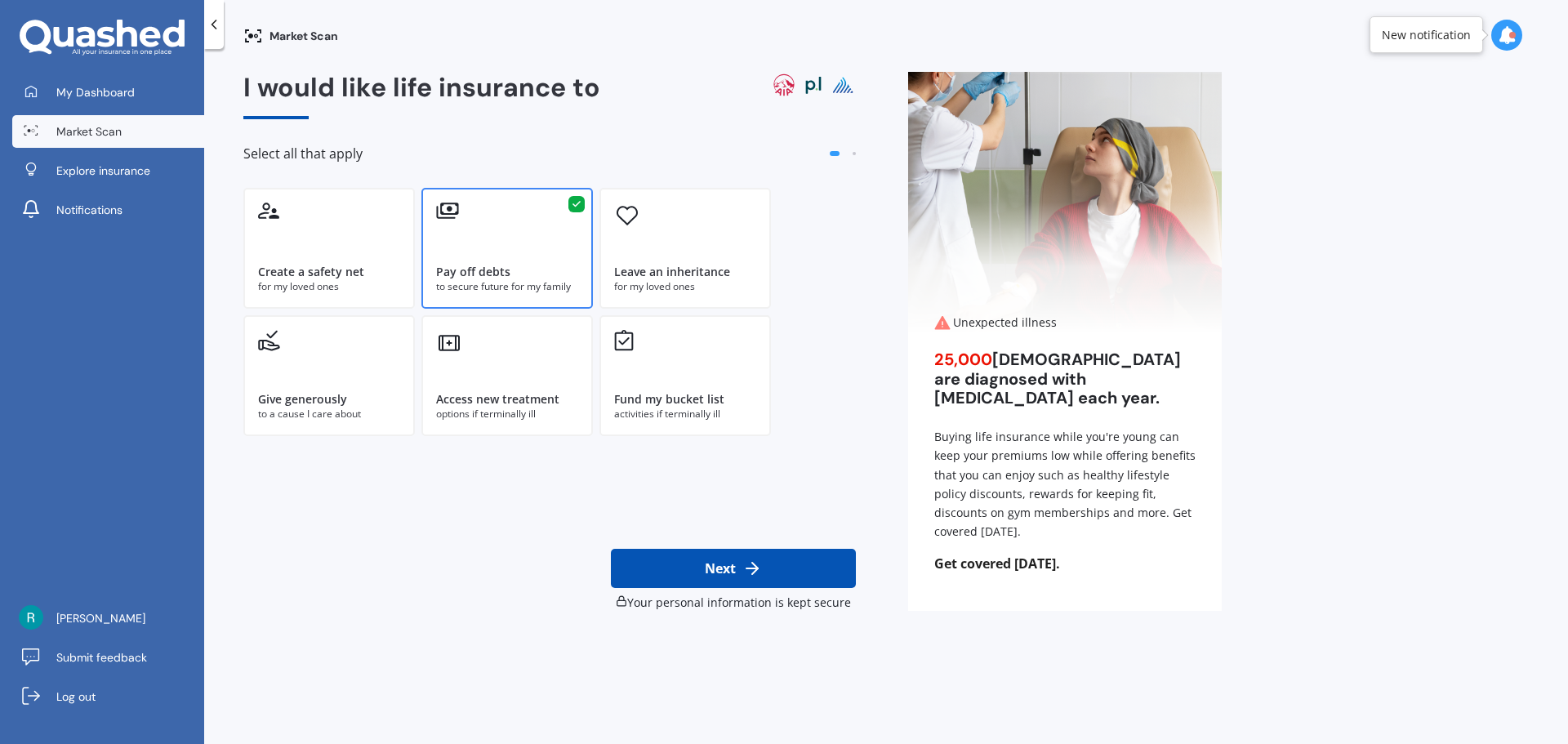
click at [732, 567] on button "Next" at bounding box center [732, 569] width 245 height 40
select select "22"
select select "09"
select select "1984"
select select "No manual work e.g. lawyer, consultant, engineer"
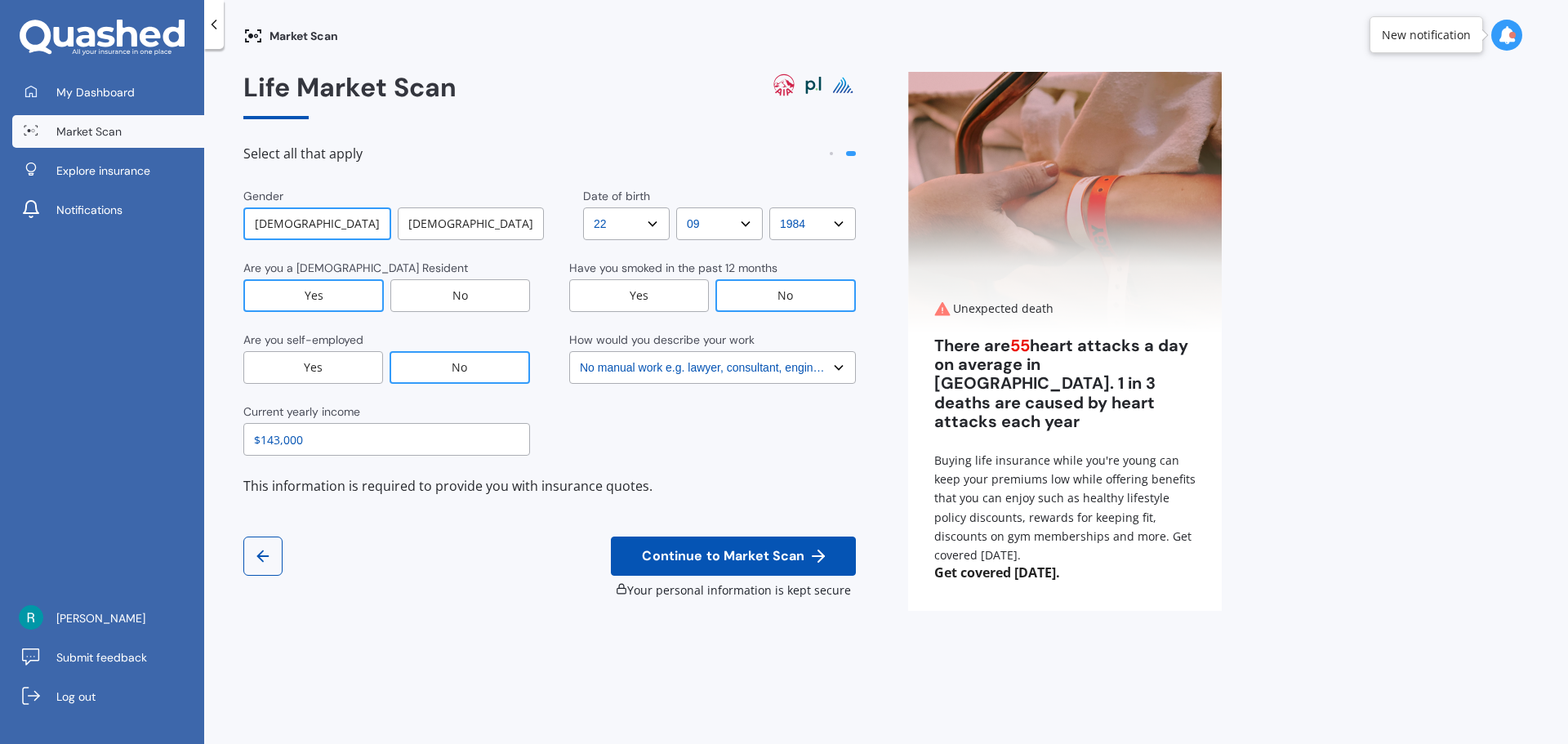
click at [728, 558] on span "Continue to Market Scan" at bounding box center [723, 557] width 169 height 15
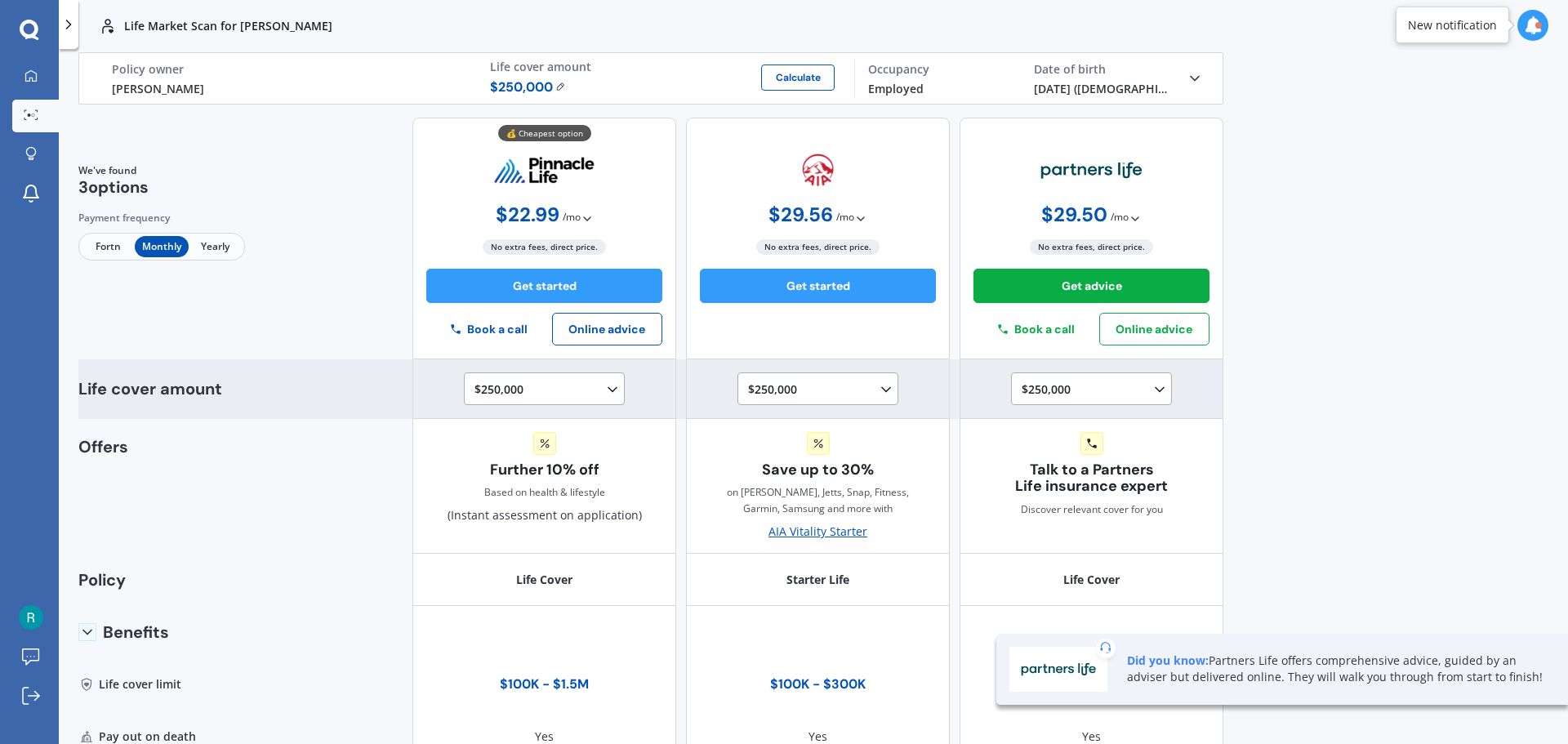
click at [593, 393] on div "$250,000 $100,000 $150,000 $200,000 $250,000 $300,000 $350,000 $400,000 $500,00…" at bounding box center [548, 389] width 146 height 20
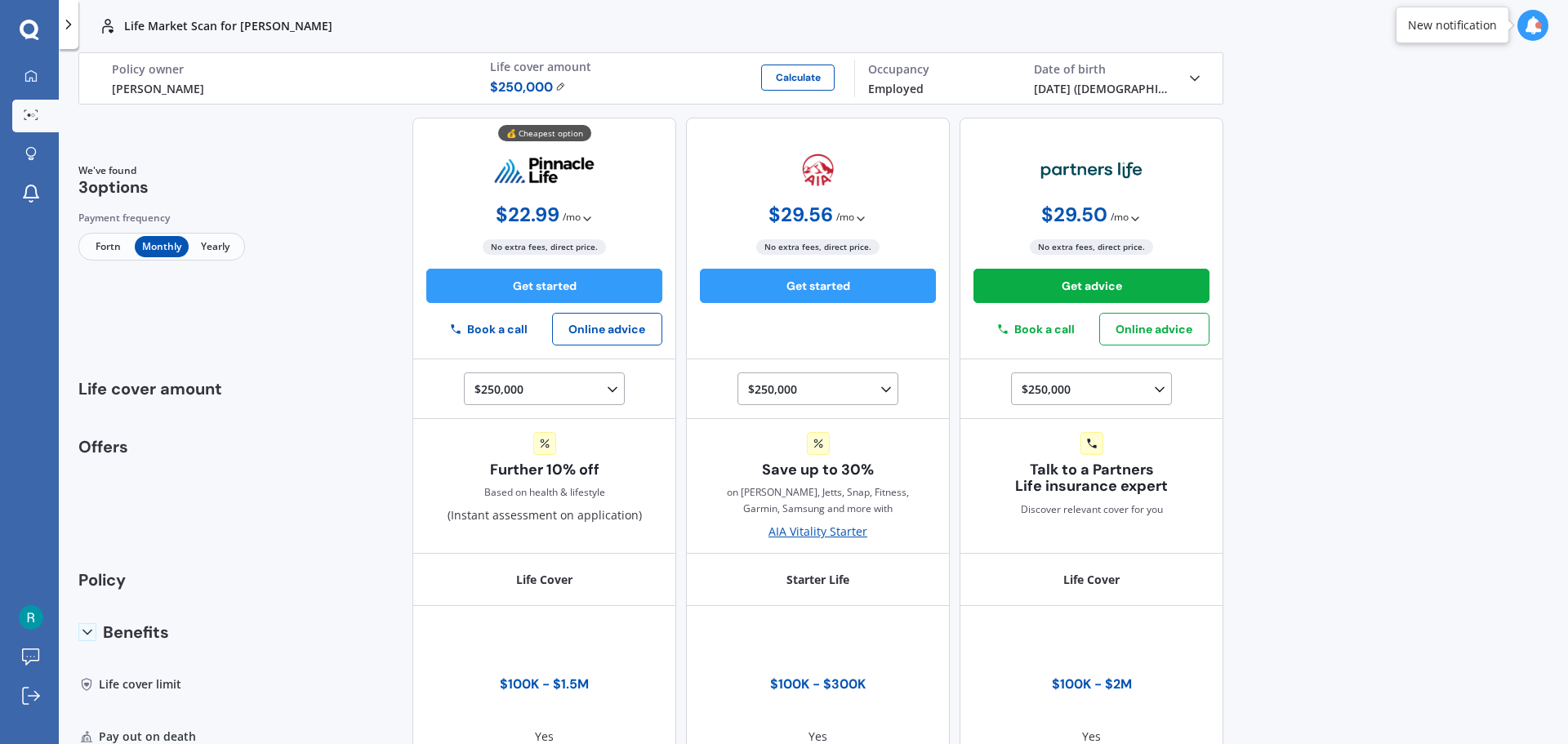
click at [559, 77] on span "$ 250,000" at bounding box center [528, 87] width 76 height 20
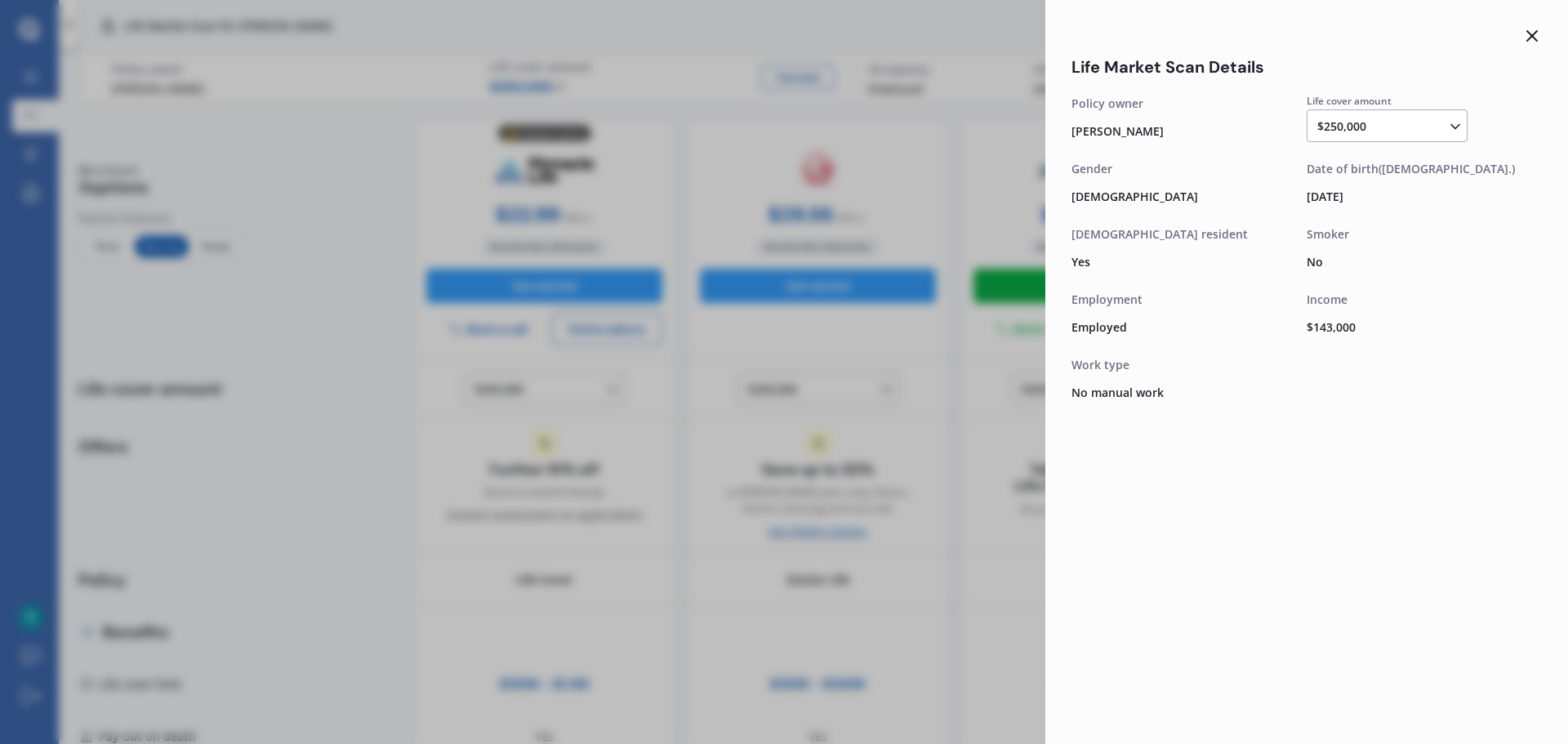
click at [1535, 36] on icon at bounding box center [1532, 35] width 20 height 20
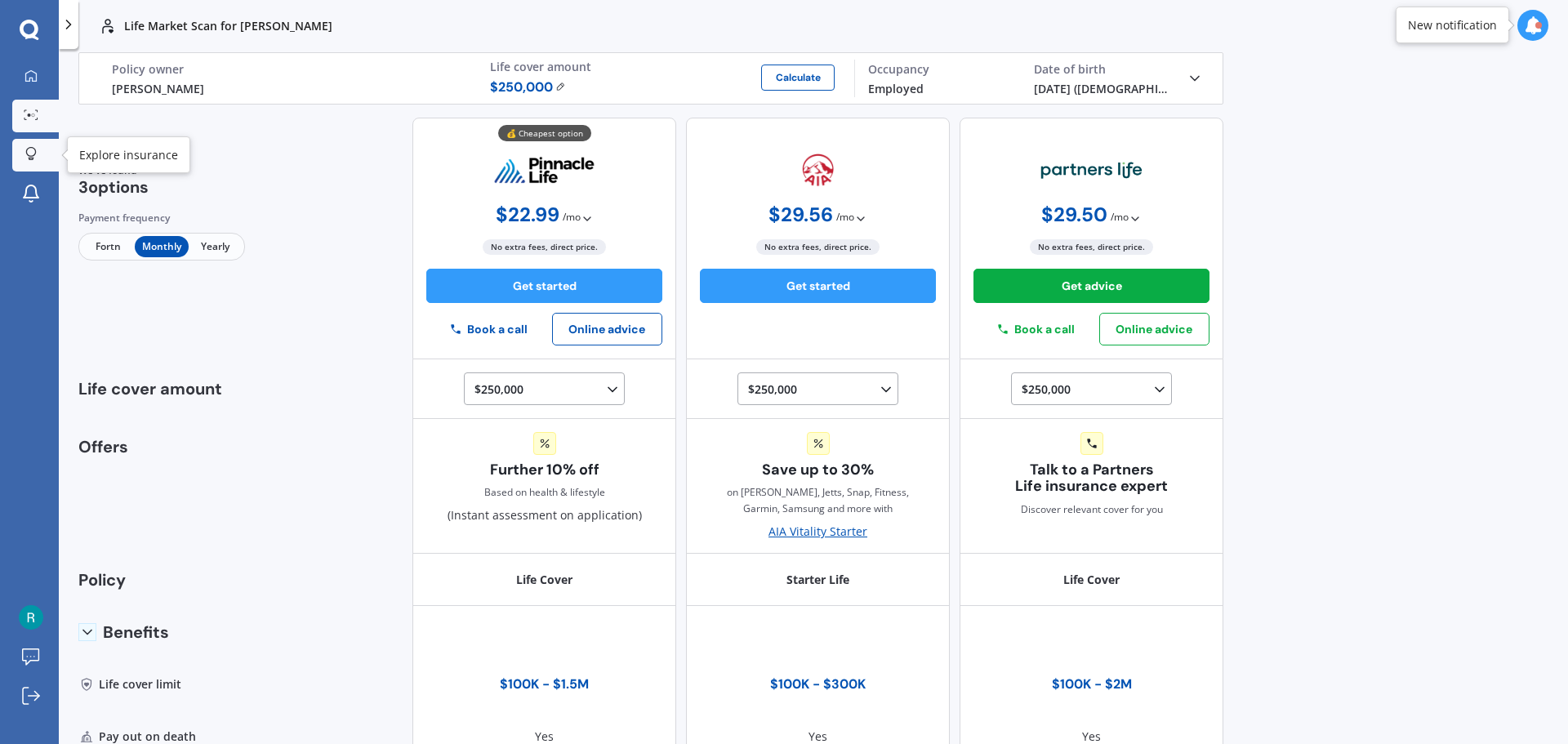
click at [46, 166] on link "Explore insurance" at bounding box center [35, 156] width 46 height 33
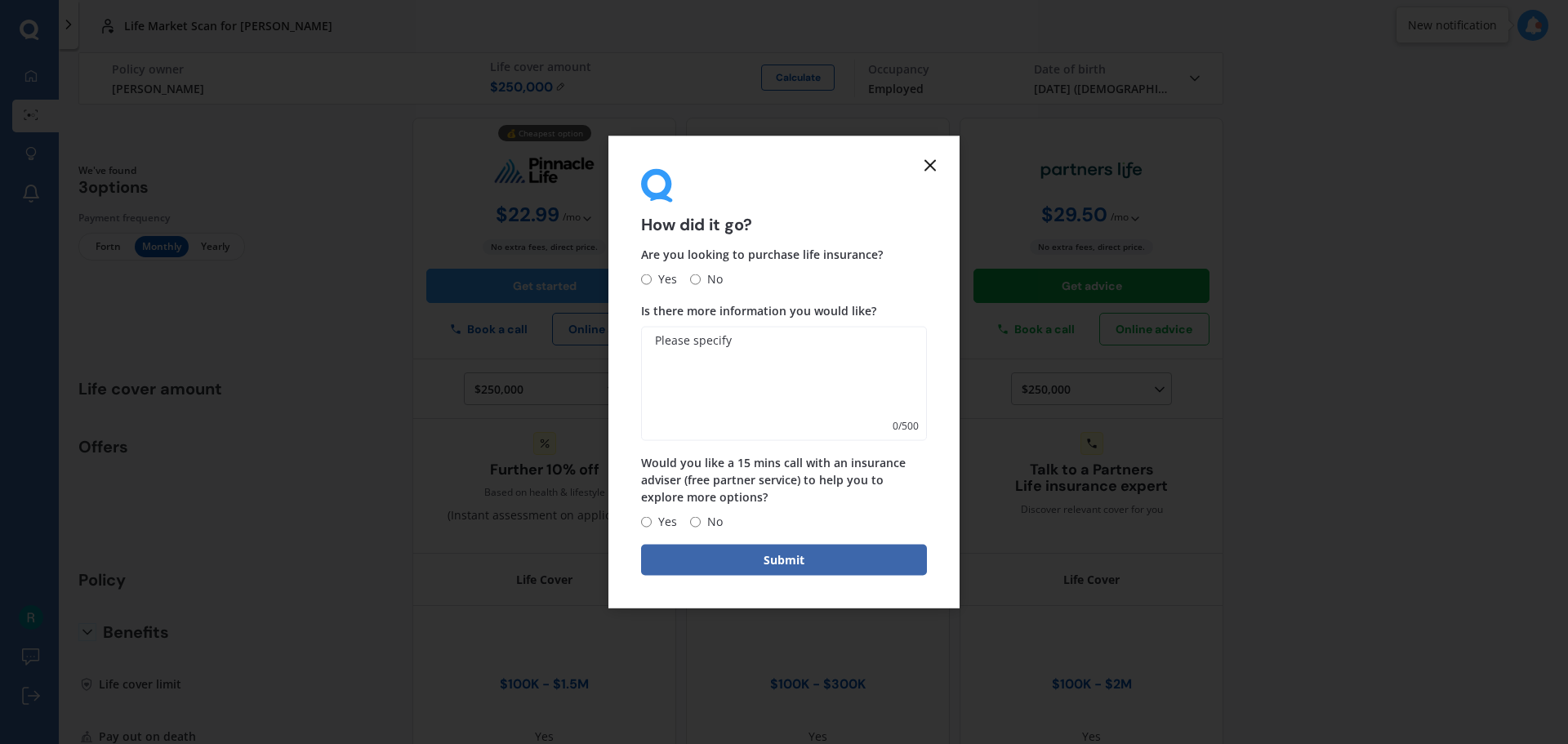
click at [937, 157] on icon at bounding box center [930, 165] width 20 height 20
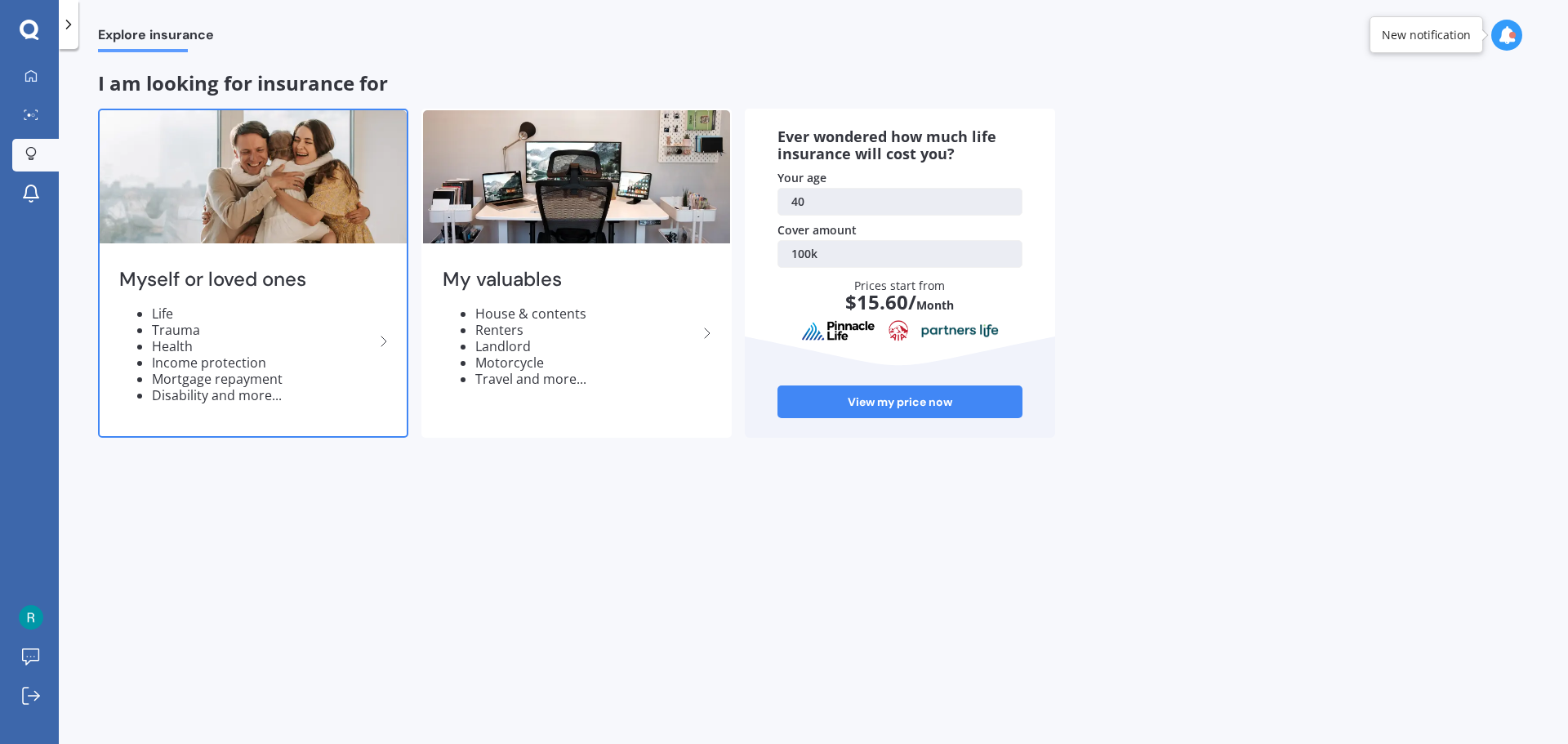
click at [289, 324] on li "Trauma" at bounding box center [263, 330] width 222 height 16
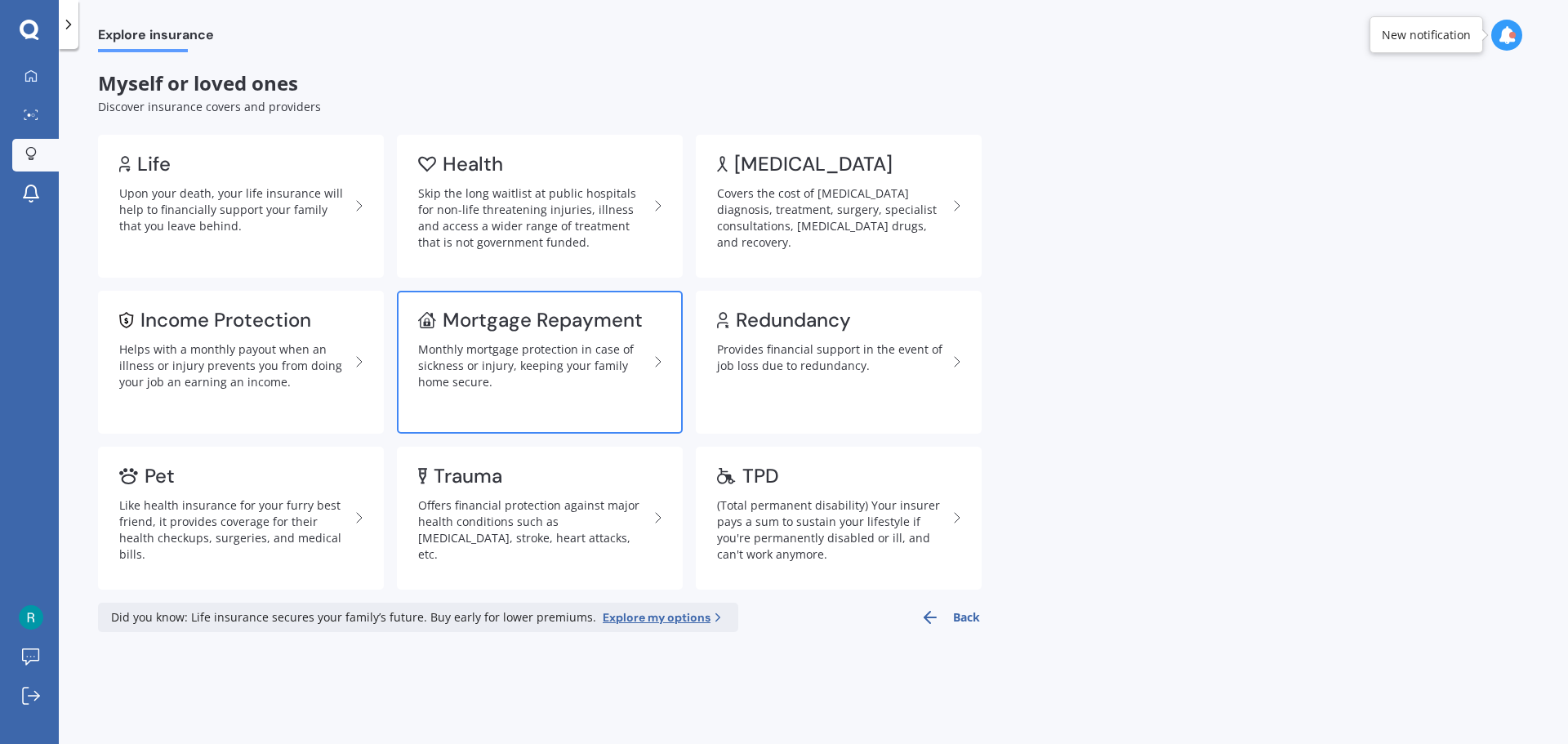
click at [536, 343] on div "Monthly mortgage protection in case of sickness or injury, keeping your family …" at bounding box center [533, 366] width 230 height 49
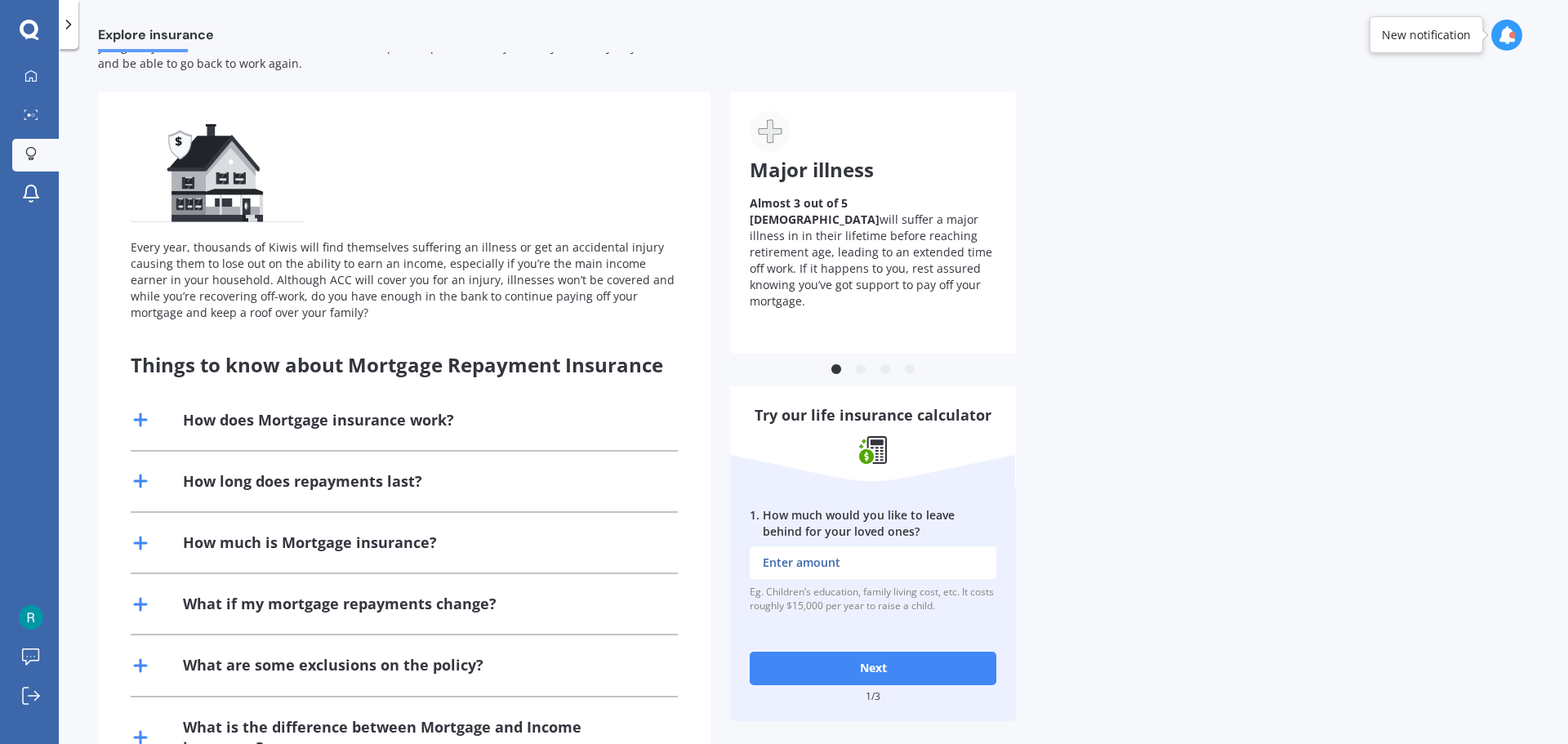
scroll to position [152, 0]
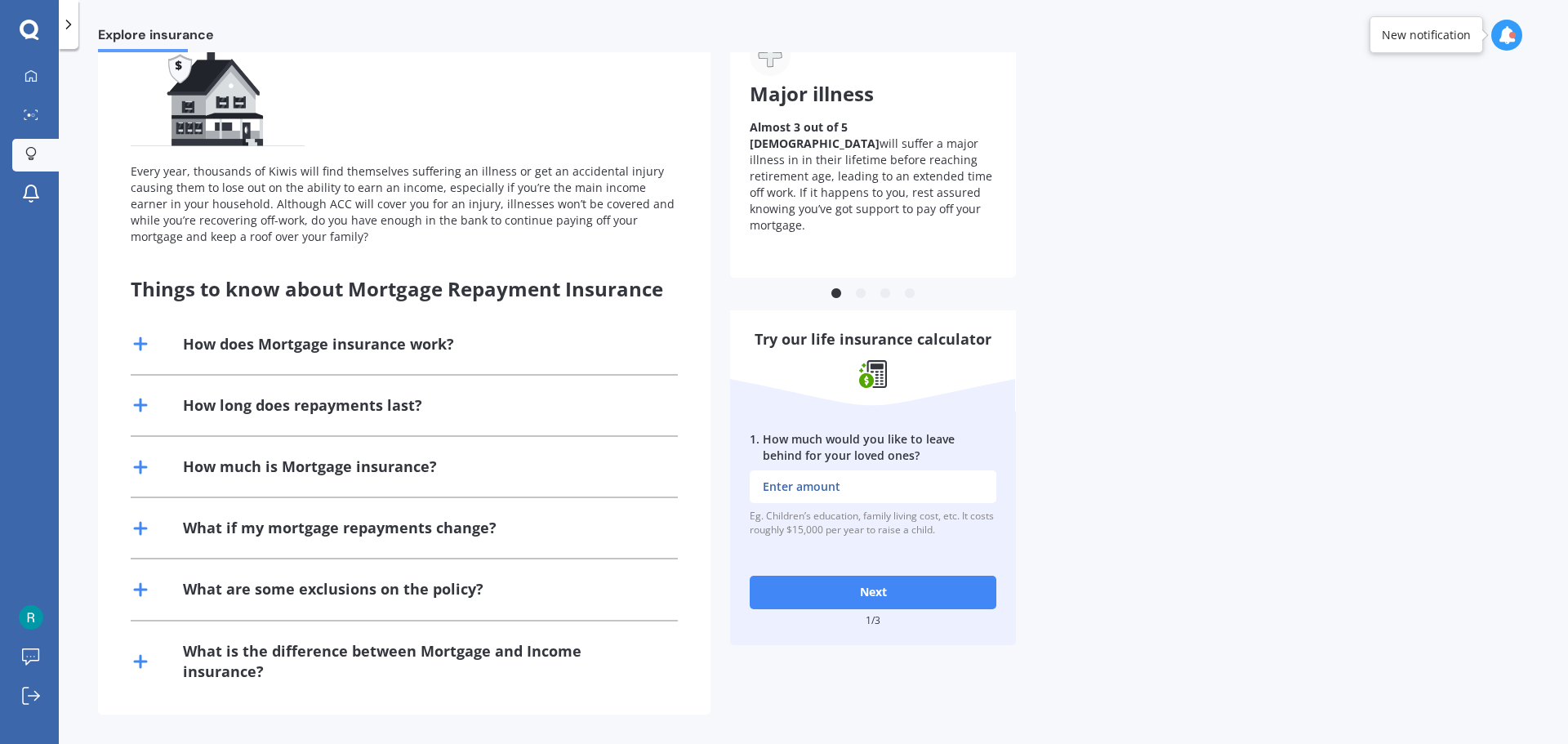
click at [817, 471] on input "1 . How much would you like to leave behind for your loved ones?" at bounding box center [872, 487] width 246 height 33
type input "$450,000"
click at [889, 583] on button "Next" at bounding box center [872, 592] width 246 height 33
click at [904, 471] on input "2 . How much outstanding debt do you have, including mortgage?" at bounding box center [872, 487] width 246 height 33
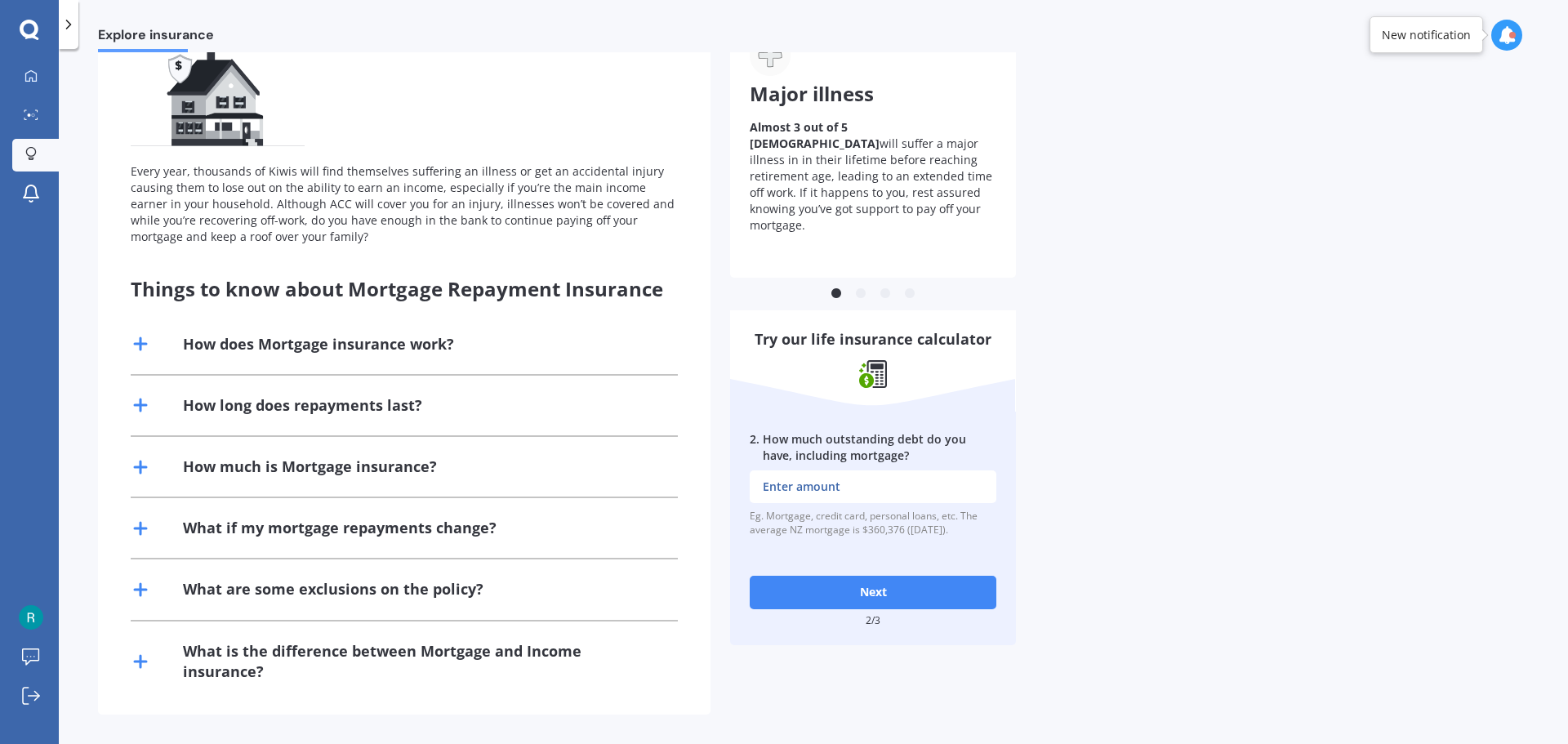
click at [890, 471] on input "2 . How much outstanding debt do you have, including mortgage?" at bounding box center [872, 487] width 246 height 33
click at [879, 471] on input "2 . How much outstanding debt do you have, including mortgage?" at bounding box center [872, 487] width 246 height 33
type input "$900,000"
click at [849, 576] on button "Next" at bounding box center [872, 592] width 246 height 33
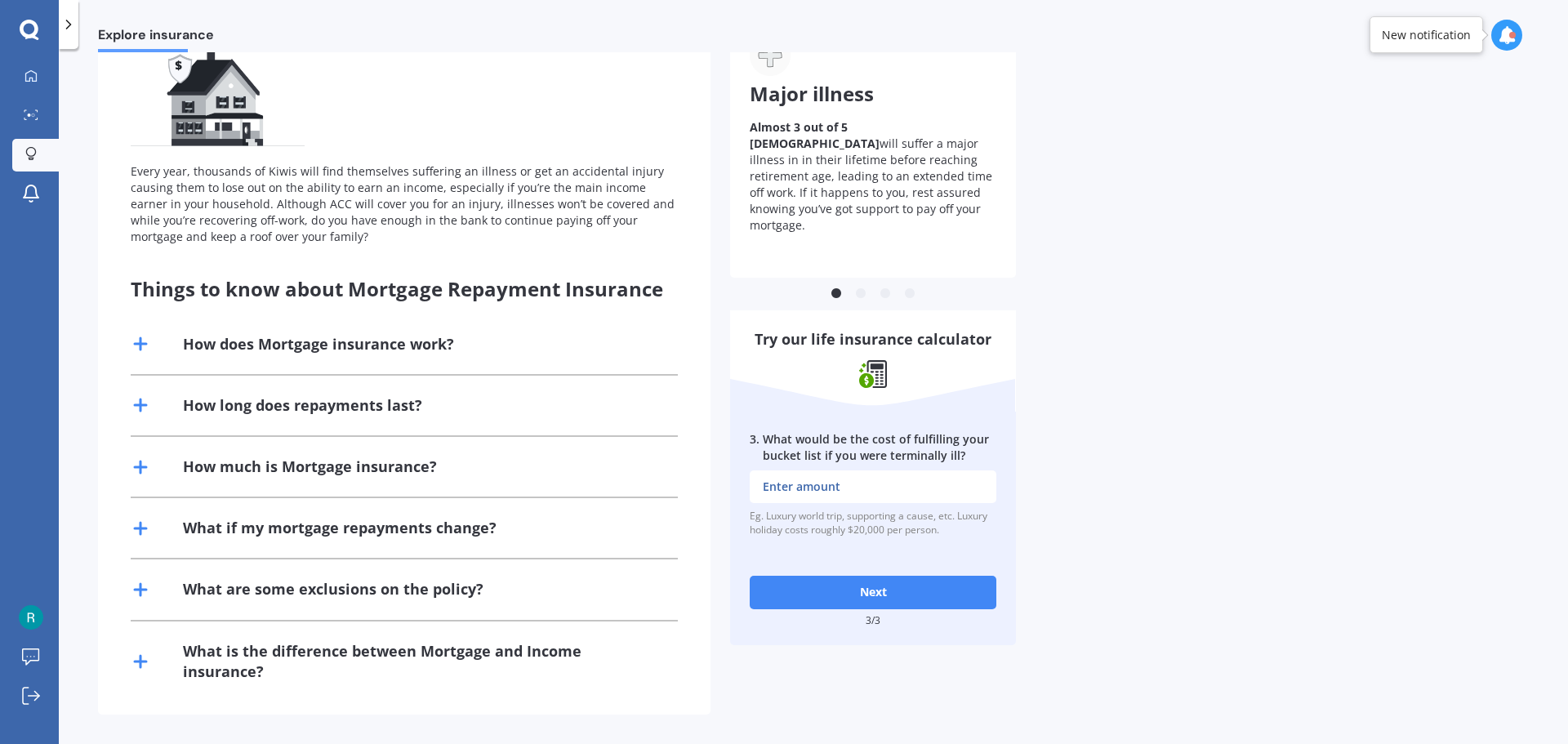
click at [866, 475] on input "3 . What would be the cost of fulfilling your bucket list if you were terminall…" at bounding box center [872, 487] width 246 height 33
click at [887, 475] on input "3 . What would be the cost of fulfilling your bucket list if you were terminall…" at bounding box center [872, 487] width 246 height 33
click at [885, 475] on input "3 . What would be the cost of fulfilling your bucket list if you were terminall…" at bounding box center [872, 487] width 246 height 33
click at [843, 476] on input "3 . What would be the cost of fulfilling your bucket list if you were terminall…" at bounding box center [872, 487] width 246 height 33
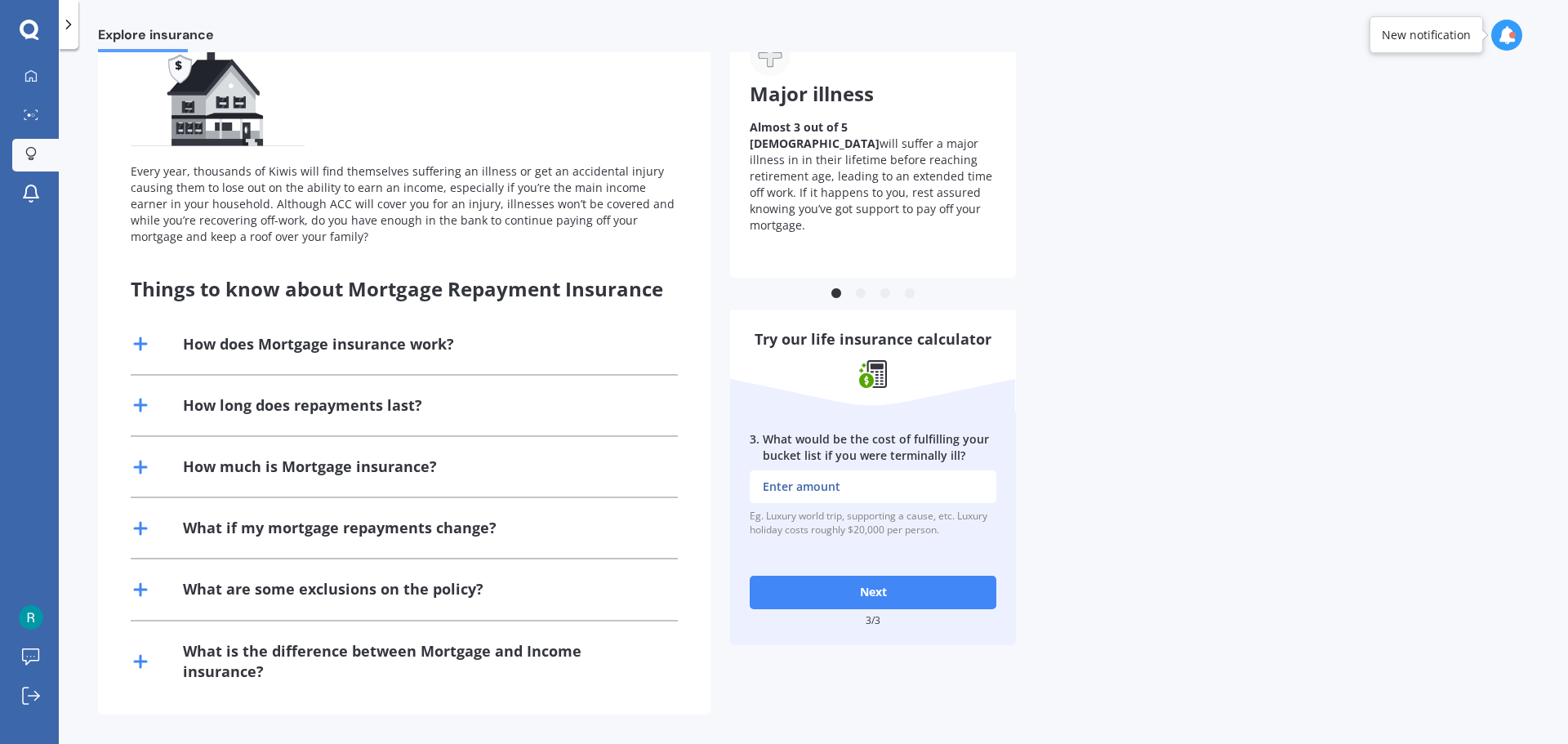
click at [836, 479] on input "3 . What would be the cost of fulfilling your bucket list if you were terminall…" at bounding box center [872, 487] width 246 height 33
click at [879, 472] on input "3 . What would be the cost of fulfilling your bucket list if you were terminall…" at bounding box center [872, 487] width 246 height 33
type input "$6,000"
click at [881, 577] on button "Next" at bounding box center [872, 592] width 246 height 33
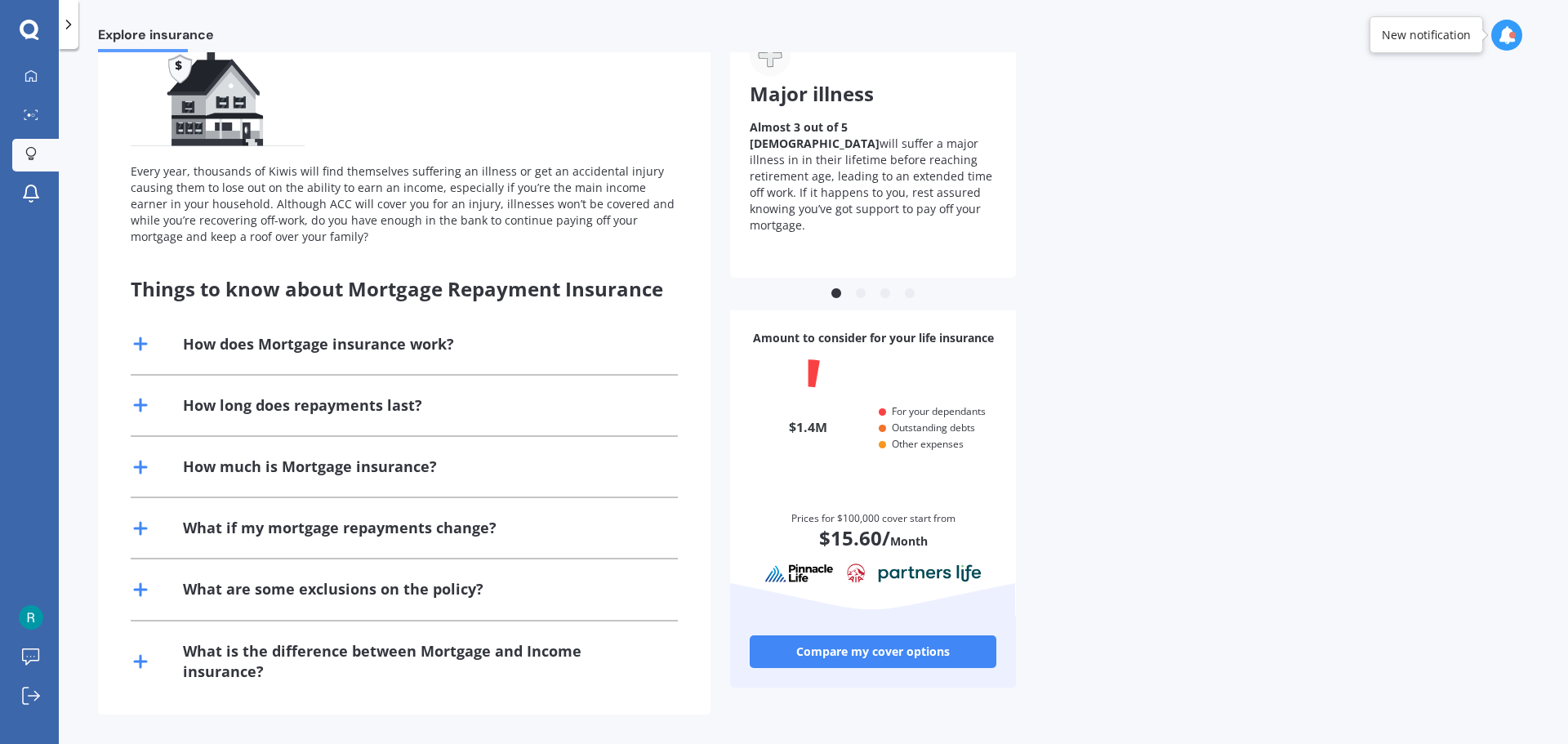
scroll to position [156, 239]
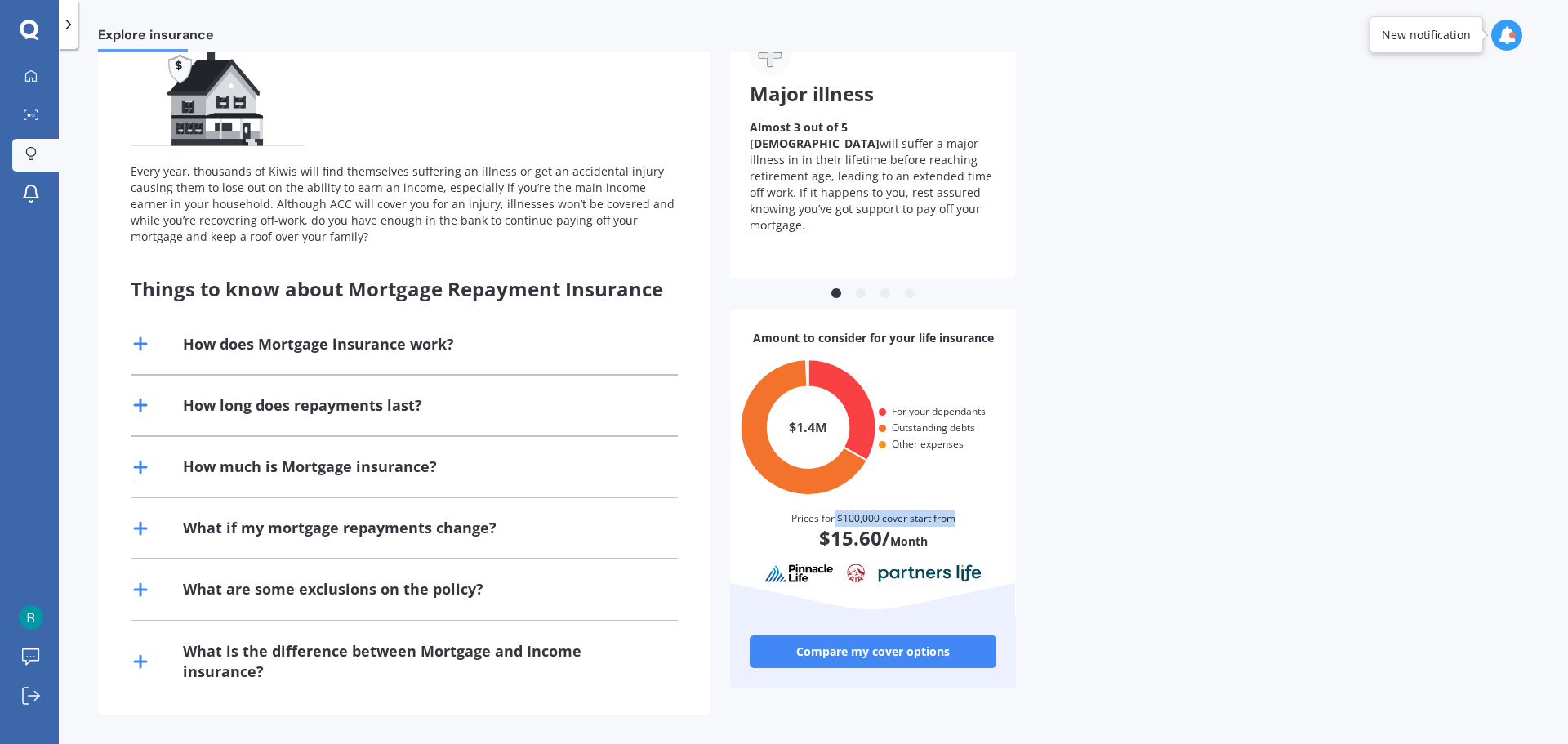
drag, startPoint x: 833, startPoint y: 500, endPoint x: 989, endPoint y: 502, distance: 156.0
click at [967, 510] on div "Prices for $100,000 cover start from" at bounding box center [872, 518] width 246 height 16
click at [1024, 506] on div "Every year, thousands of Kiwis will find themselves suffering an illness or get…" at bounding box center [813, 365] width 1431 height 699
click at [880, 636] on link "Compare my cover options" at bounding box center [872, 652] width 246 height 33
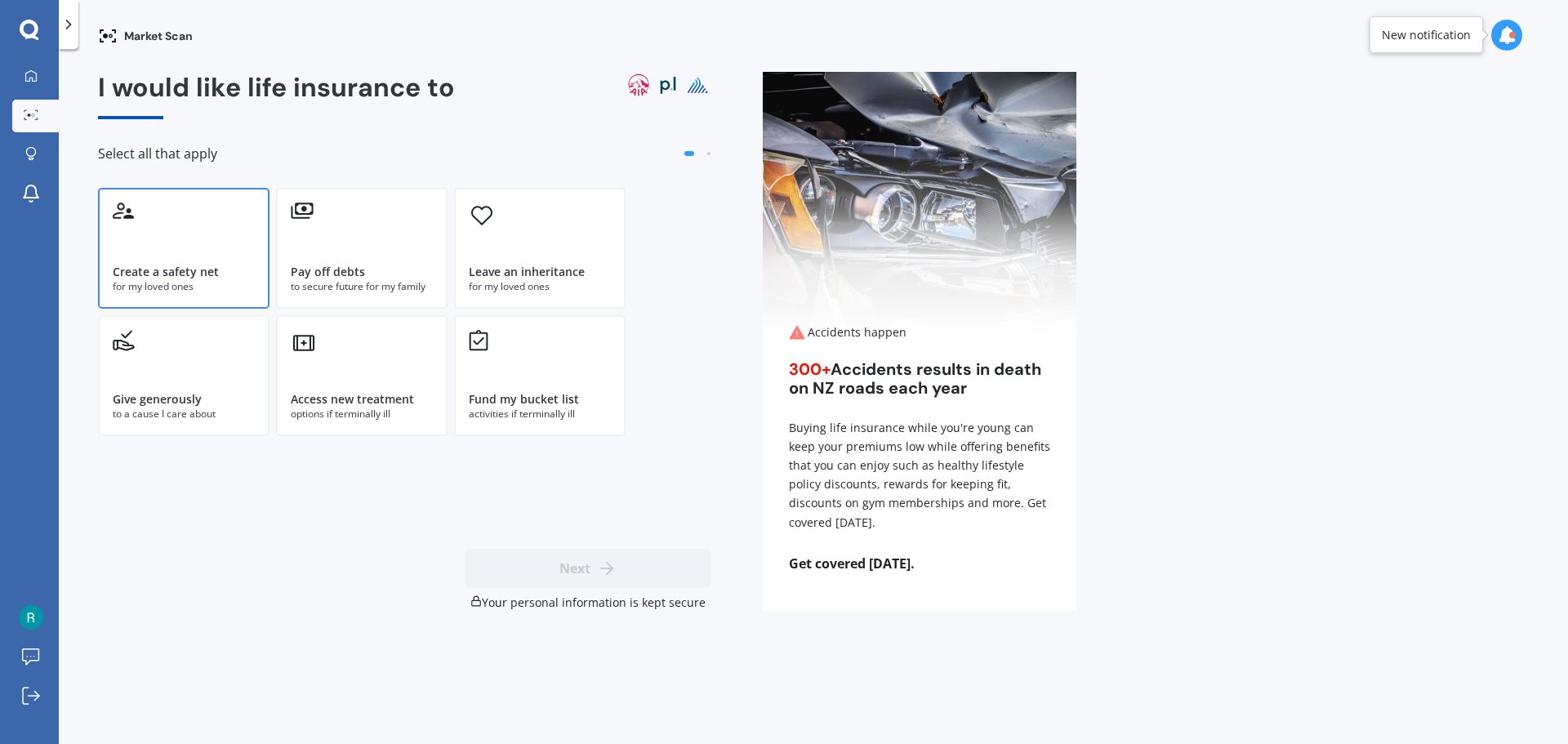
click at [185, 238] on div "Create a safety net for my loved ones" at bounding box center [184, 248] width 172 height 121
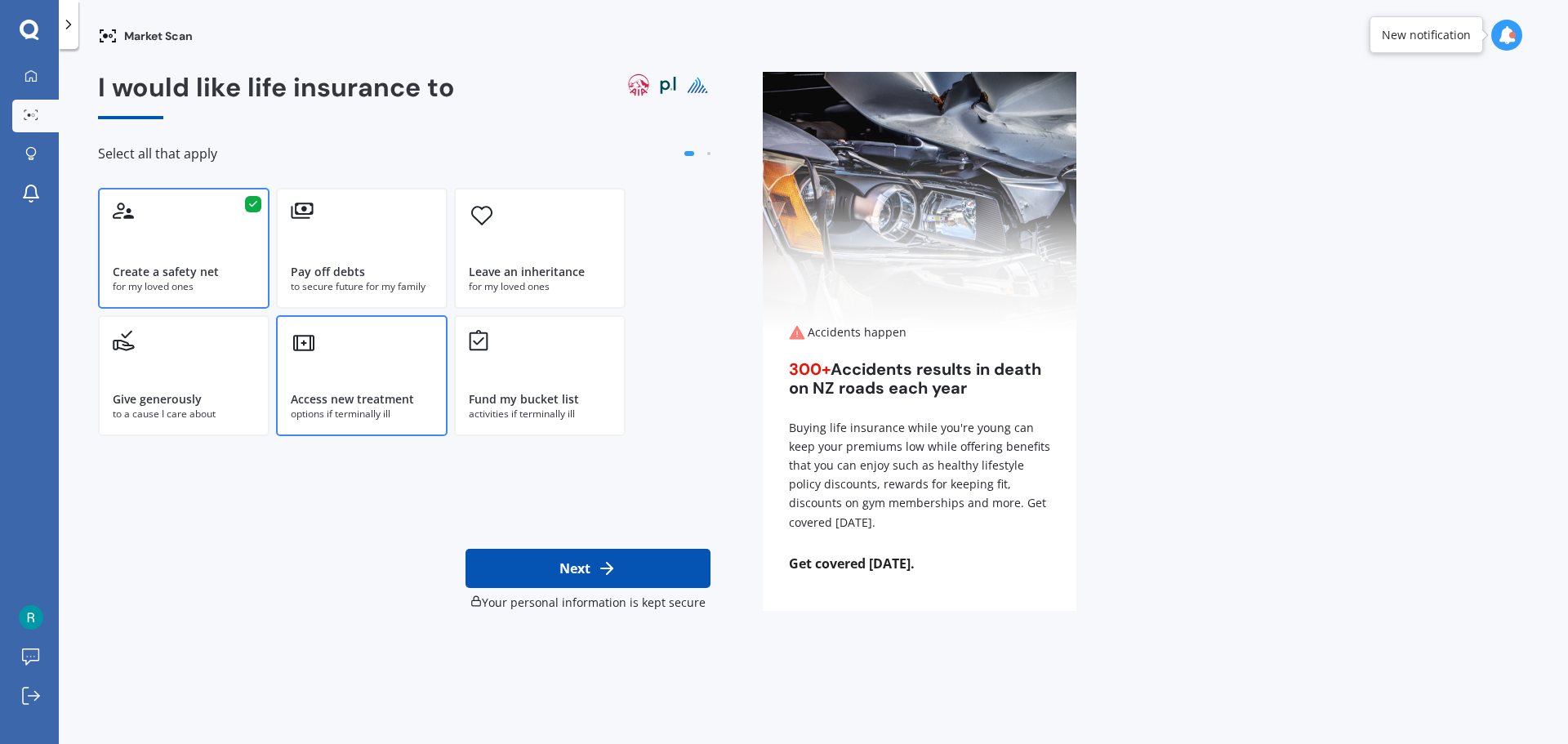
click at [313, 355] on icon at bounding box center [304, 343] width 26 height 26
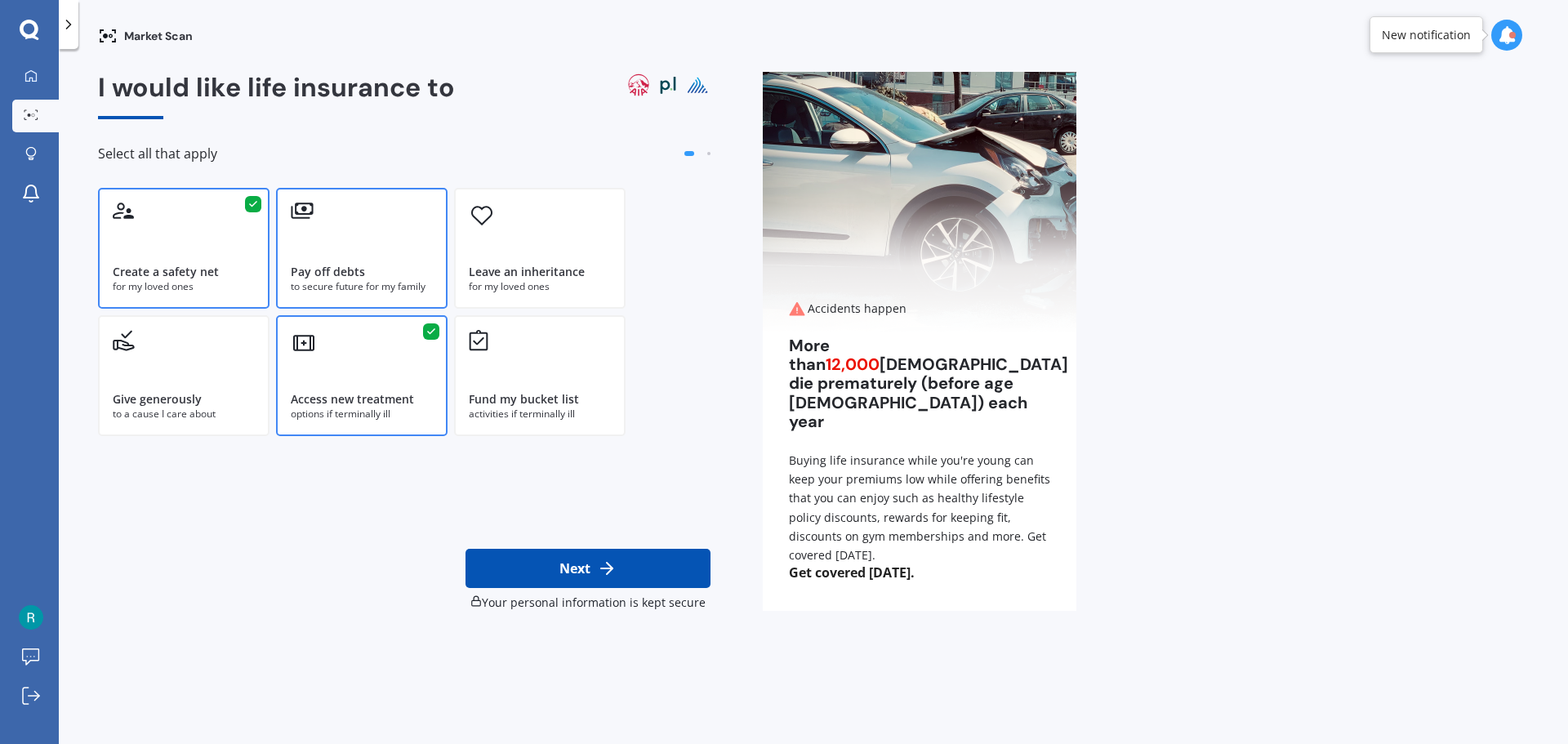
click at [358, 235] on div "Pay off debts to secure future for my family" at bounding box center [362, 248] width 172 height 121
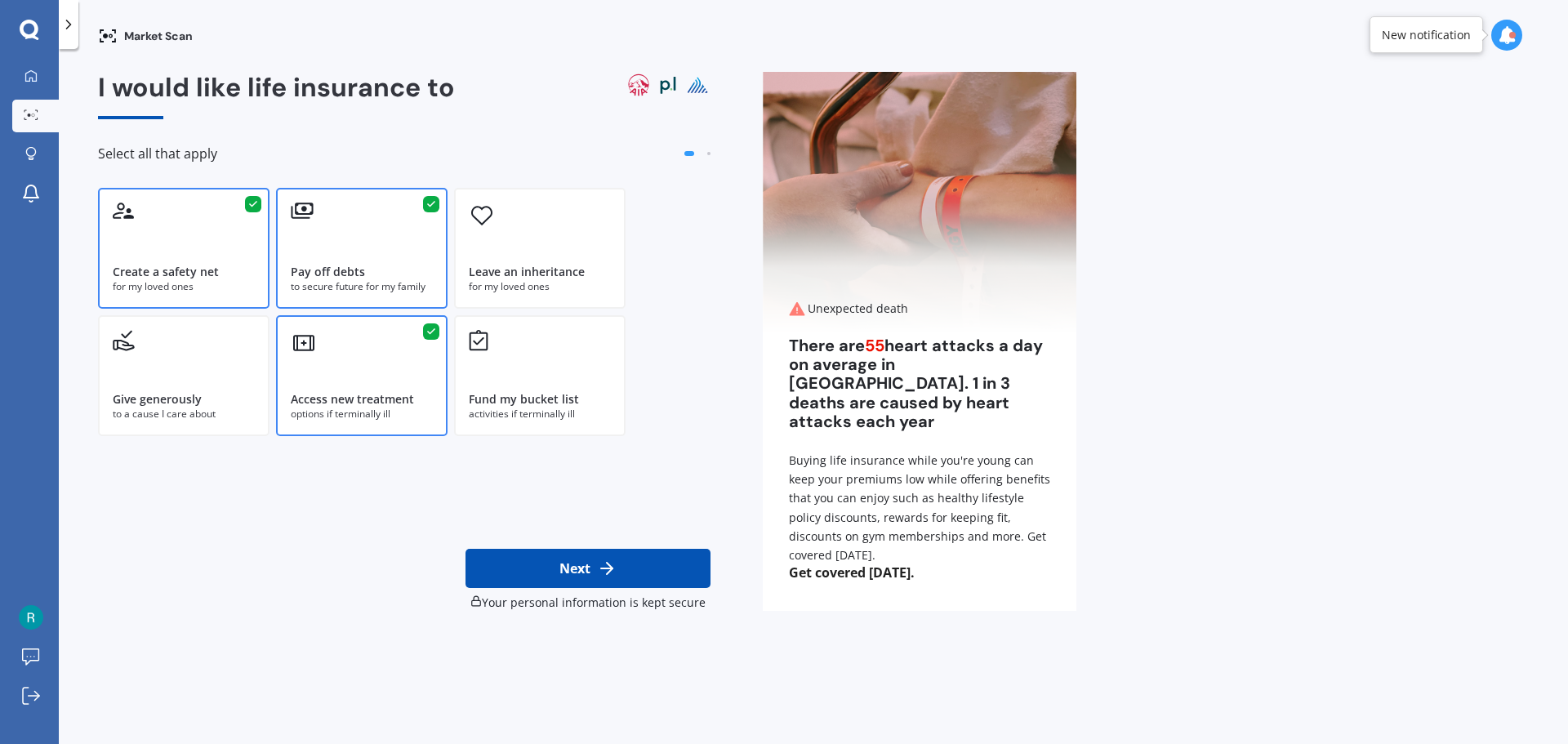
click at [132, 250] on div "Create a safety net for my loved ones" at bounding box center [184, 248] width 172 height 121
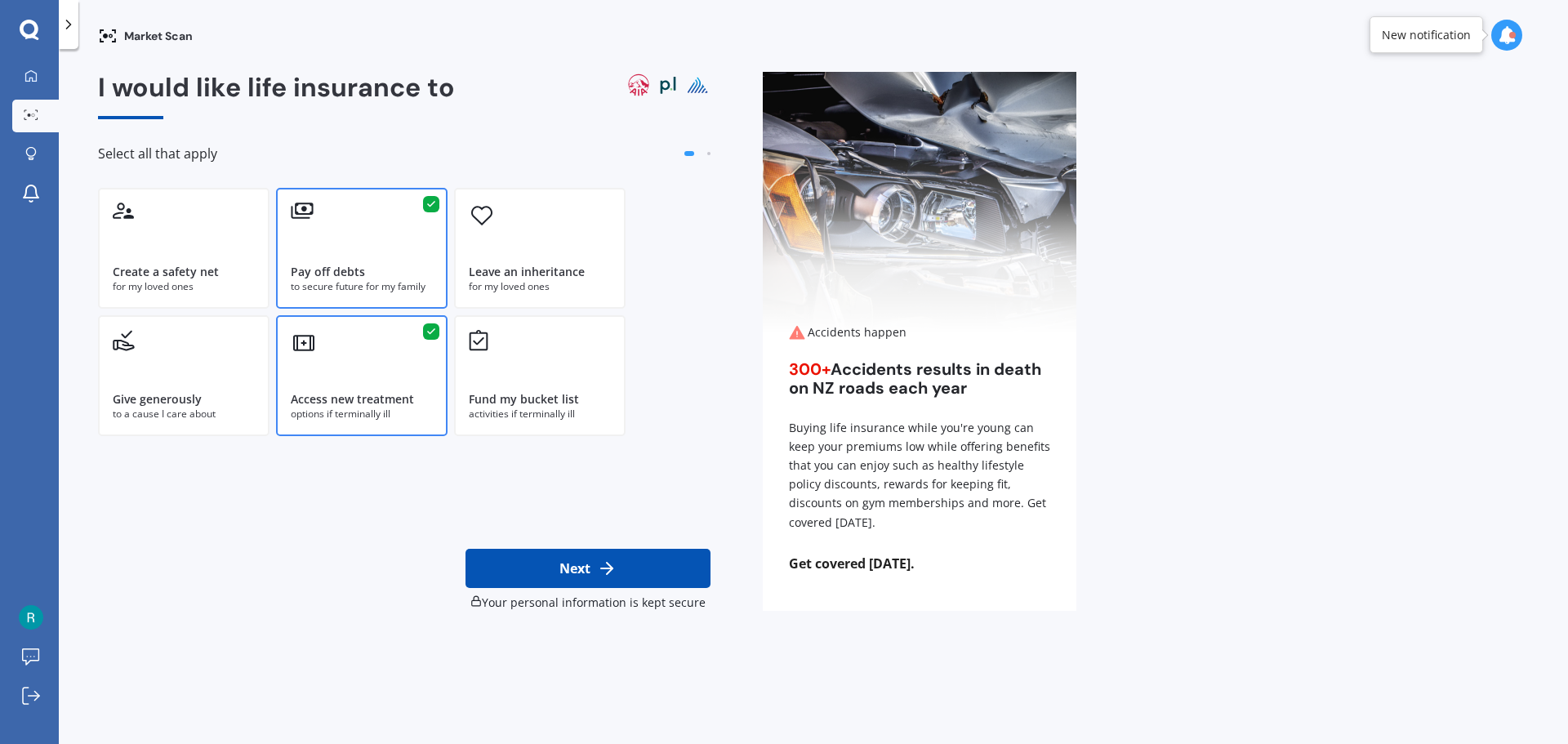
click at [575, 564] on button "Next" at bounding box center [587, 569] width 245 height 40
select select "22"
select select "09"
select select "1984"
select select "No manual work e.g. lawyer, consultant, engineer"
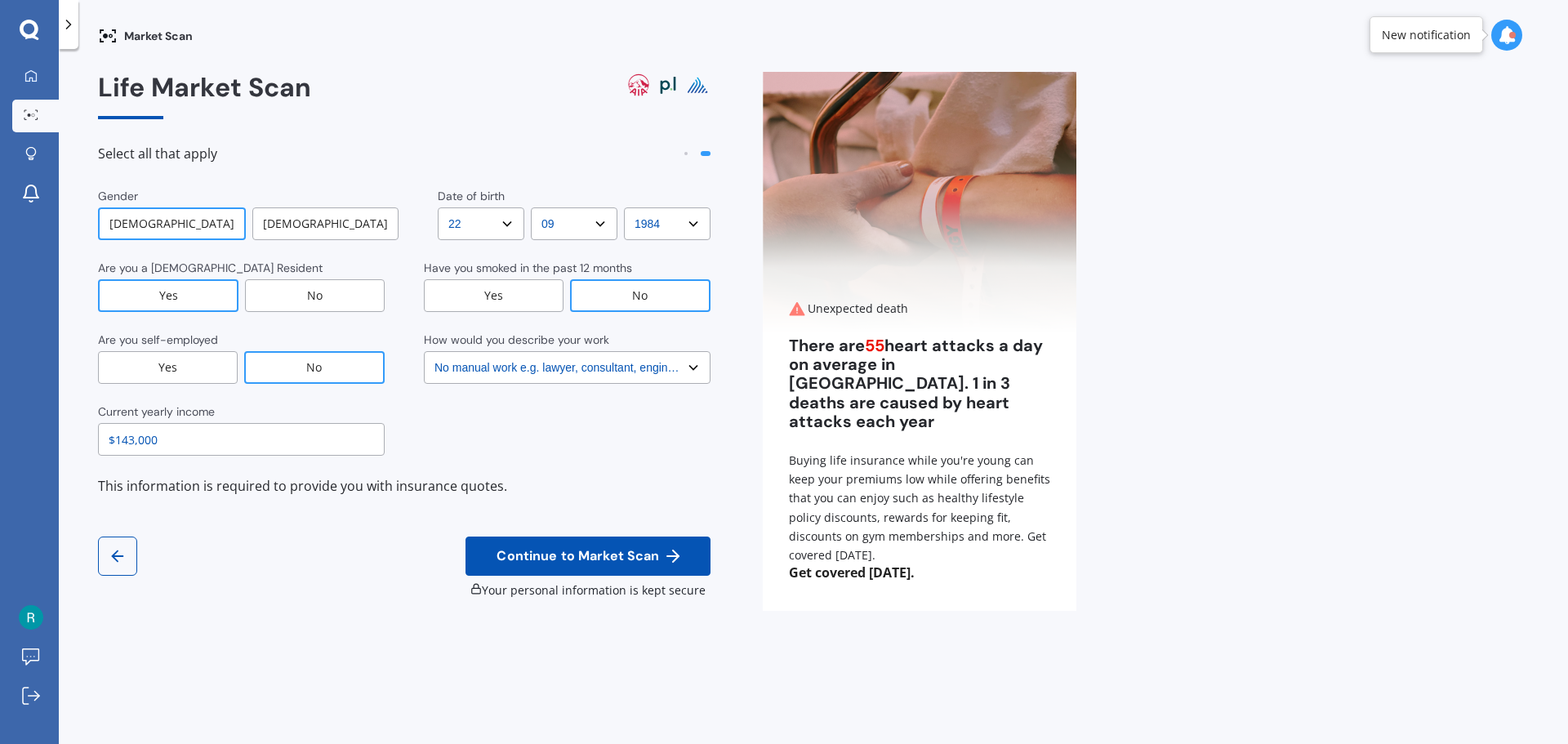
click at [580, 556] on span "Continue to Market Scan" at bounding box center [577, 557] width 169 height 15
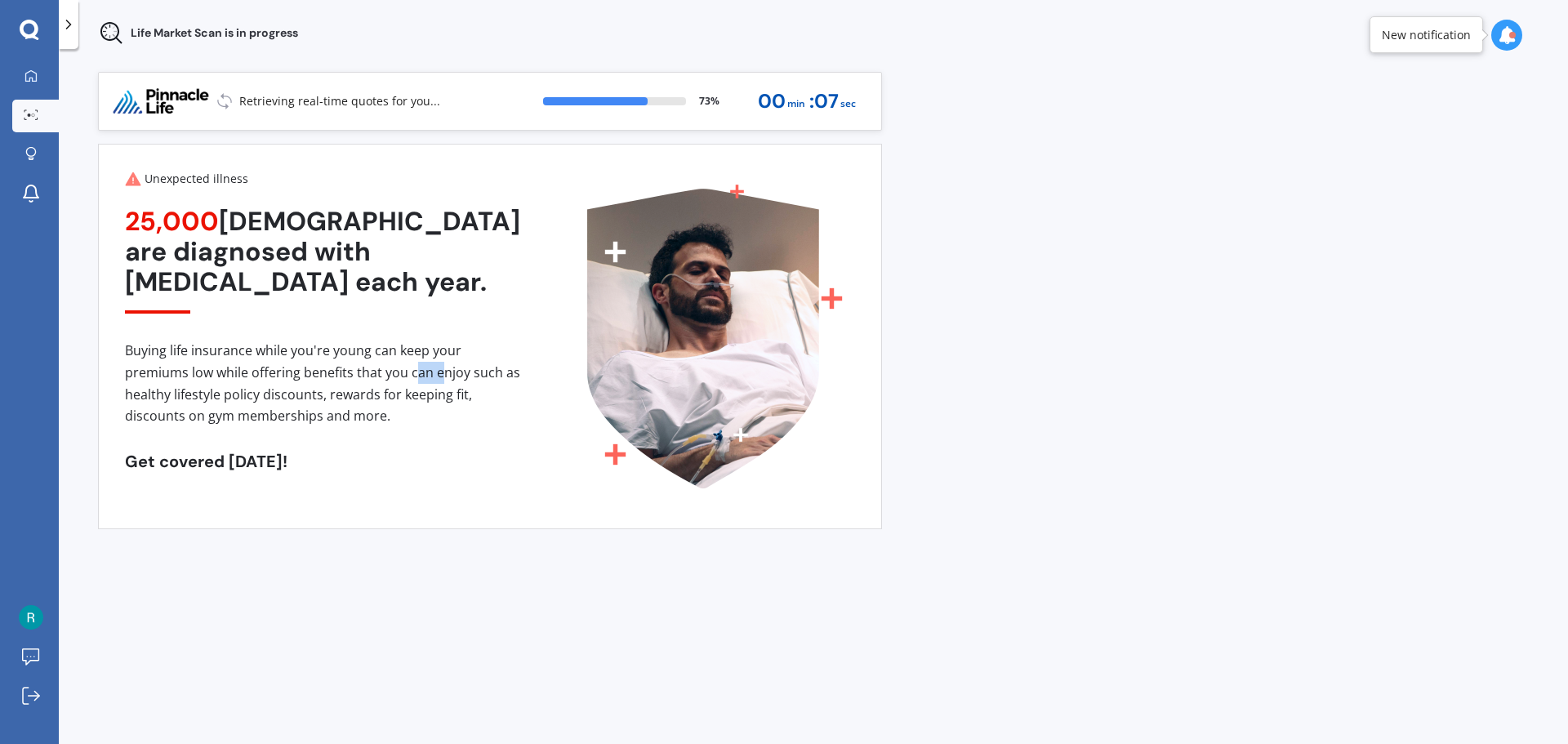
drag, startPoint x: 415, startPoint y: 380, endPoint x: 463, endPoint y: 393, distance: 49.7
click at [455, 387] on div "Buying life insurance while you're young can keep your premiums low while offer…" at bounding box center [323, 383] width 395 height 87
click at [460, 390] on div "Buying life insurance while you're young can keep your premiums low while offer…" at bounding box center [323, 383] width 395 height 87
click at [440, 436] on div "Unexpected illness 25,000 [DEMOGRAPHIC_DATA] are diagnosed with [MEDICAL_DATA] …" at bounding box center [323, 337] width 395 height 332
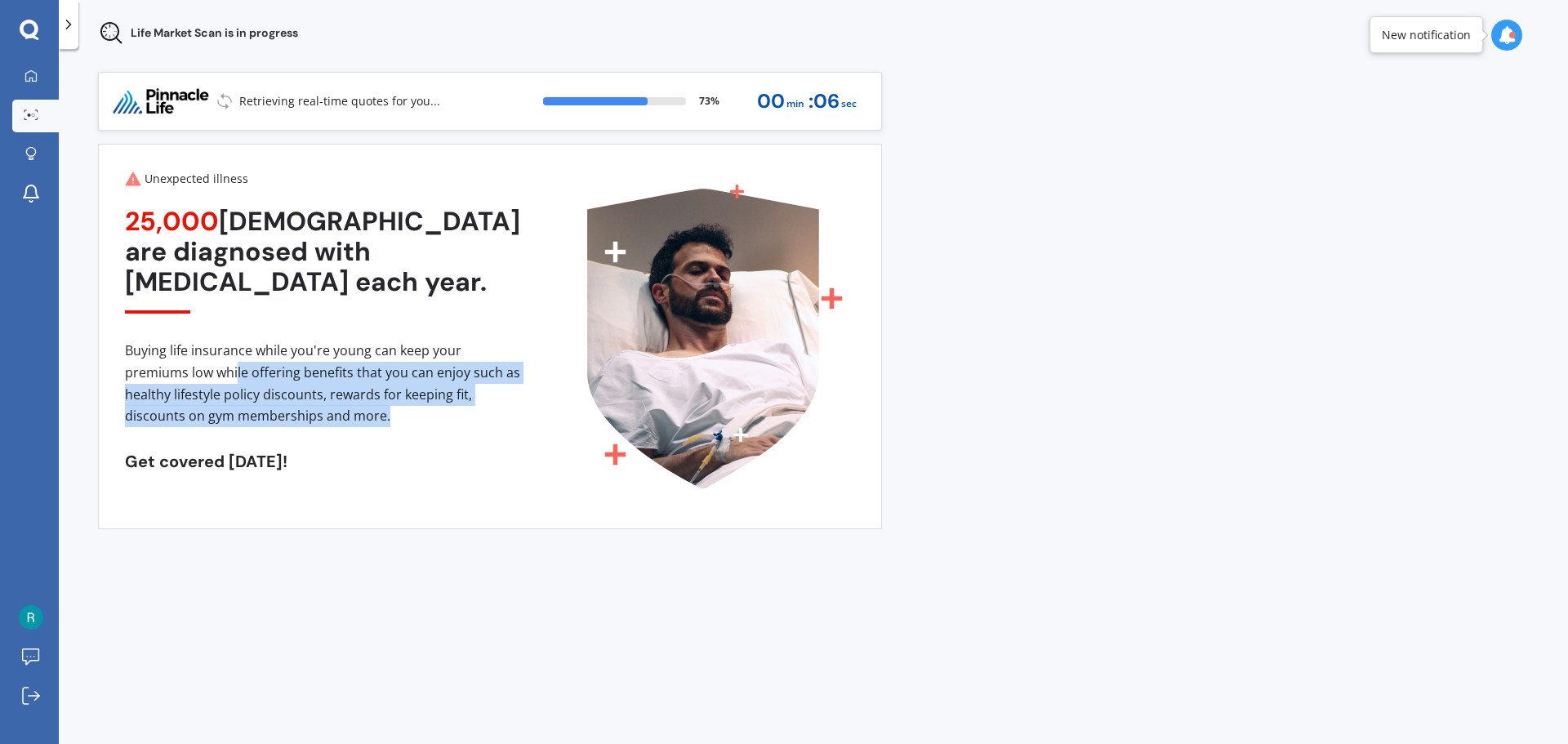
drag, startPoint x: 381, startPoint y: 411, endPoint x: 236, endPoint y: 381, distance: 148.1
click at [236, 381] on div "Buying life insurance while you're young can keep your premiums low while offer…" at bounding box center [323, 383] width 395 height 87
click at [283, 380] on div "Buying life insurance while you're young can keep your premiums low while offer…" at bounding box center [323, 383] width 395 height 87
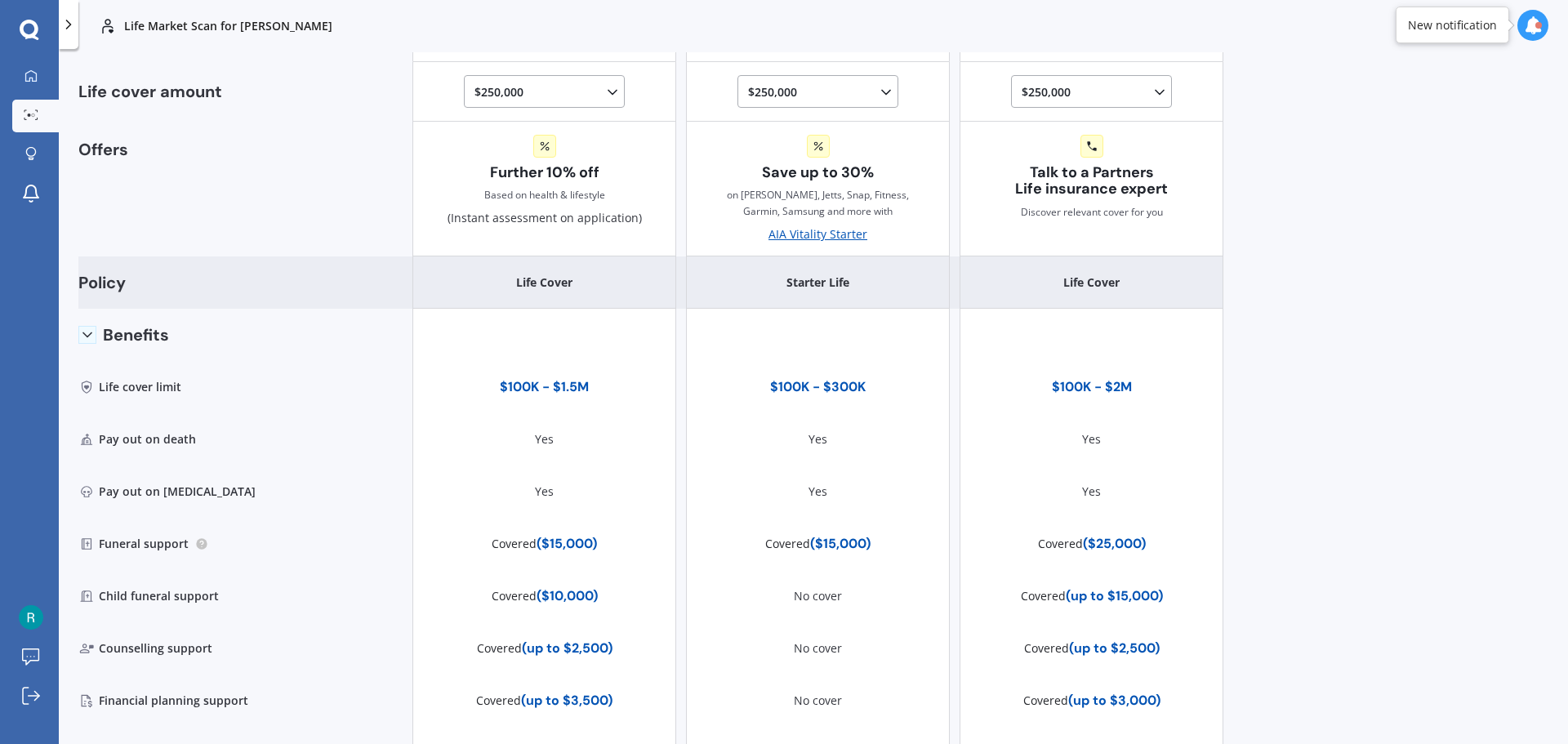
scroll to position [32, 0]
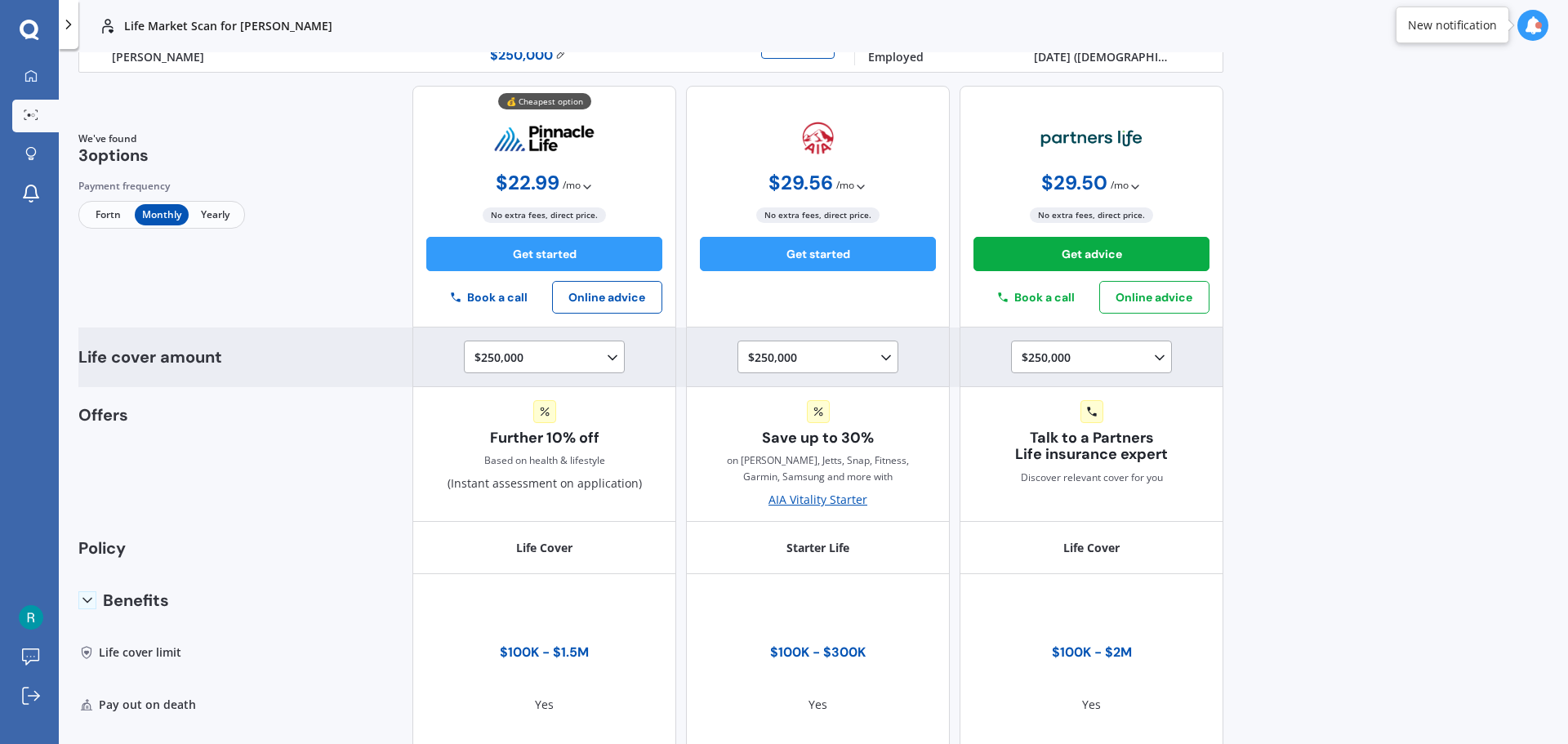
click at [522, 355] on div "$250,000 $100,000 $150,000 $200,000 $250,000 $300,000 $350,000 $400,000 $500,00…" at bounding box center [548, 357] width 146 height 20
click at [501, 459] on span "$400,000" at bounding box center [513, 455] width 49 height 15
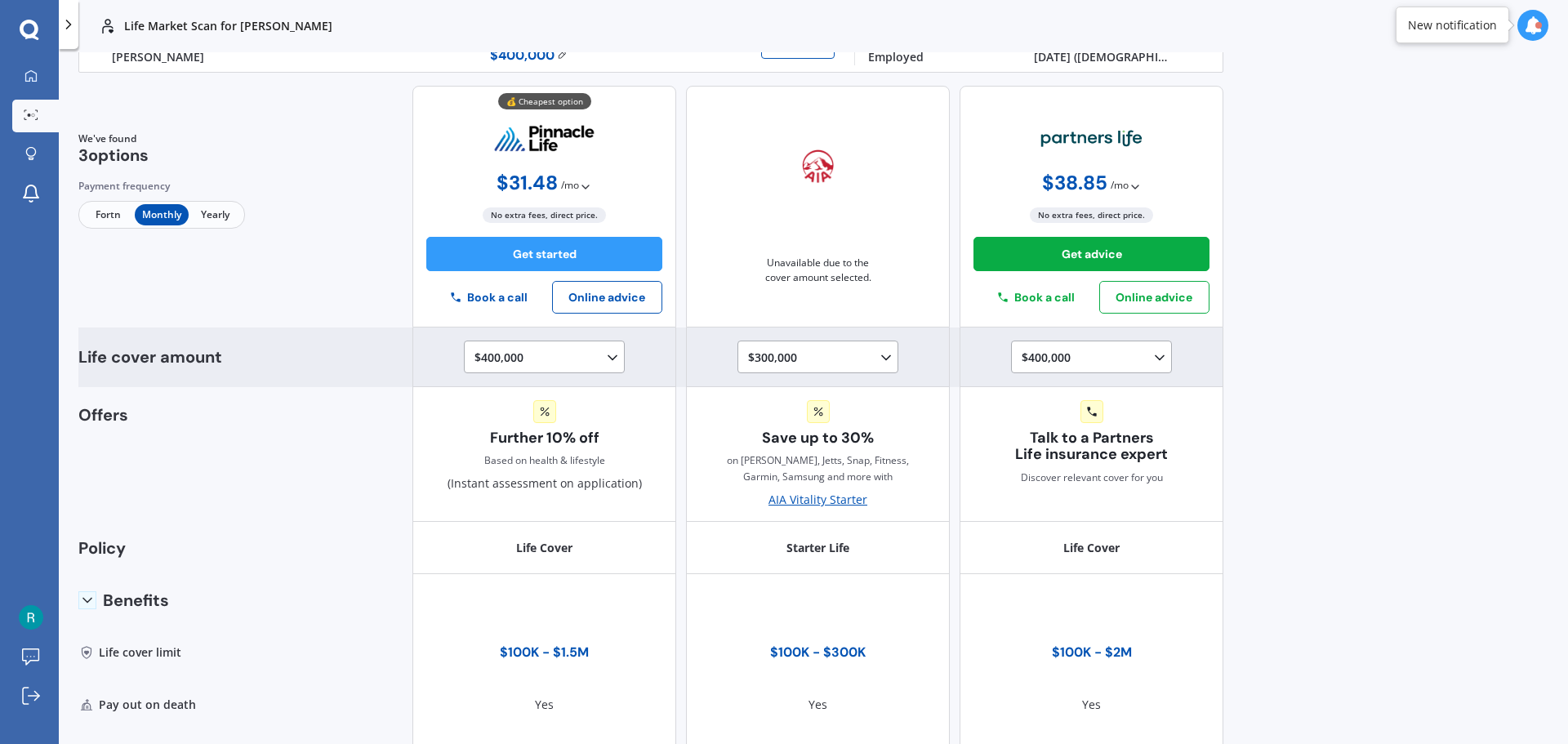
click at [809, 357] on div "$300,000 $100,000 $150,000 $200,000 $250,000 $300,000" at bounding box center [821, 357] width 146 height 20
click at [790, 363] on div "$300,000 $100,000 $150,000 $200,000 $250,000 $300,000" at bounding box center [821, 357] width 146 height 20
click at [806, 363] on div "$300,000 $100,000 $150,000 $200,000 $250,000 $300,000" at bounding box center [821, 357] width 146 height 20
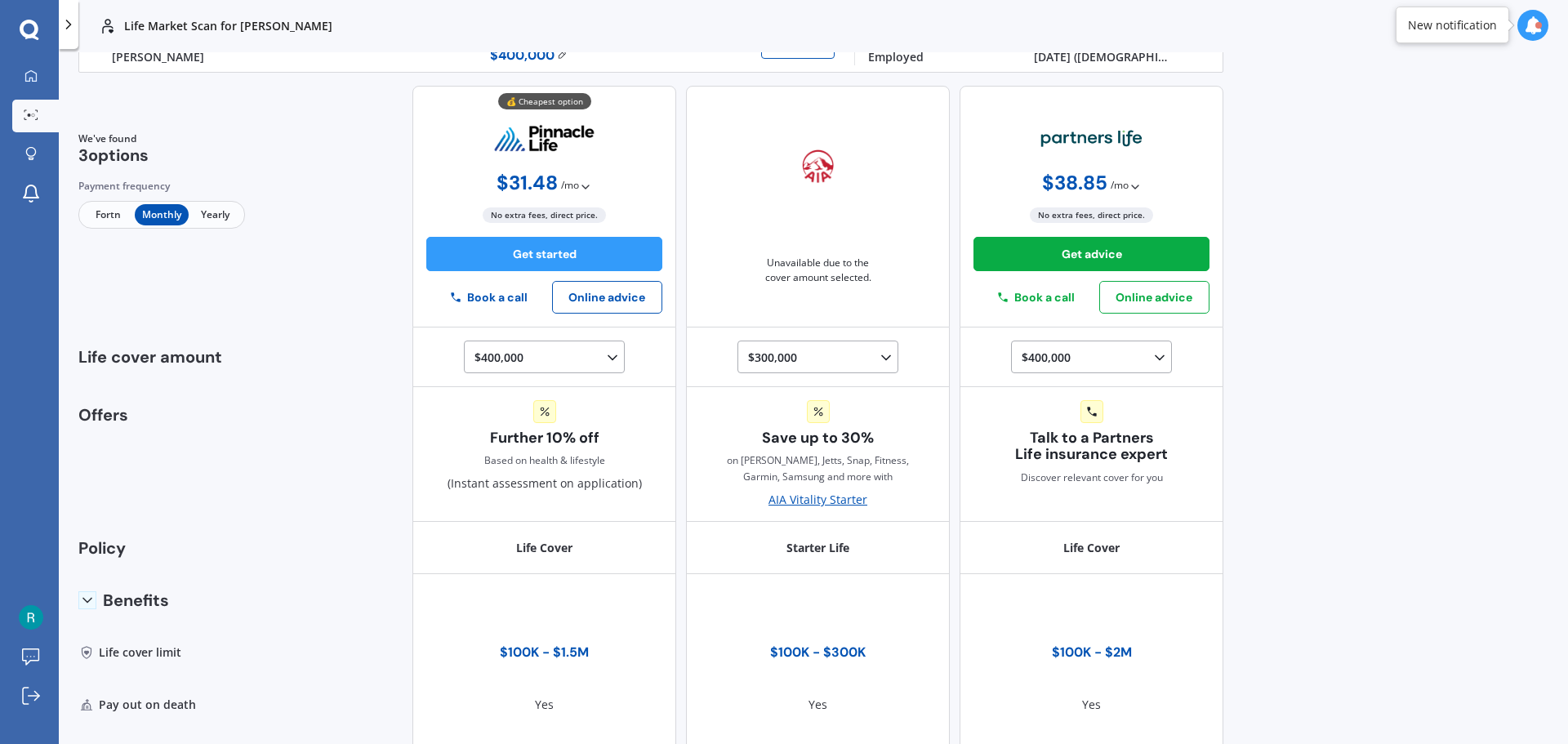
click at [1339, 402] on div "Life Market Scan for [PERSON_NAME] Life Market Scan for [PERSON_NAME] Life [PER…" at bounding box center [812, 372] width 1509 height 744
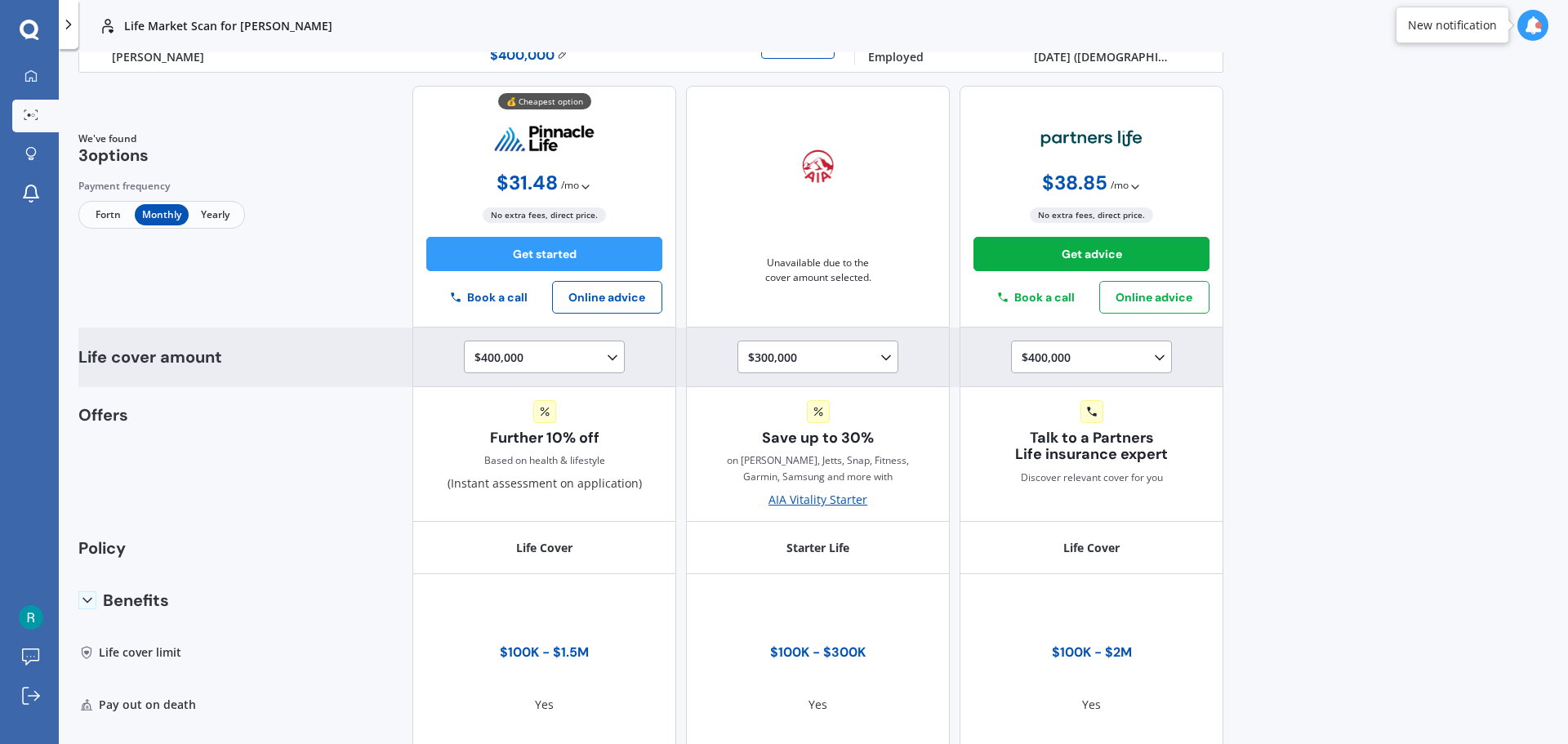
click at [836, 361] on div "$300,000 $100,000 $150,000 $200,000 $250,000 $300,000" at bounding box center [821, 357] width 146 height 20
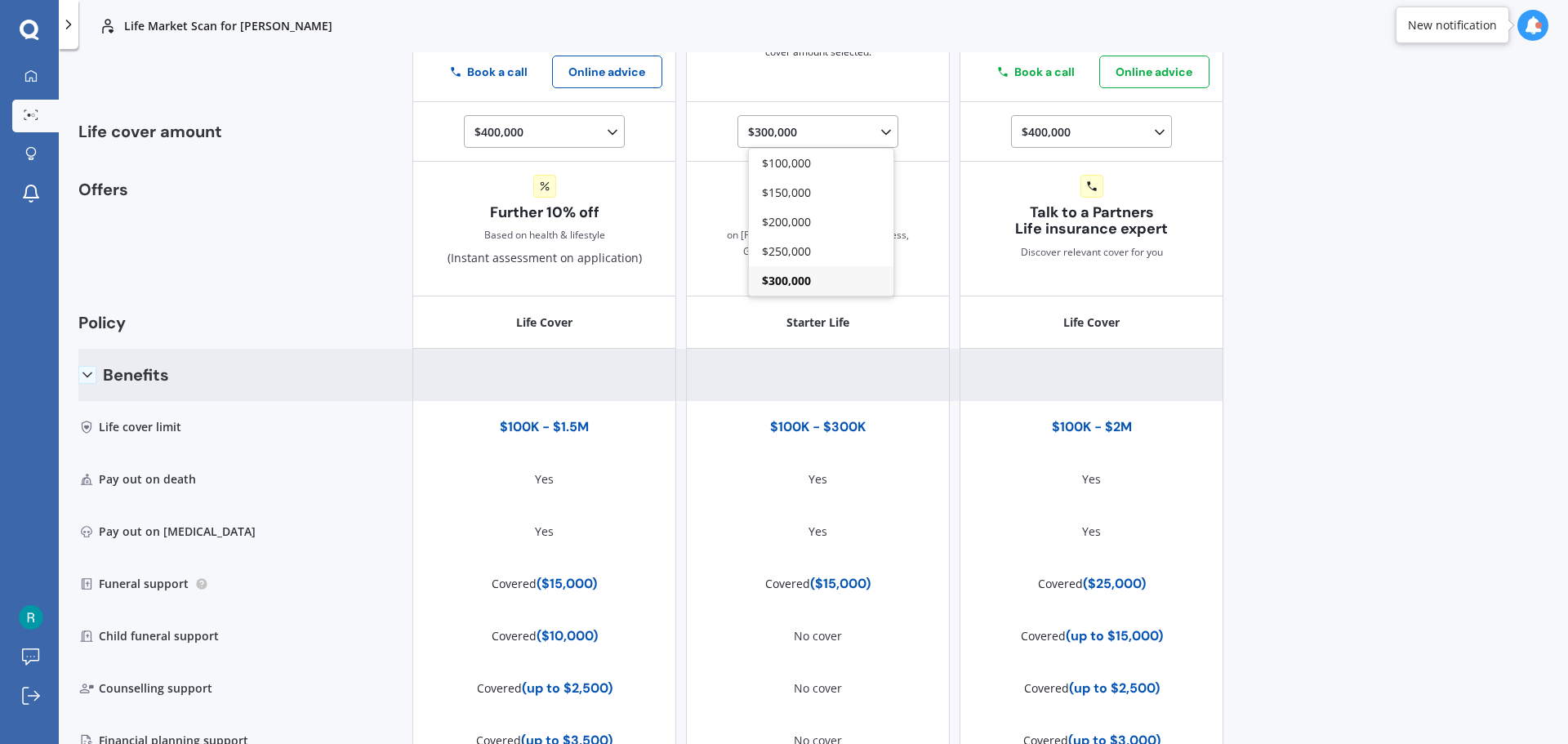
scroll to position [277, 0]
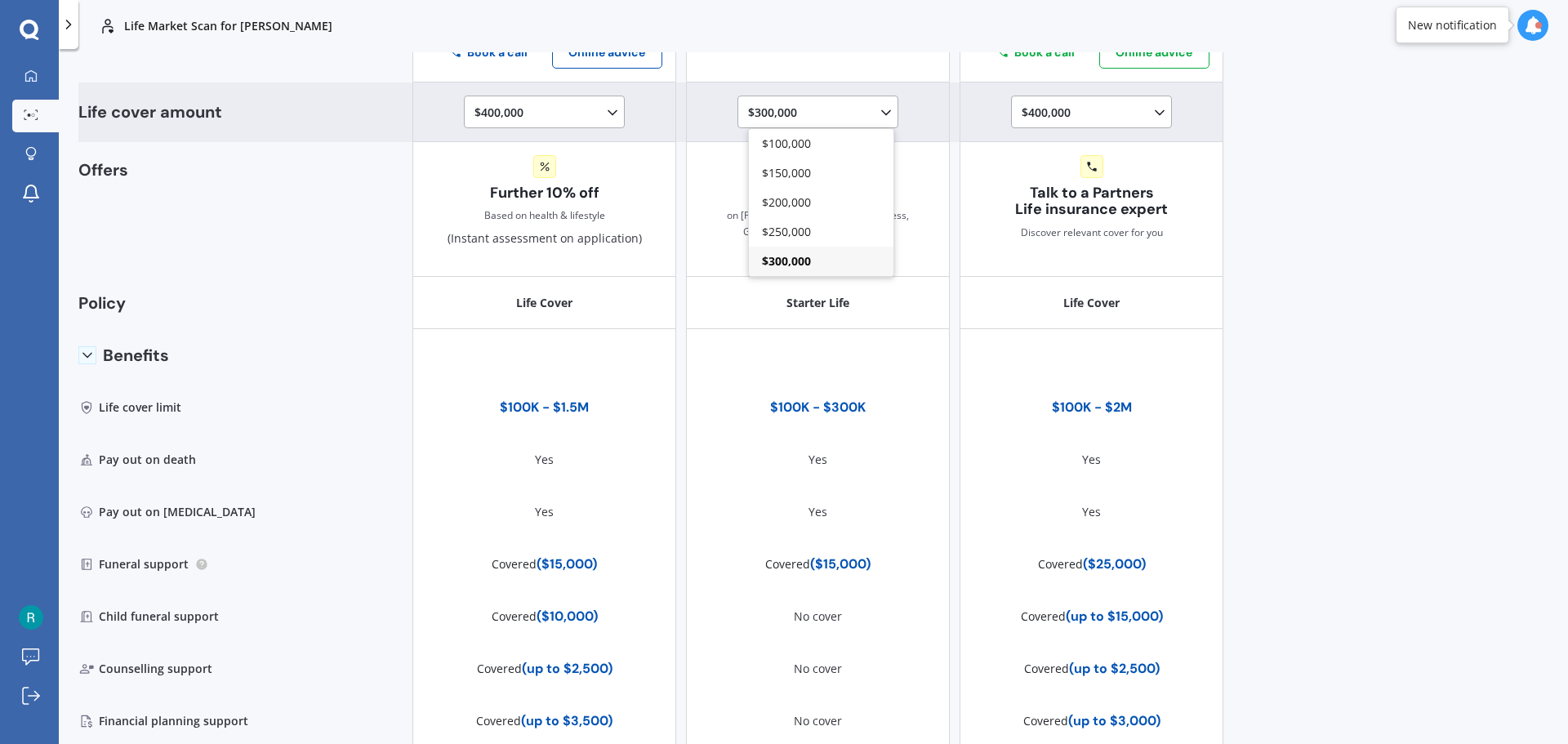
click at [798, 263] on span "$300,000" at bounding box center [786, 261] width 49 height 15
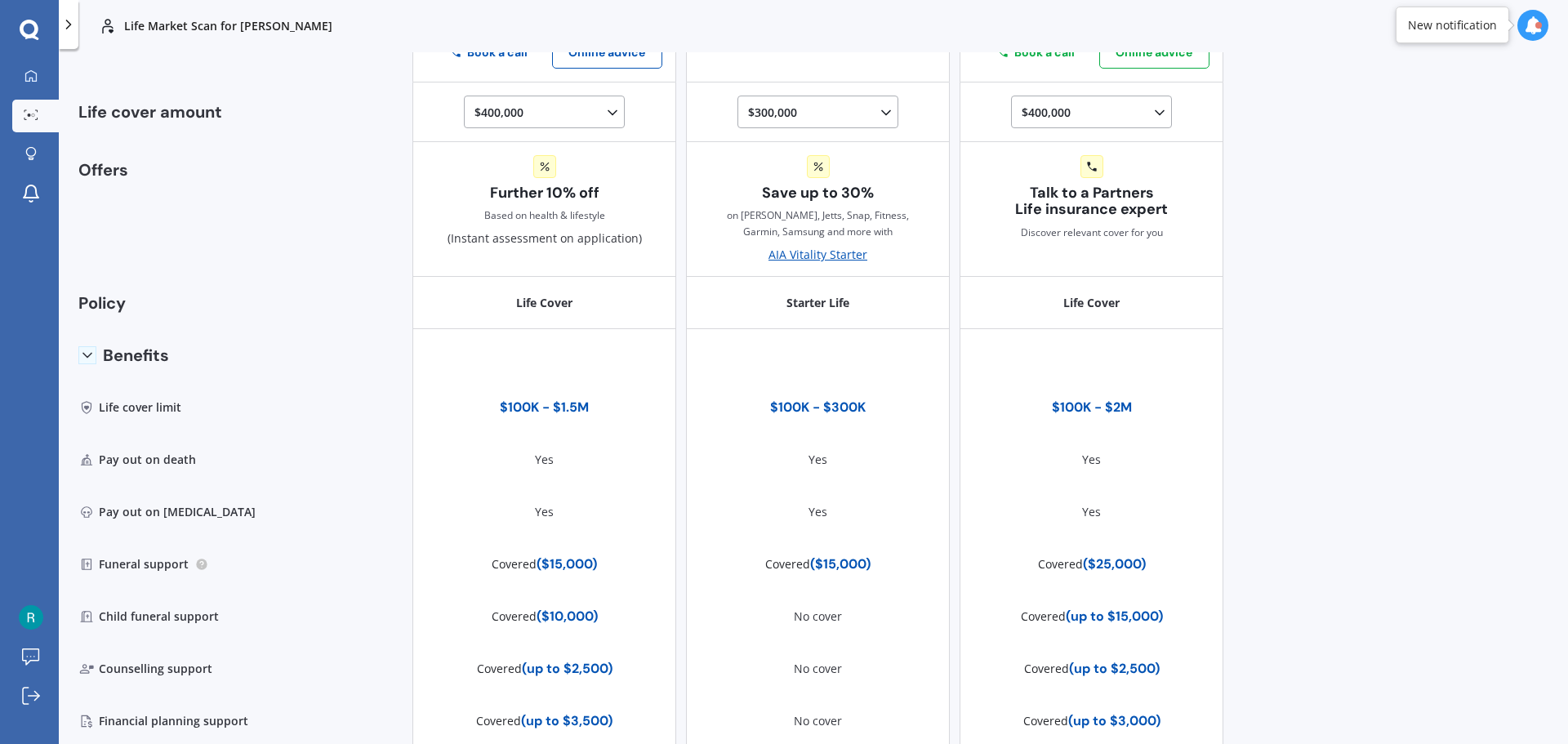
click at [1480, 369] on div "Life Market Scan for [PERSON_NAME] Life Market Scan for [PERSON_NAME] Life [PER…" at bounding box center [812, 372] width 1509 height 744
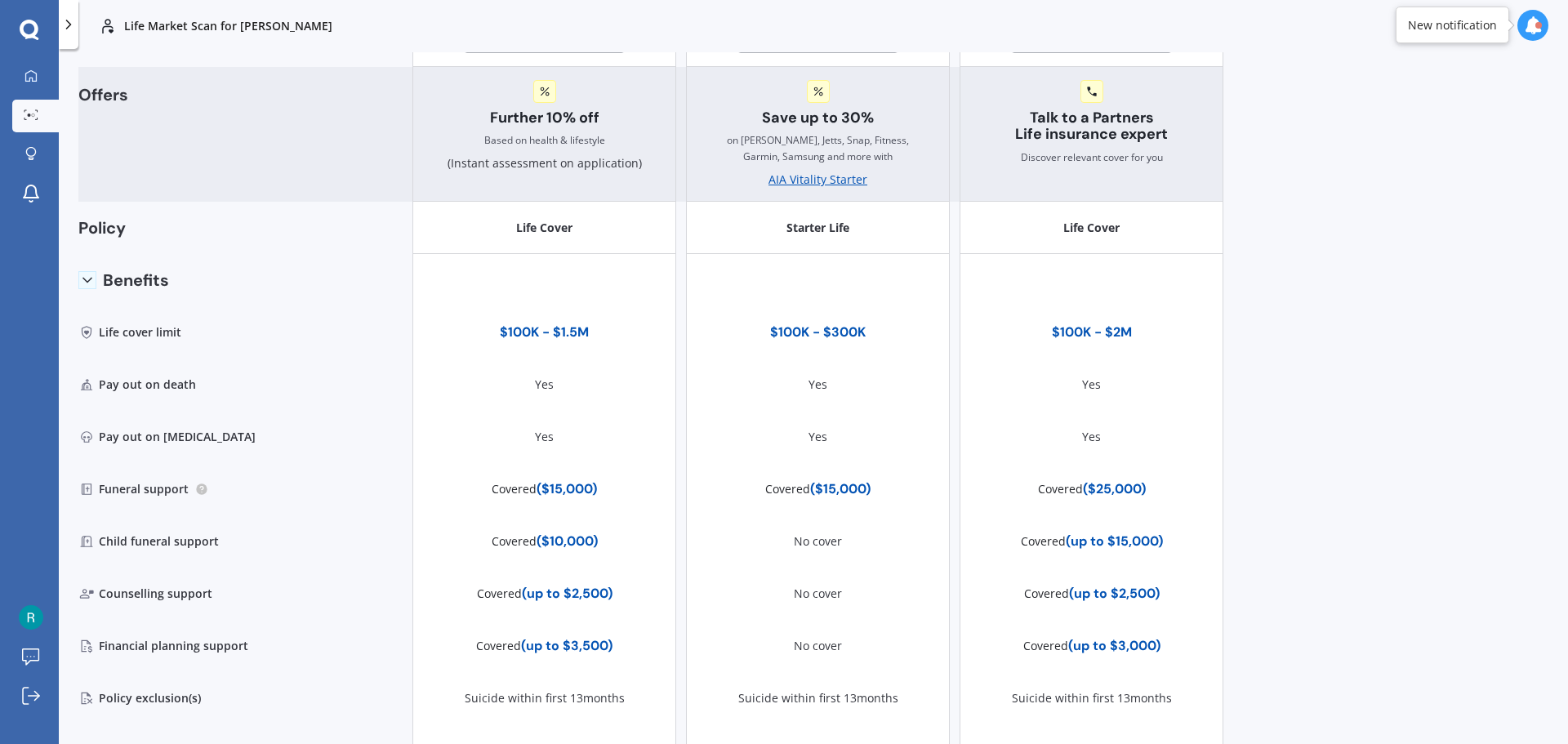
scroll to position [0, 0]
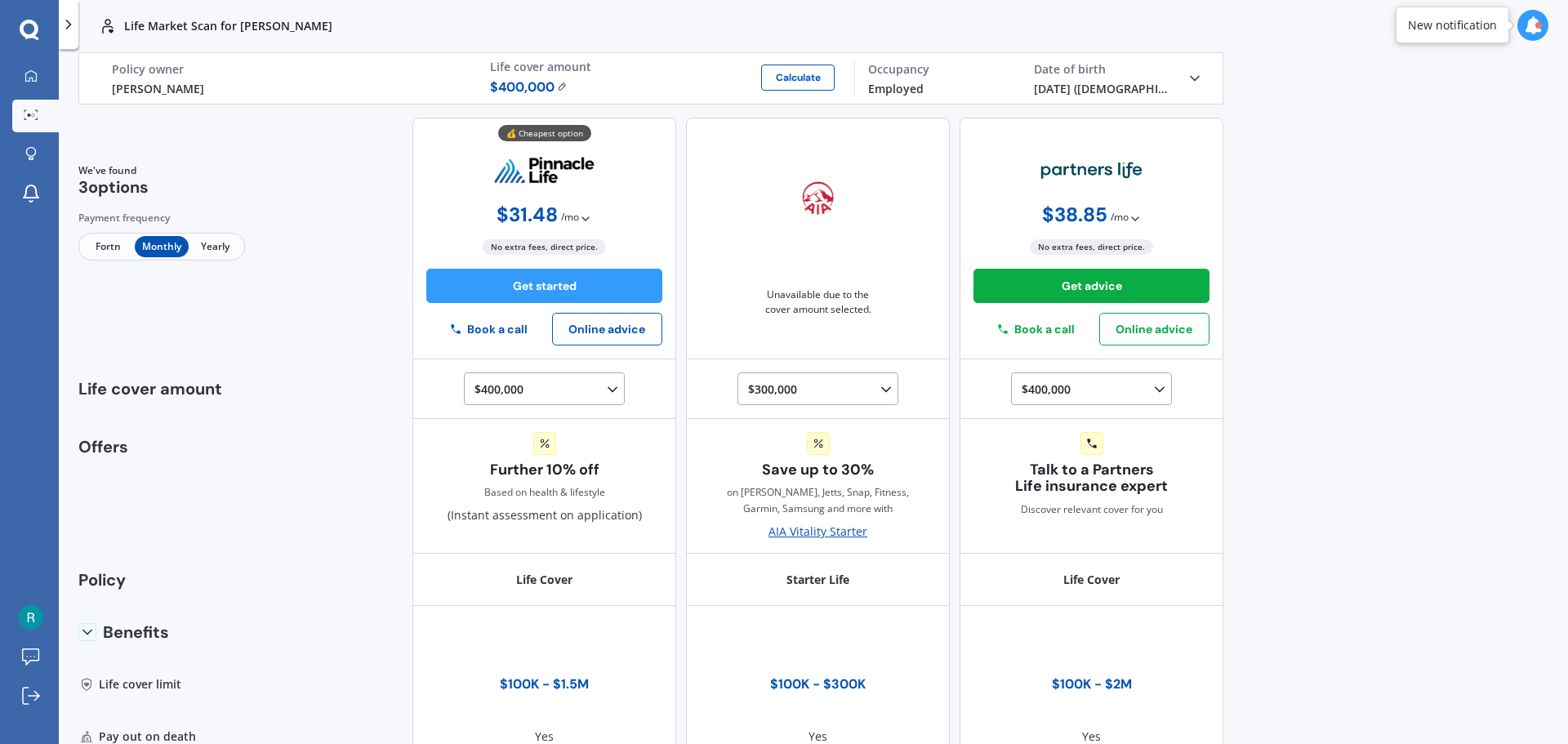
click at [214, 241] on span "Yearly" at bounding box center [216, 247] width 53 height 21
click at [41, 194] on div at bounding box center [31, 194] width 25 height 21
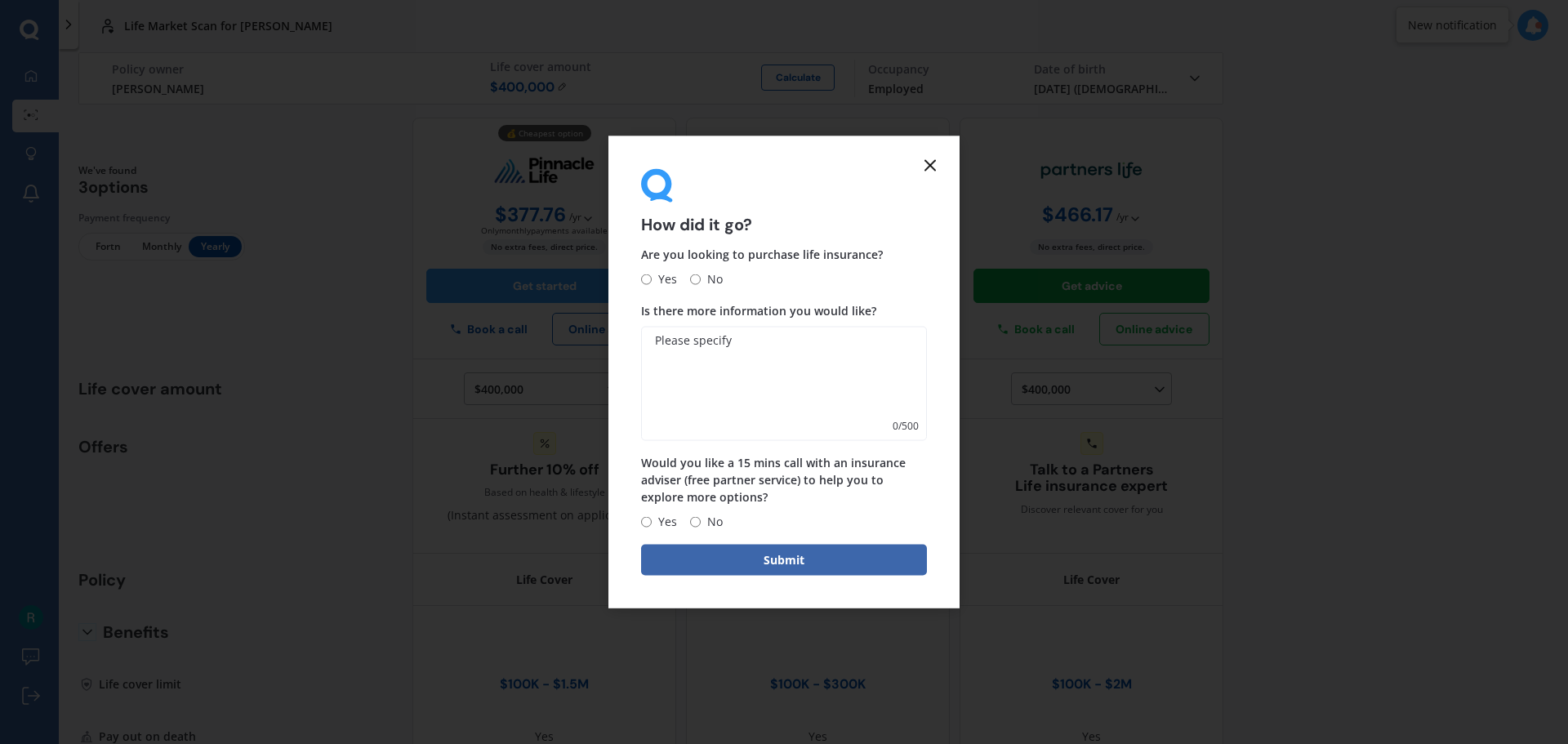
drag, startPoint x: 933, startPoint y: 169, endPoint x: 923, endPoint y: 191, distance: 24.2
click at [933, 169] on icon at bounding box center [930, 165] width 20 height 20
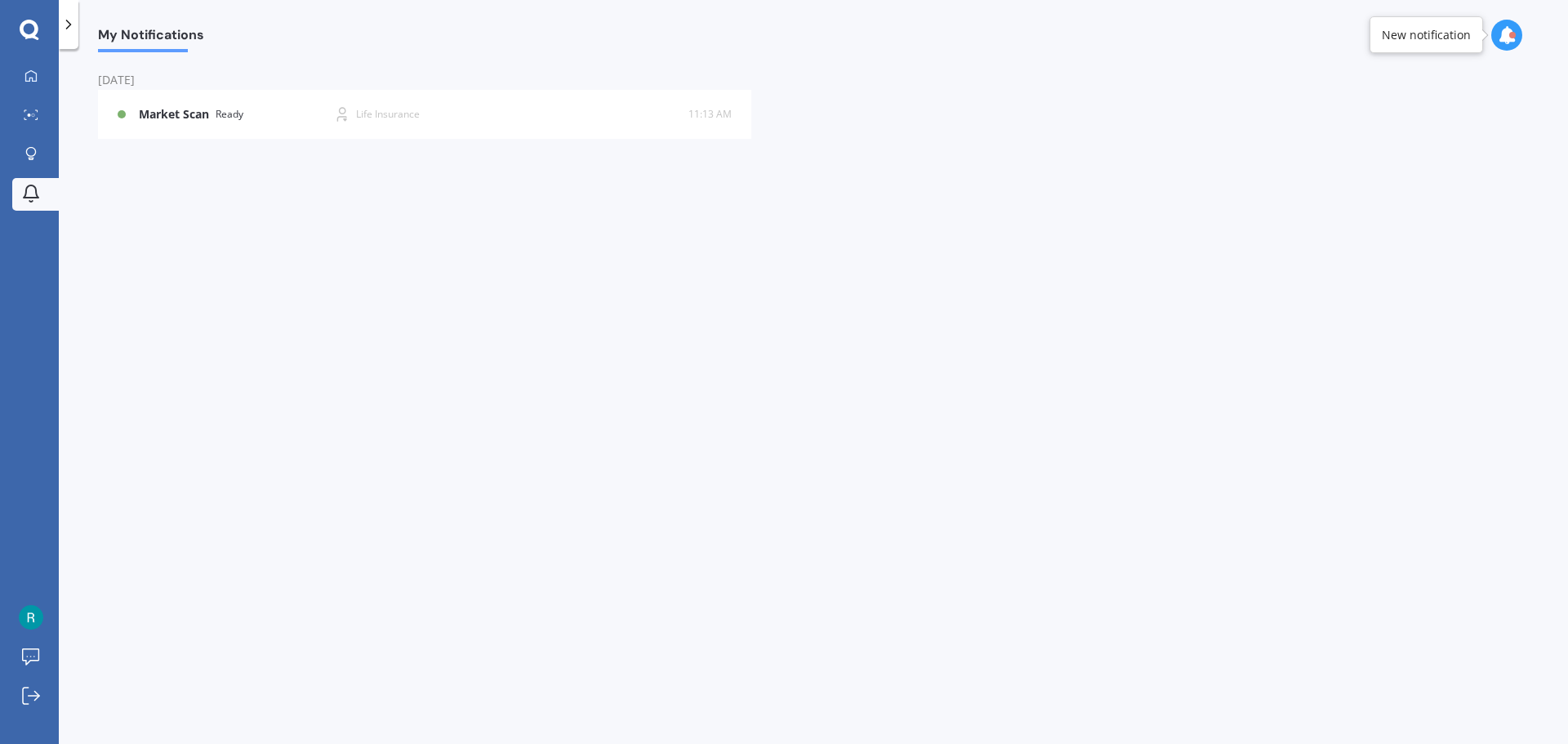
click at [9, 70] on div "My Dashboard Market Scan Explore insurance Notifications" at bounding box center [29, 138] width 58 height 157
click at [43, 82] on link "My Dashboard" at bounding box center [35, 76] width 46 height 33
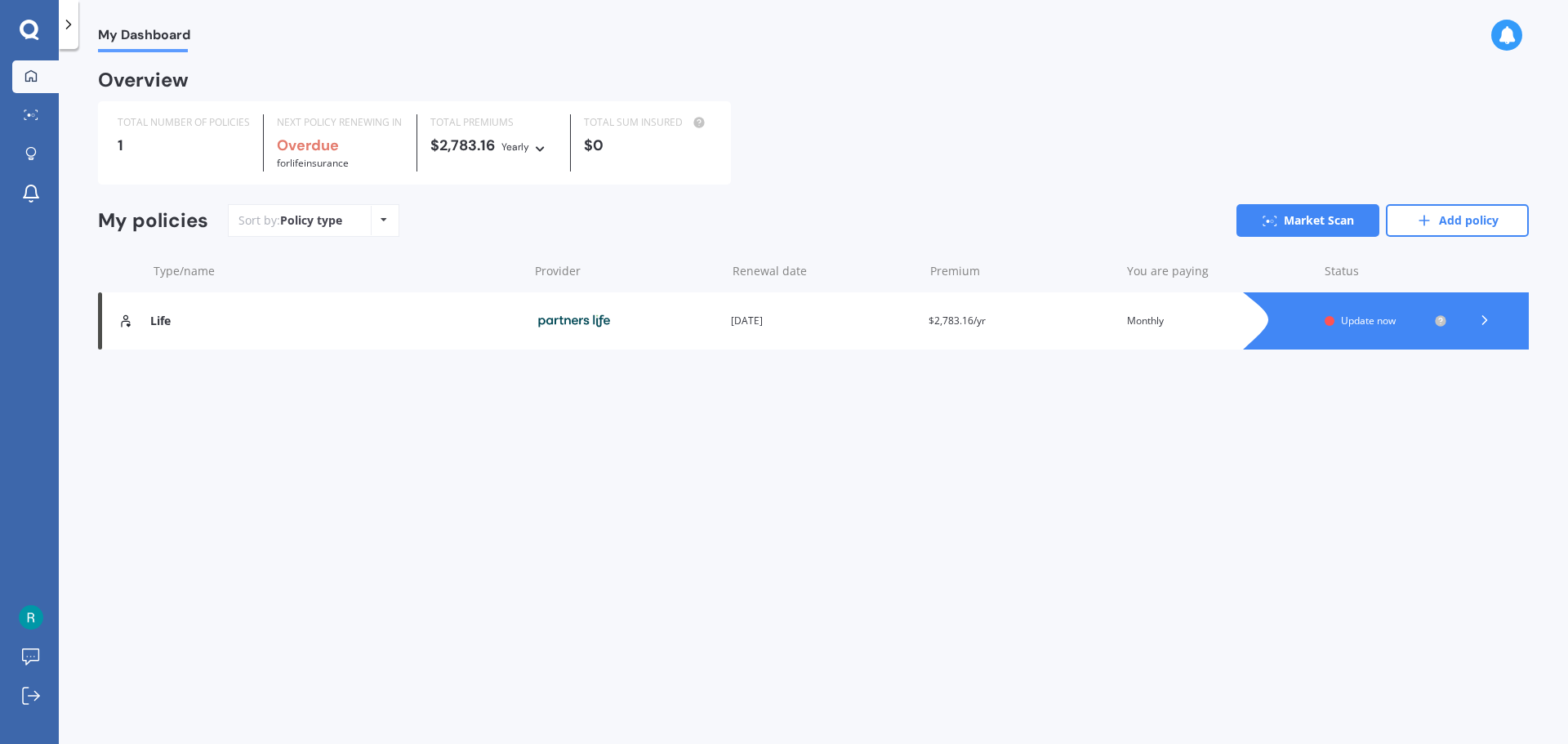
click at [1485, 322] on icon at bounding box center [1484, 320] width 16 height 16
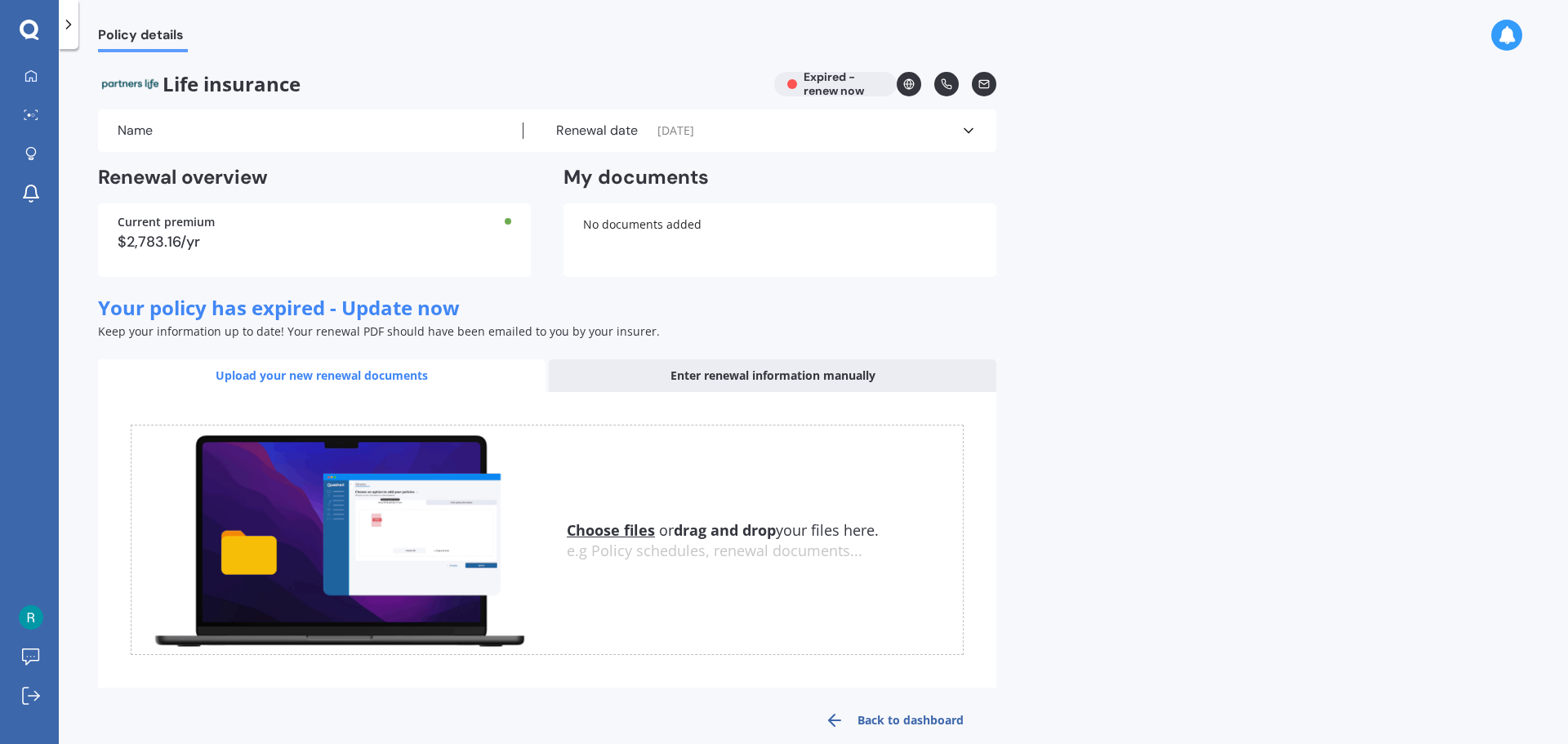
click at [977, 127] on div "Name Renewal date [DATE] See more" at bounding box center [547, 130] width 898 height 42
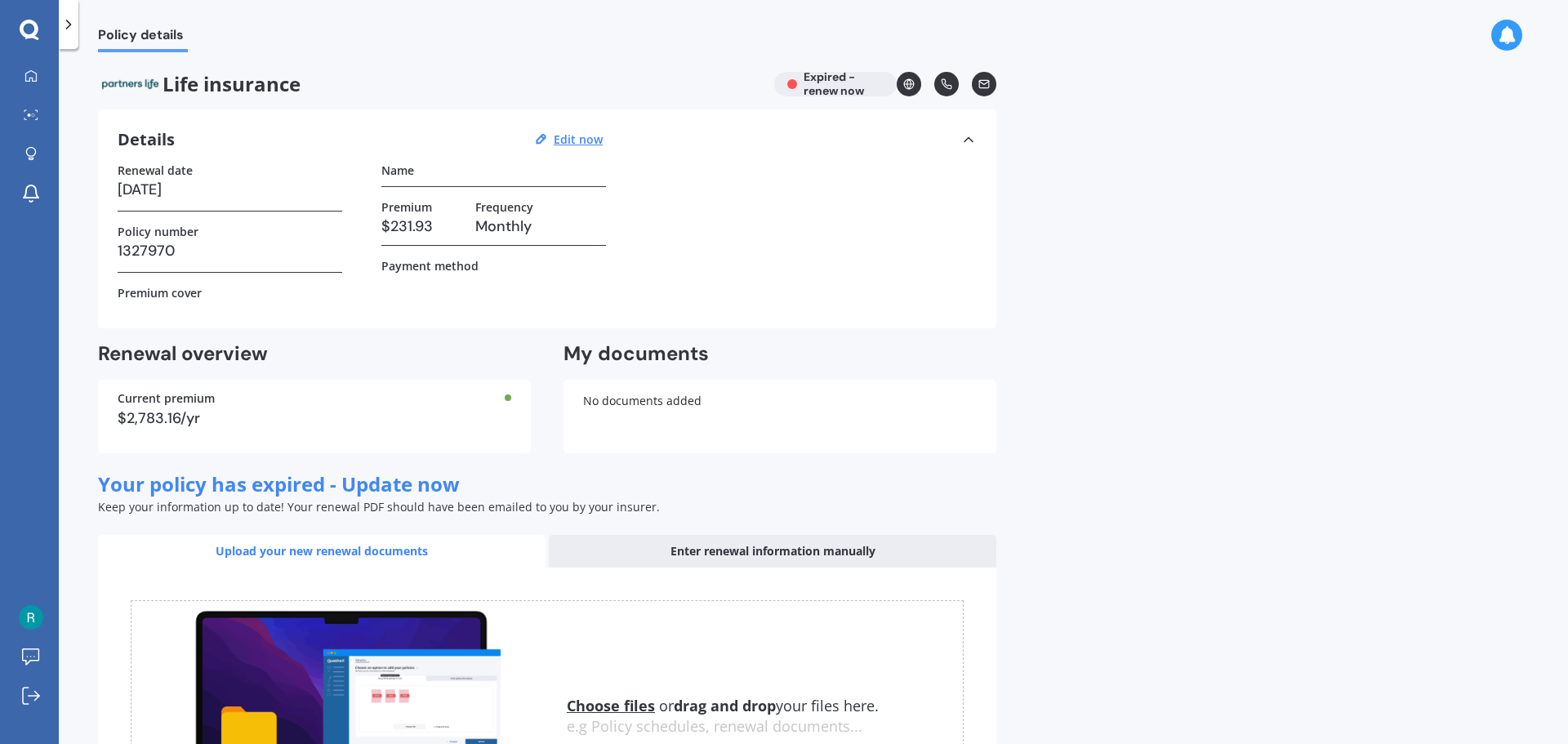
click at [75, 25] on icon at bounding box center [68, 24] width 16 height 16
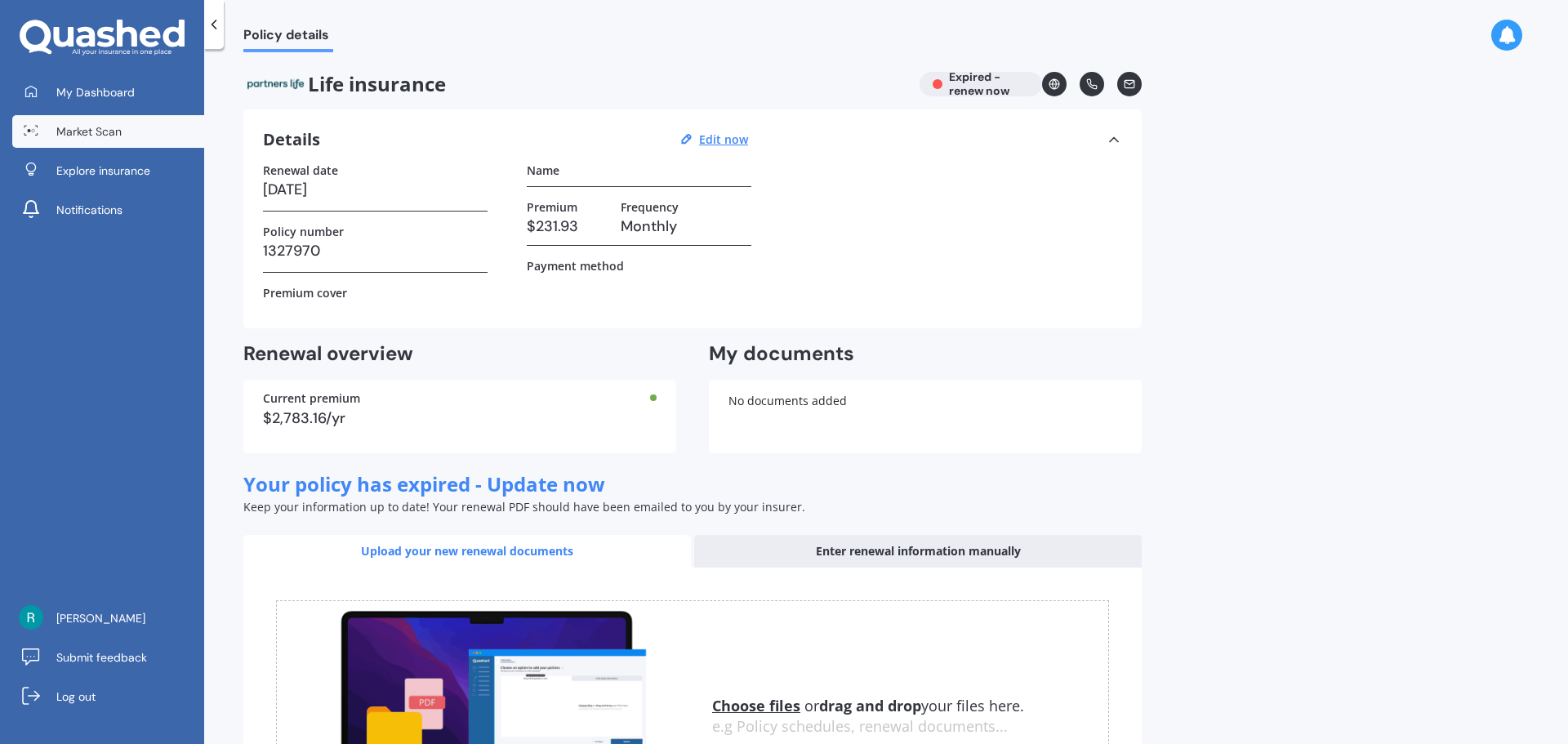
click at [76, 127] on span "Market Scan" at bounding box center [89, 131] width 65 height 16
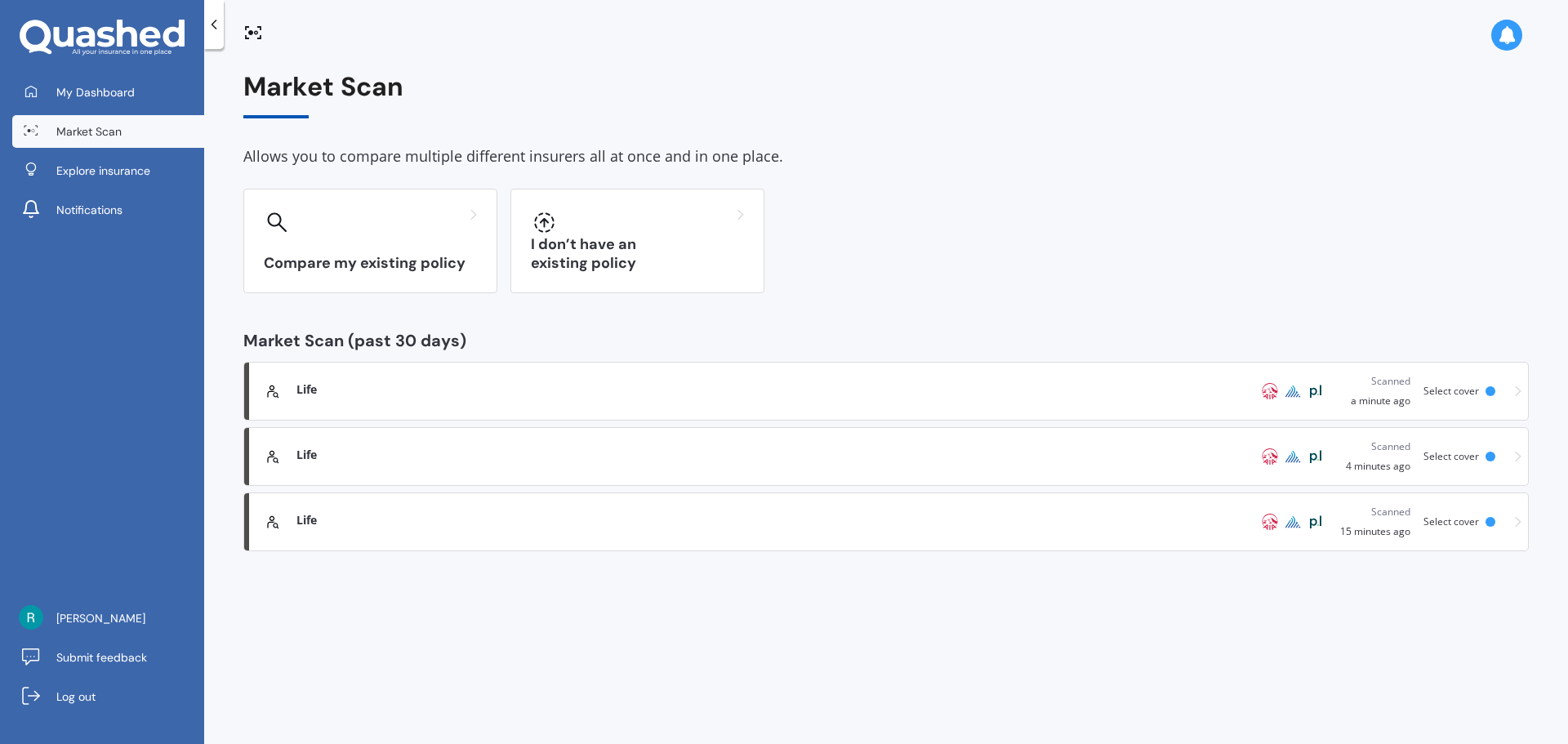
click at [366, 441] on div "Life Scanned 4 minutes ago Select cover" at bounding box center [886, 457] width 1271 height 36
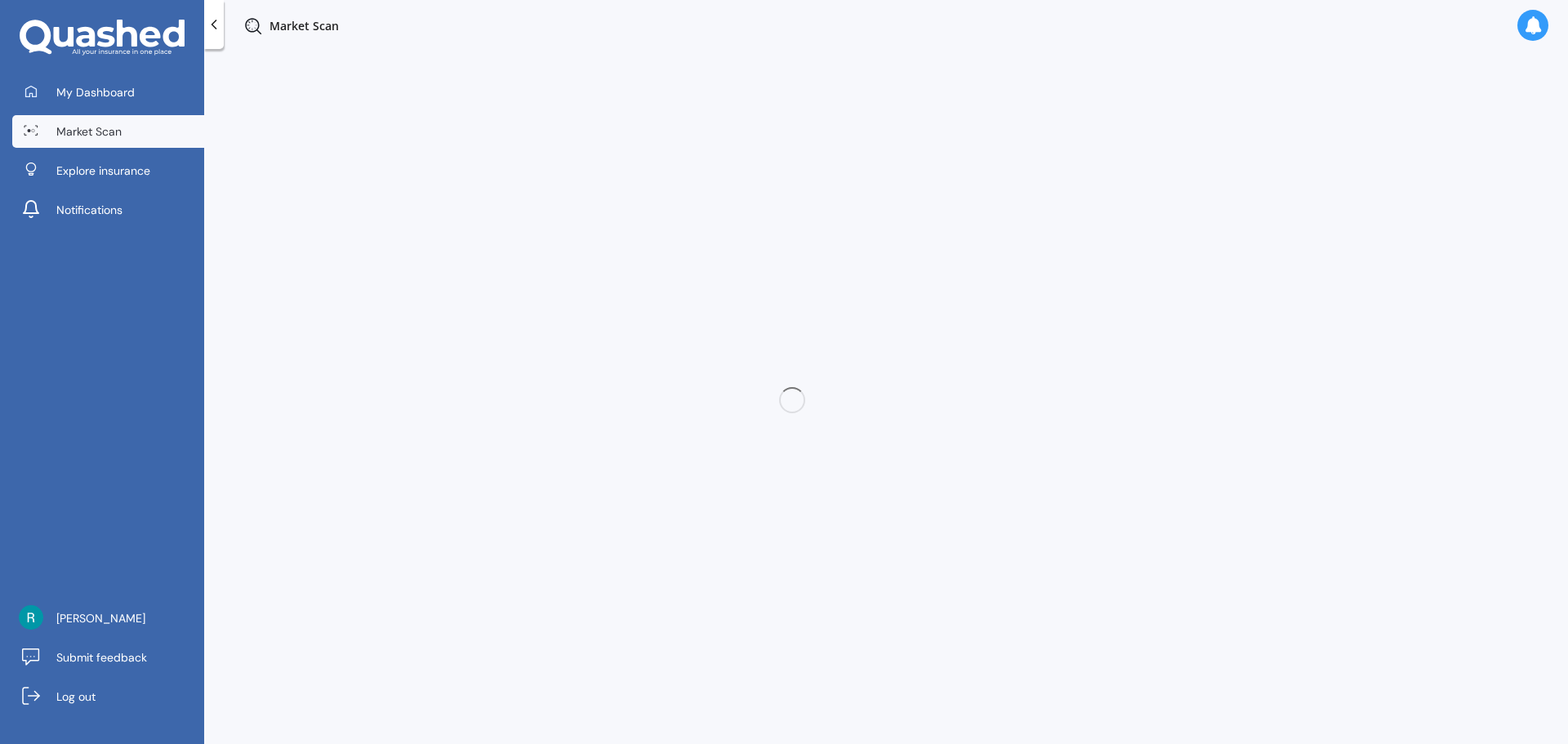
click at [70, 143] on link "Market Scan" at bounding box center [107, 131] width 191 height 33
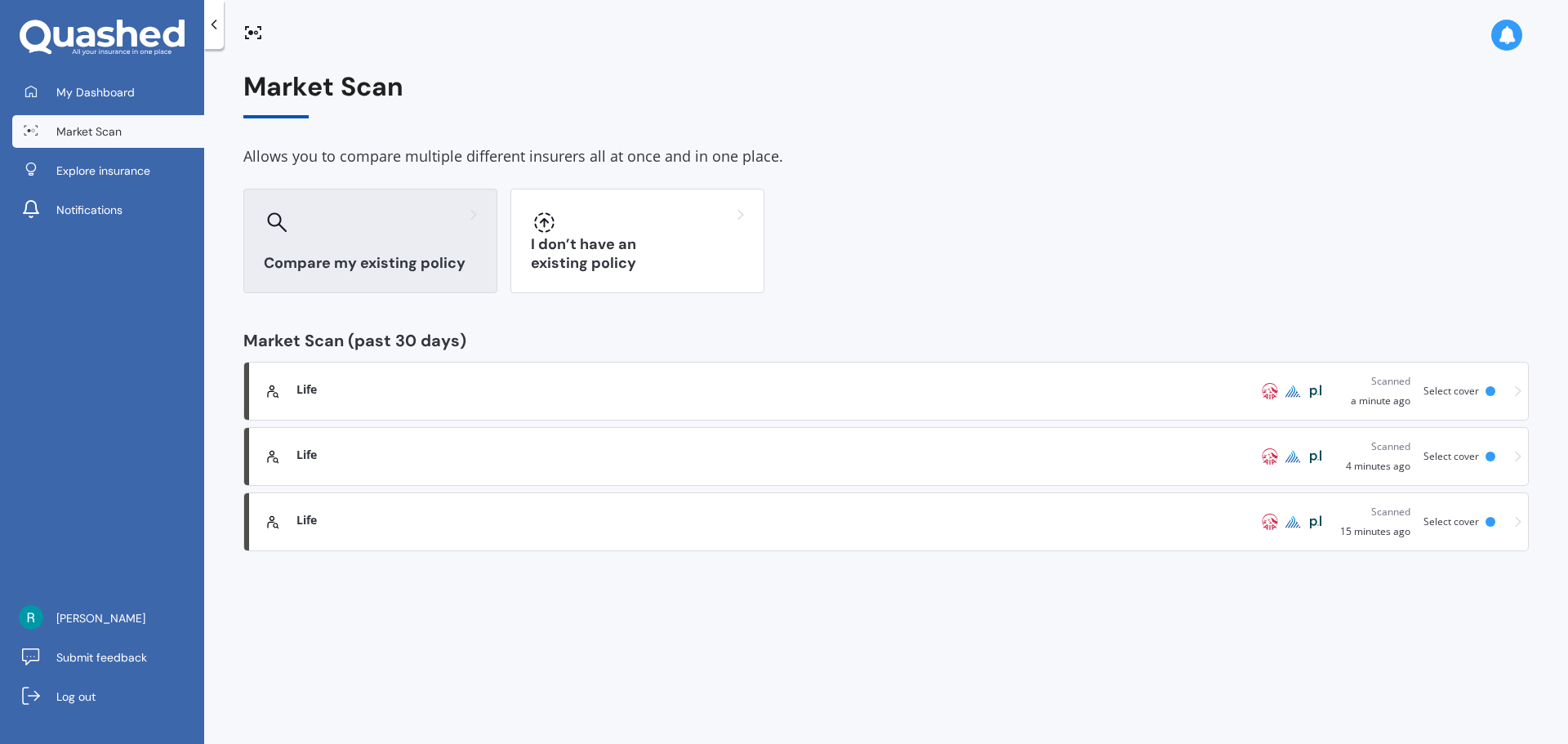
click at [349, 238] on div "Compare my existing policy" at bounding box center [370, 241] width 254 height 105
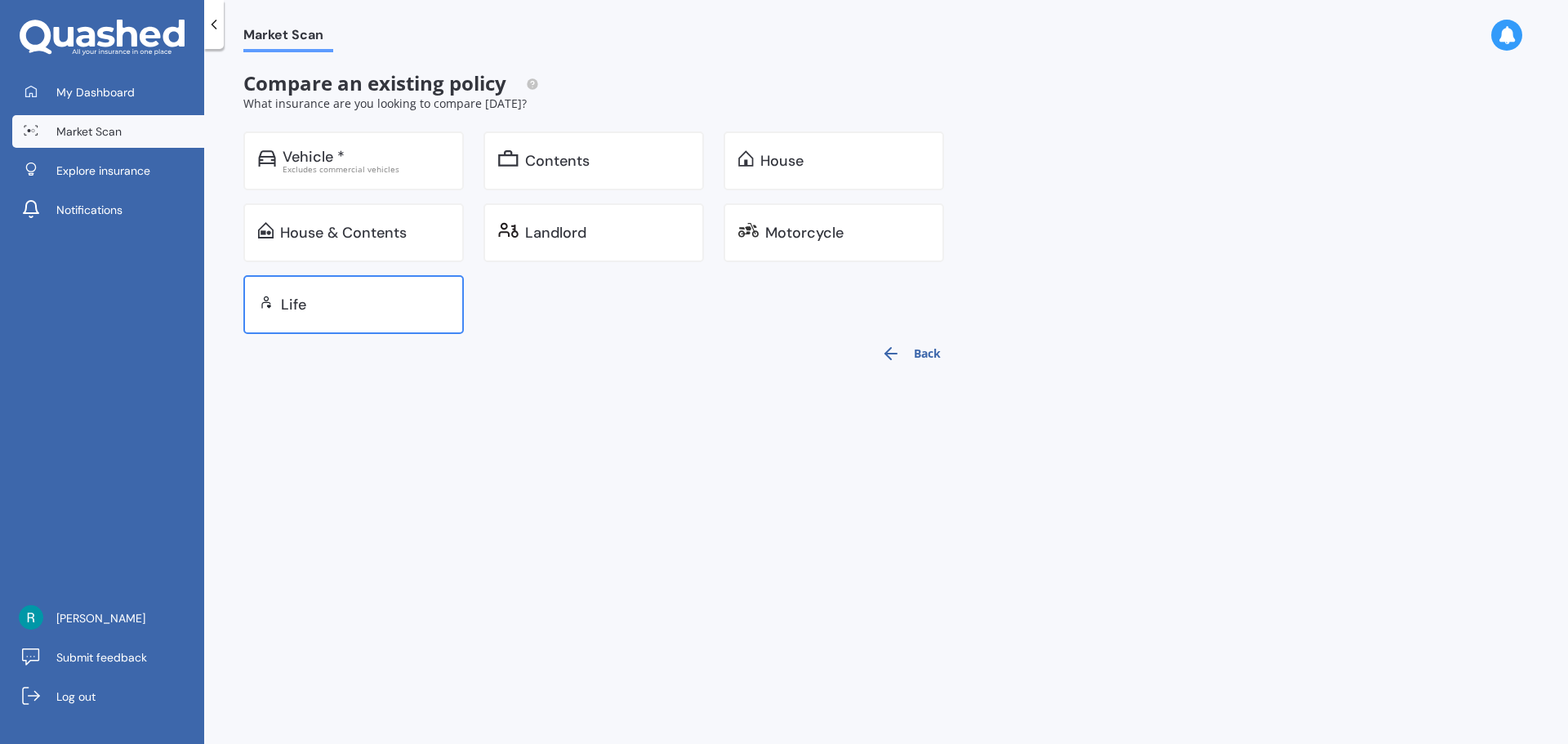
click at [343, 294] on div "Life" at bounding box center [353, 304] width 221 height 58
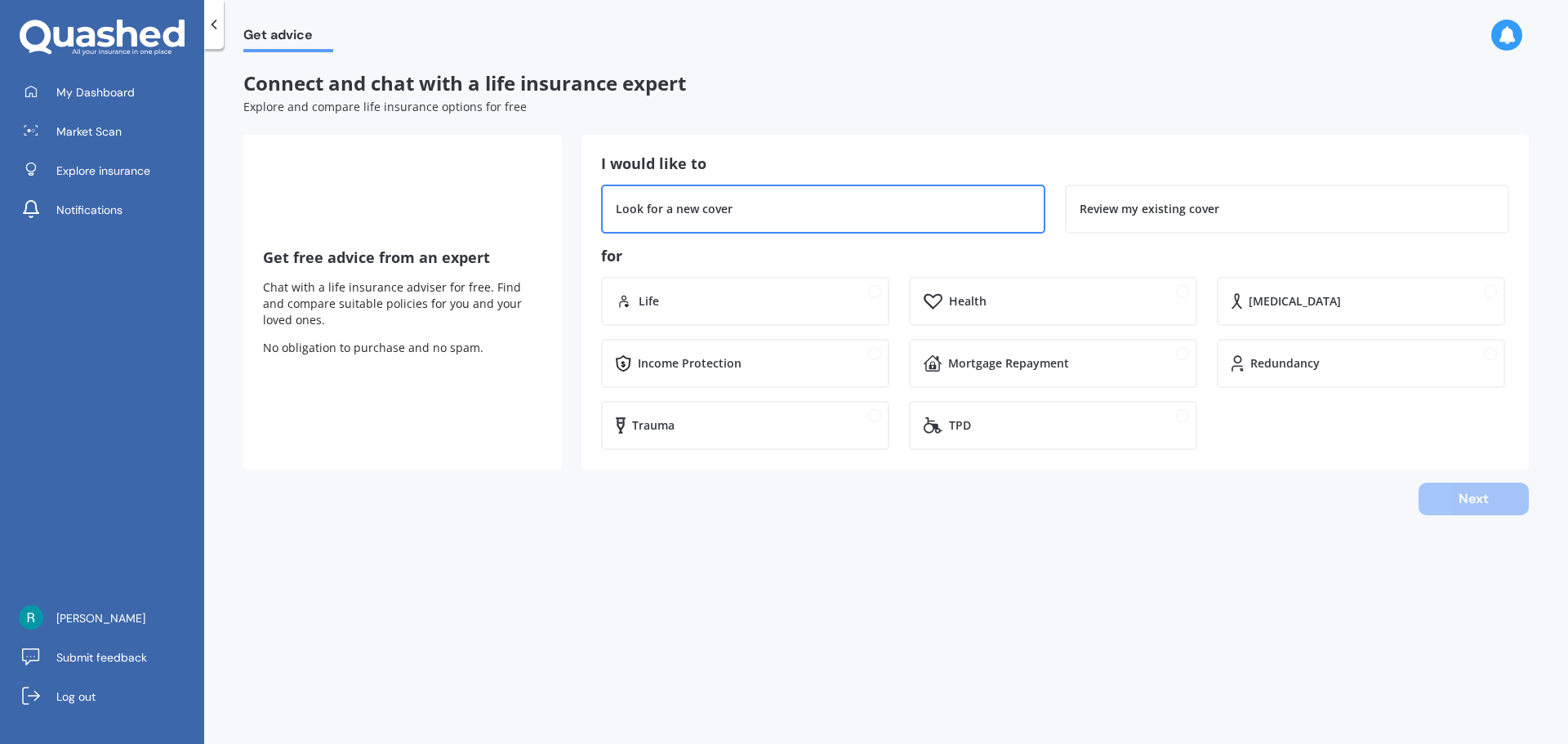
drag, startPoint x: 732, startPoint y: 225, endPoint x: 754, endPoint y: 233, distance: 23.4
click at [743, 229] on div "Look for a new cover" at bounding box center [823, 209] width 444 height 49
click at [67, 48] on icon at bounding box center [102, 38] width 165 height 37
